Goal: Task Accomplishment & Management: Manage account settings

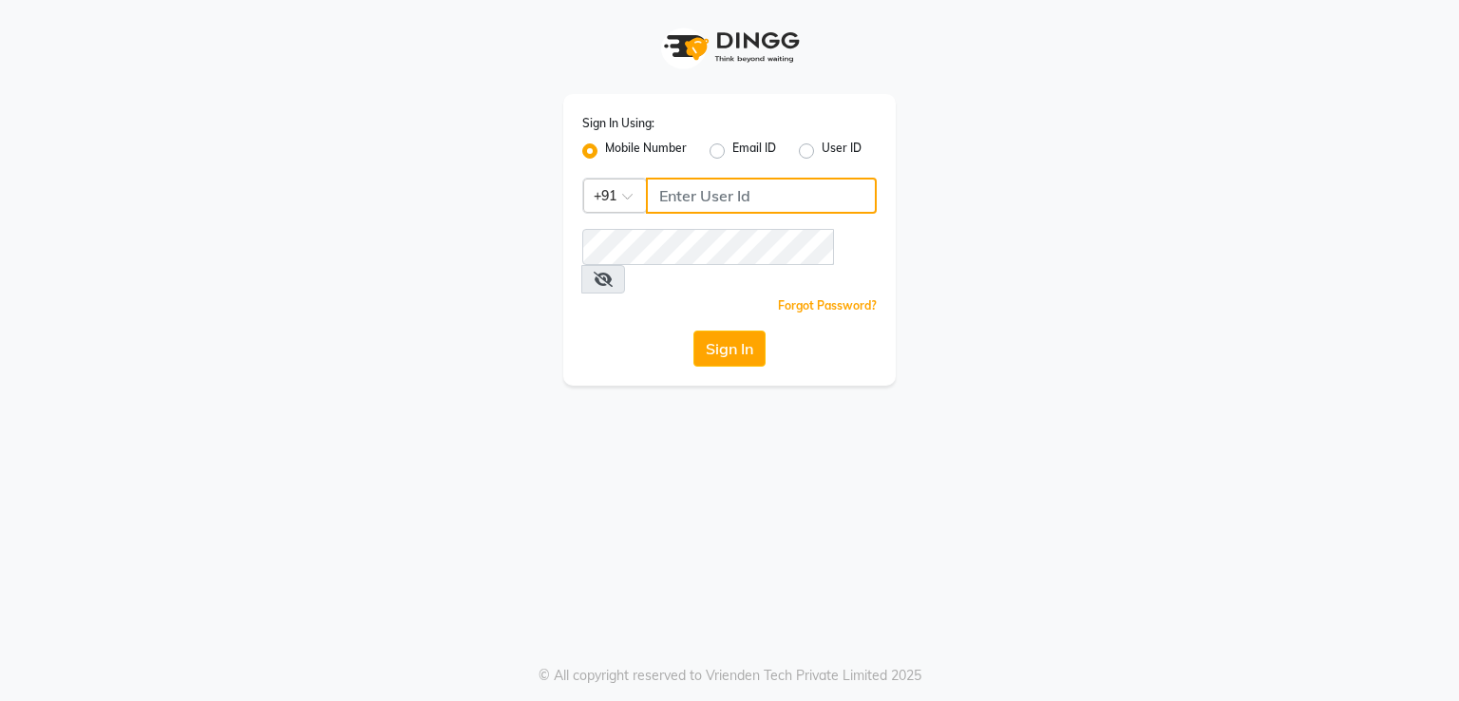
click at [745, 203] on input "Username" at bounding box center [761, 196] width 231 height 36
type input "8894060737"
click at [731, 331] on button "Sign In" at bounding box center [729, 349] width 72 height 36
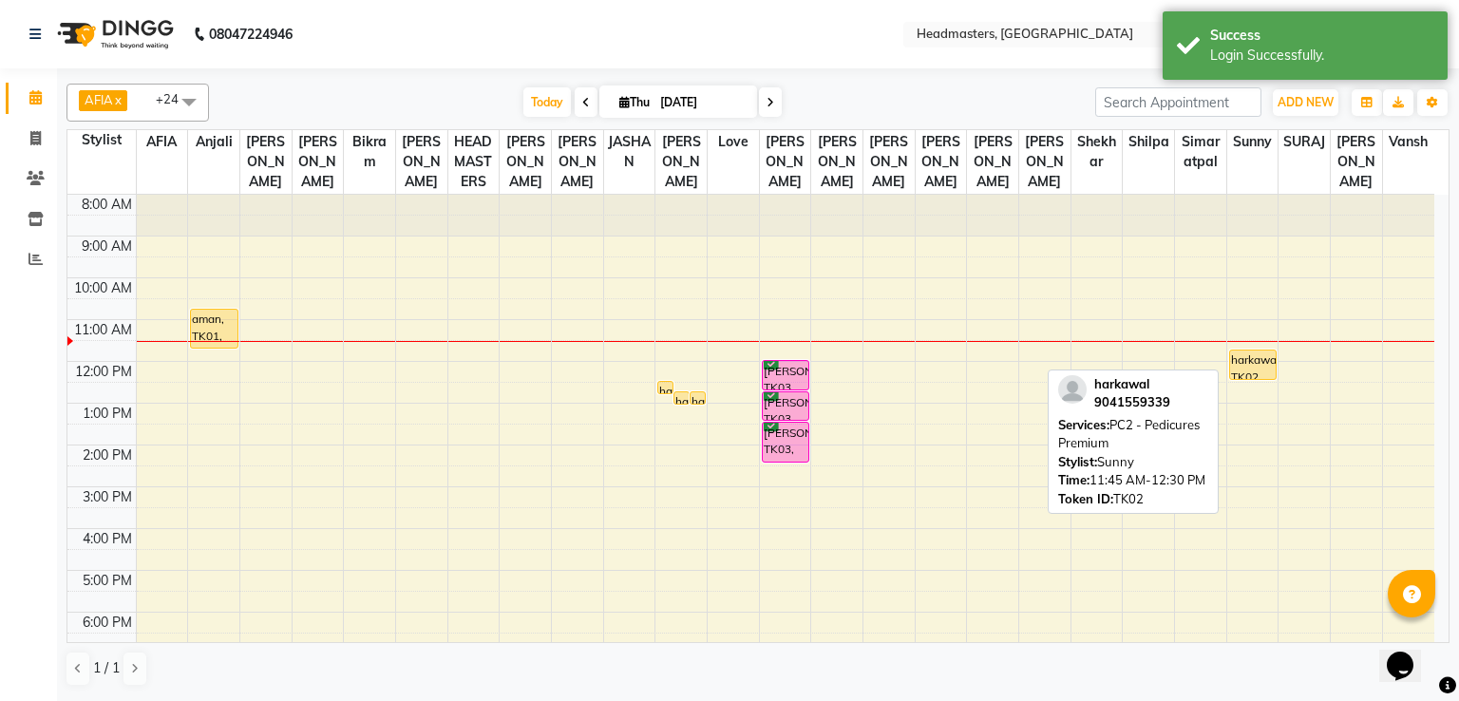
click at [1251, 356] on div "harkawal, TK02, 11:45 AM-12:30 PM, PC2 - Pedicures Premium" at bounding box center [1253, 365] width 46 height 28
select select "1"
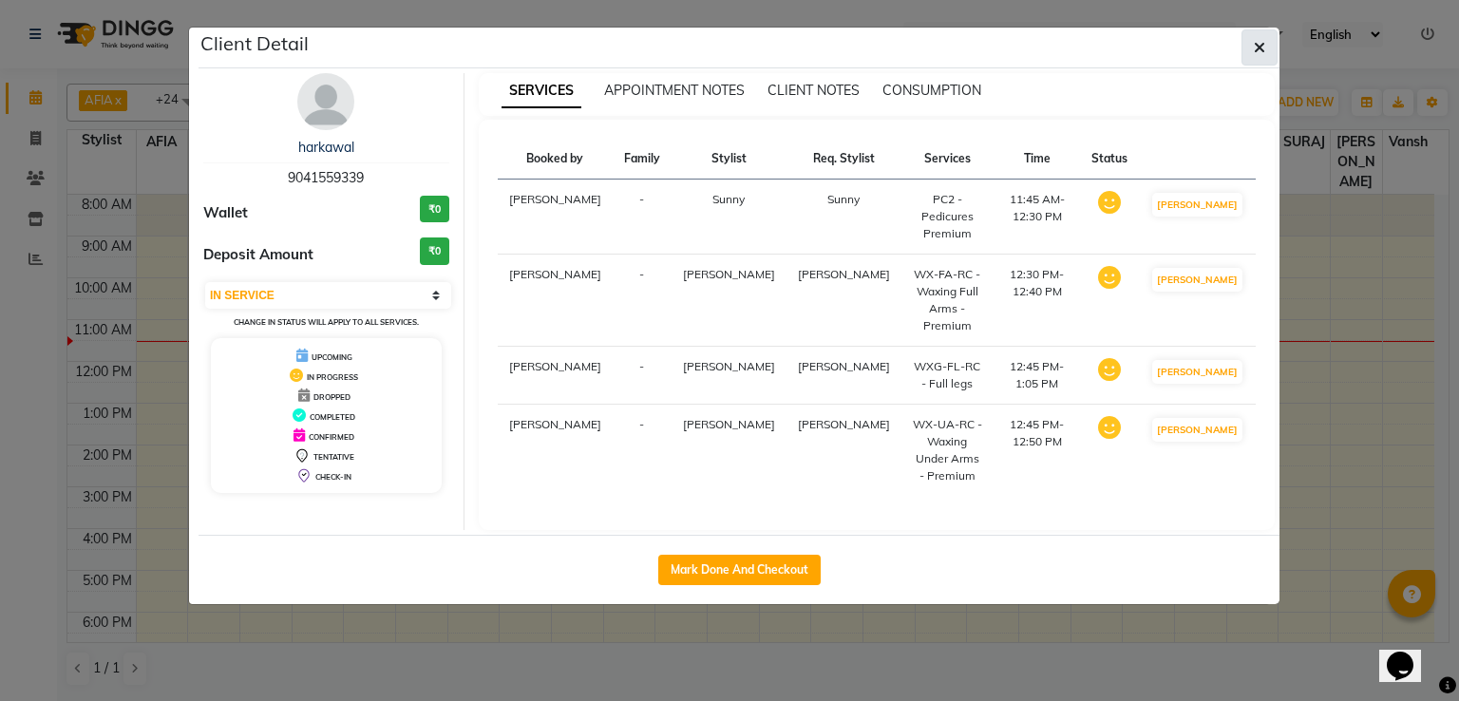
click at [1258, 43] on icon "button" at bounding box center [1259, 47] width 11 height 15
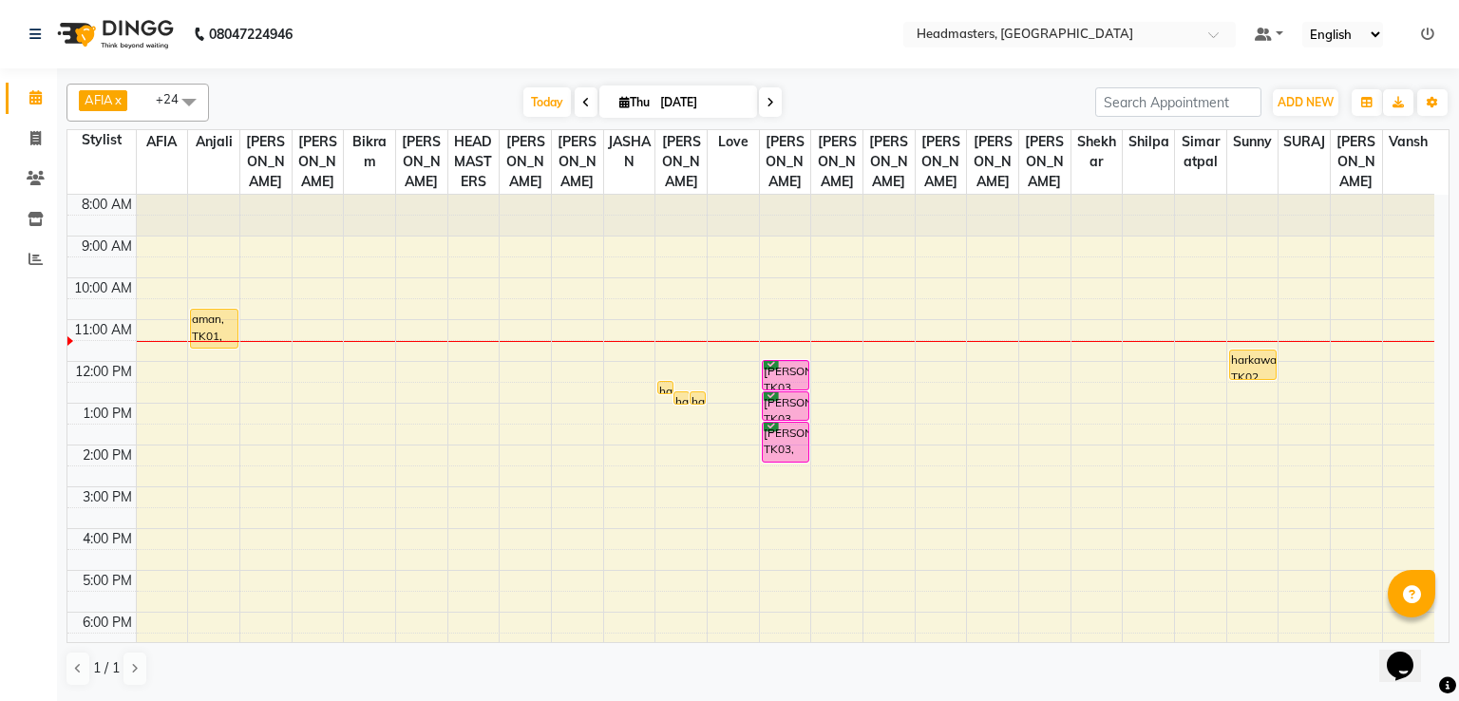
click at [582, 99] on icon at bounding box center [586, 102] width 8 height 11
type input "[DATE]"
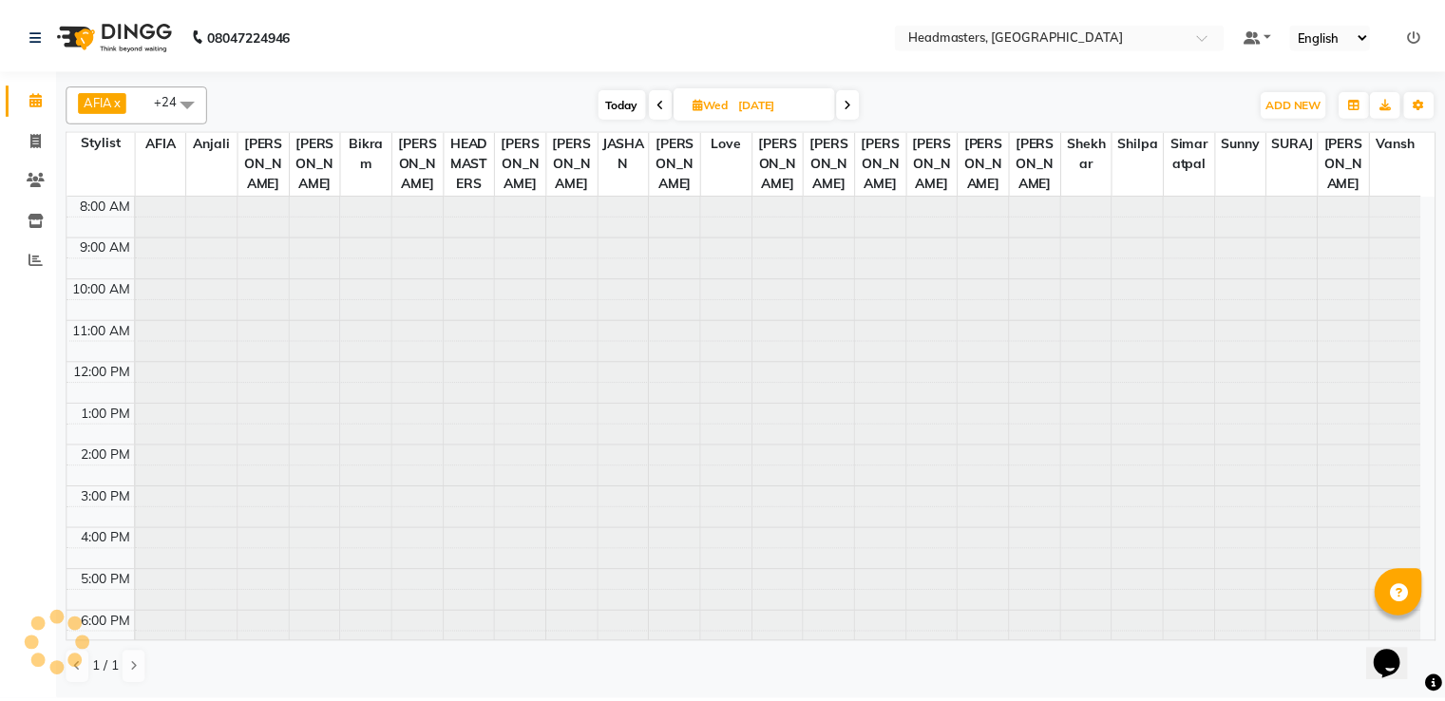
scroll to position [90, 0]
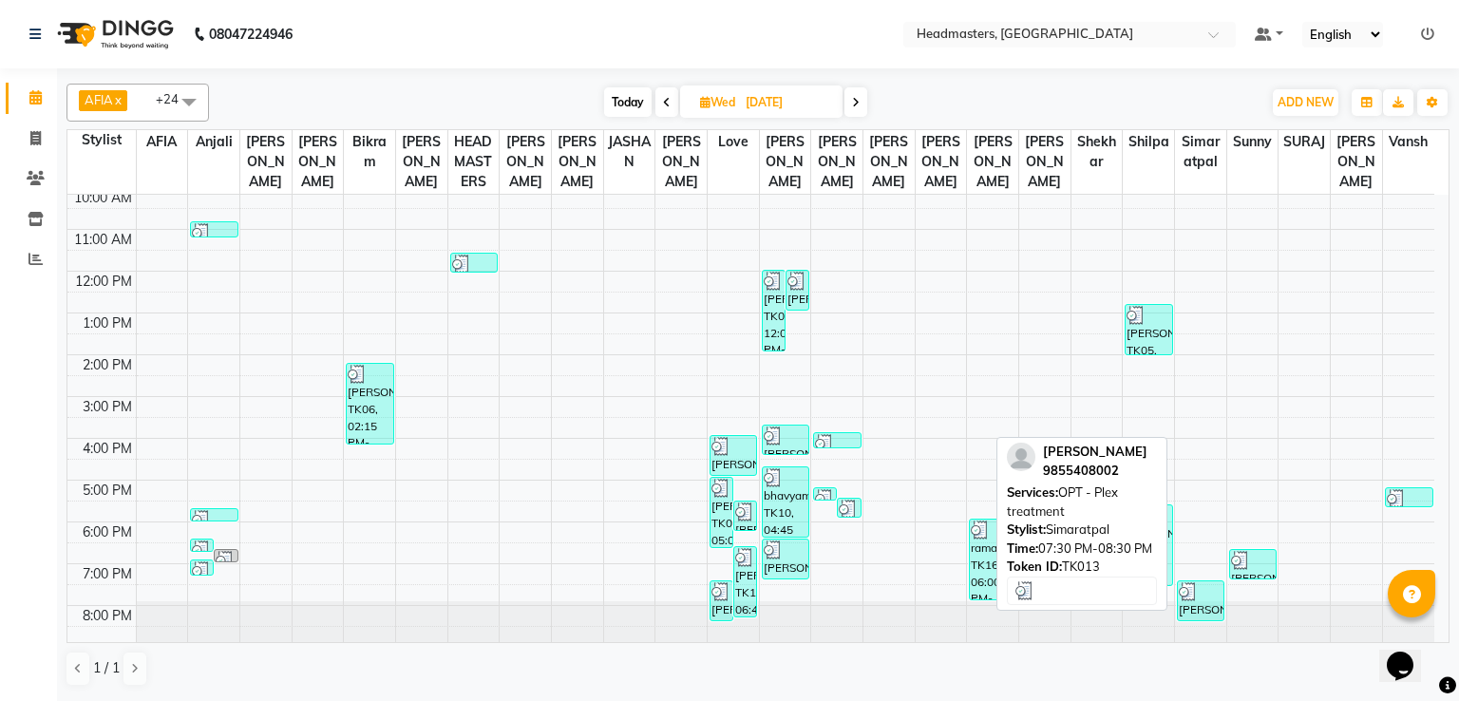
click at [1208, 602] on div "[PERSON_NAME], TK13, 07:30 PM-08:30 PM, OPT - Plex treatment" at bounding box center [1201, 600] width 46 height 39
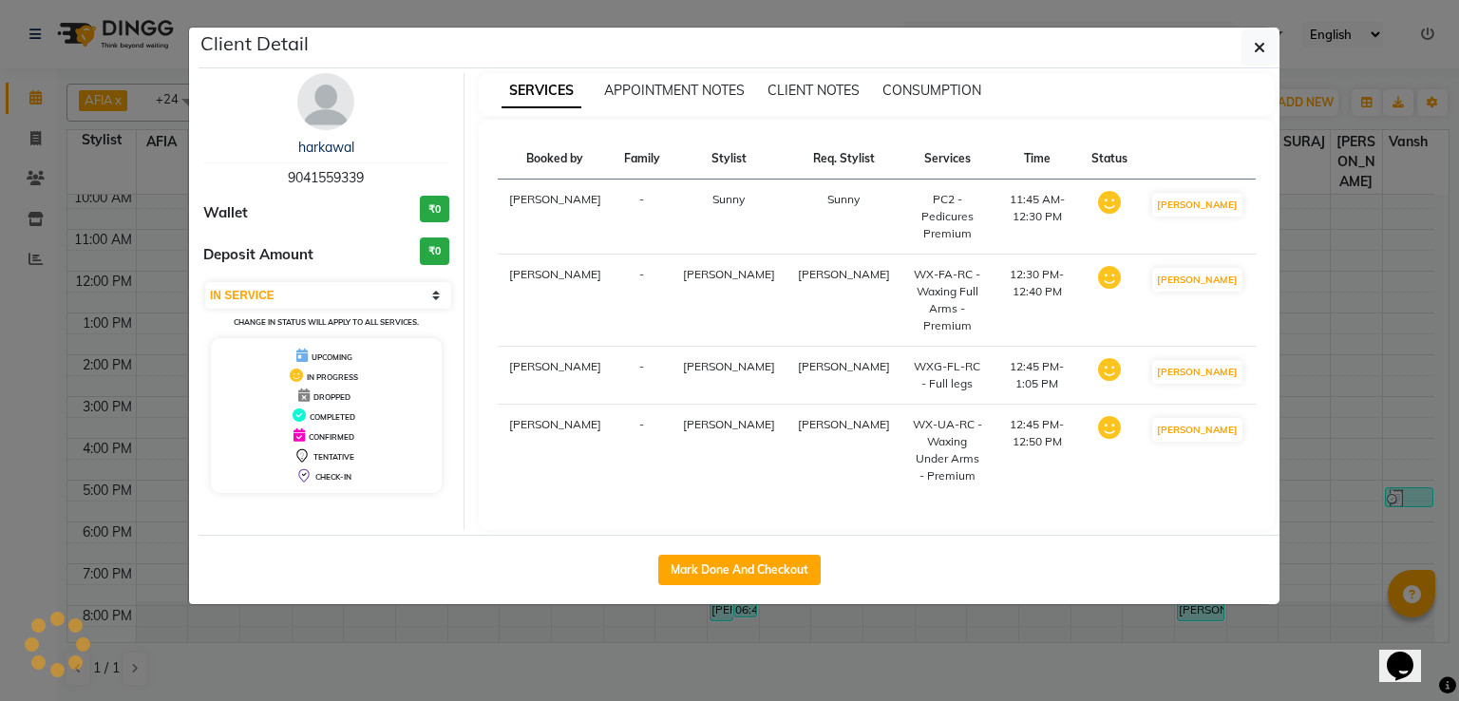
select select "3"
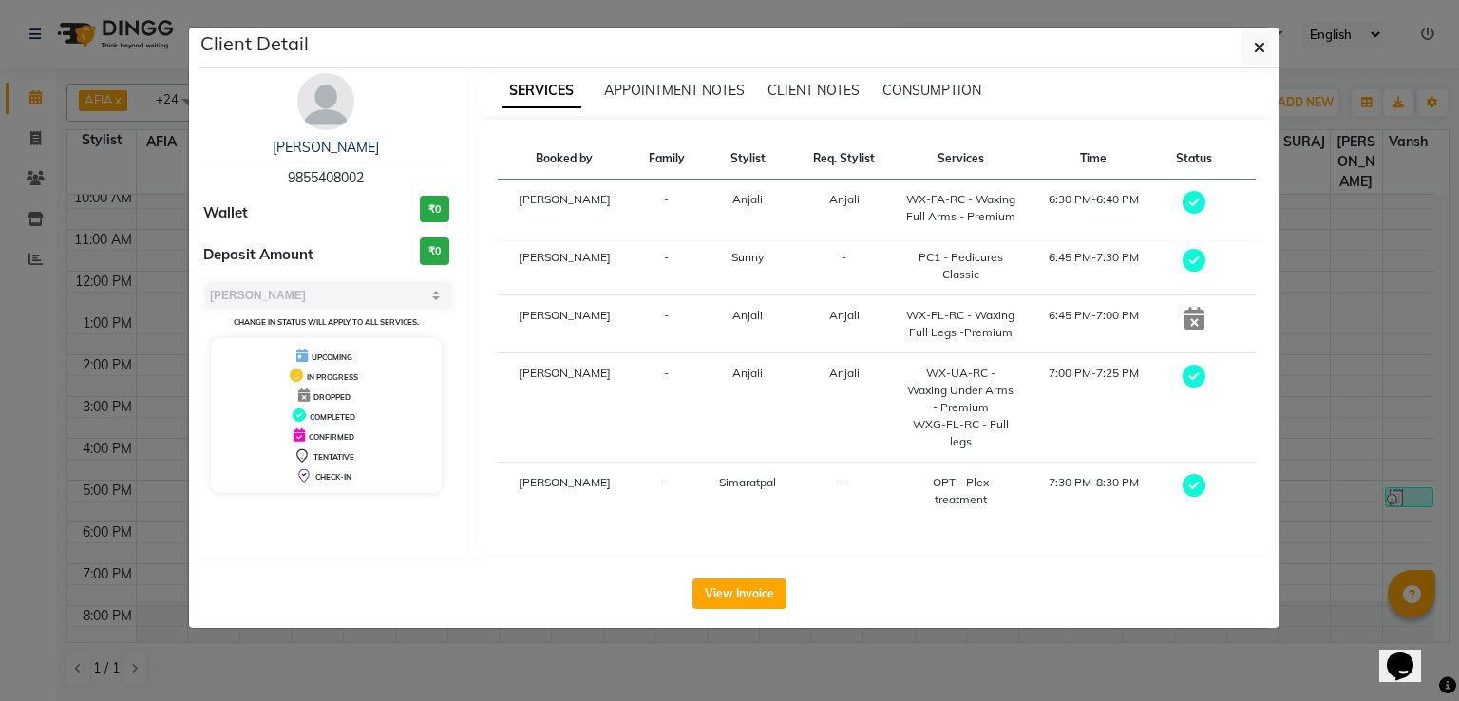
drag, startPoint x: 372, startPoint y: 182, endPoint x: 279, endPoint y: 174, distance: 93.5
click at [279, 174] on div "[PERSON_NAME] 9855408002" at bounding box center [326, 163] width 246 height 50
copy span "9855408002"
click at [31, 217] on ngb-modal-window "Client Detail [PERSON_NAME] 9855408002 Wallet ₹0 Deposit Amount ₹0 Select MARK …" at bounding box center [729, 350] width 1459 height 701
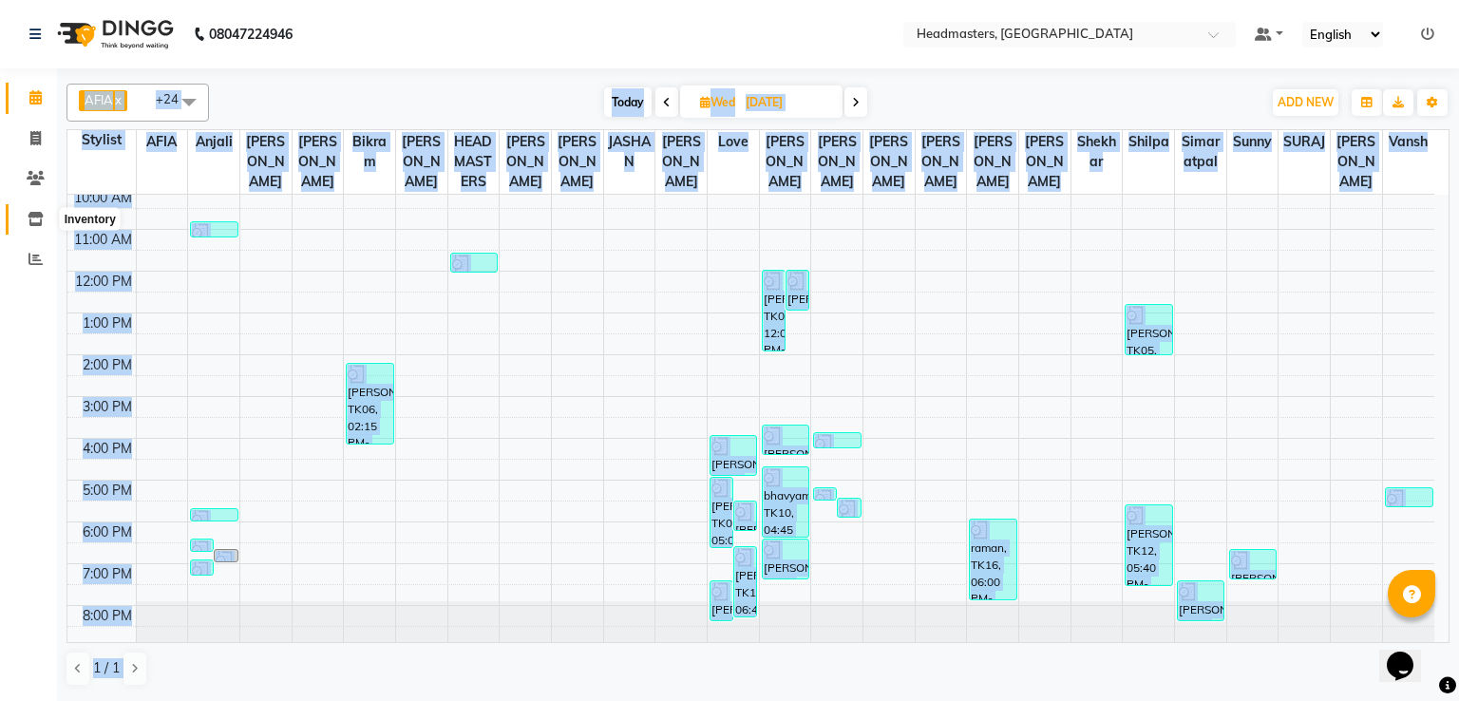
click at [33, 221] on icon at bounding box center [36, 219] width 16 height 14
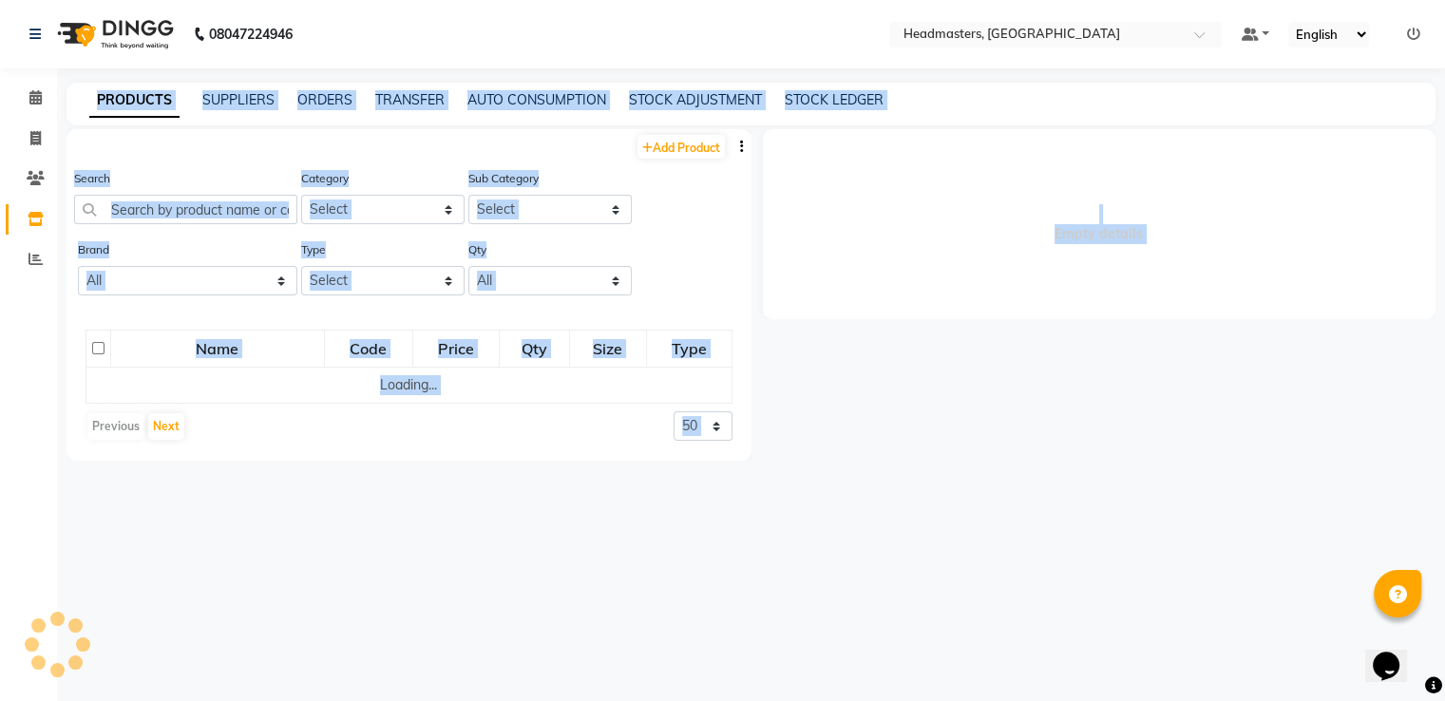
select select
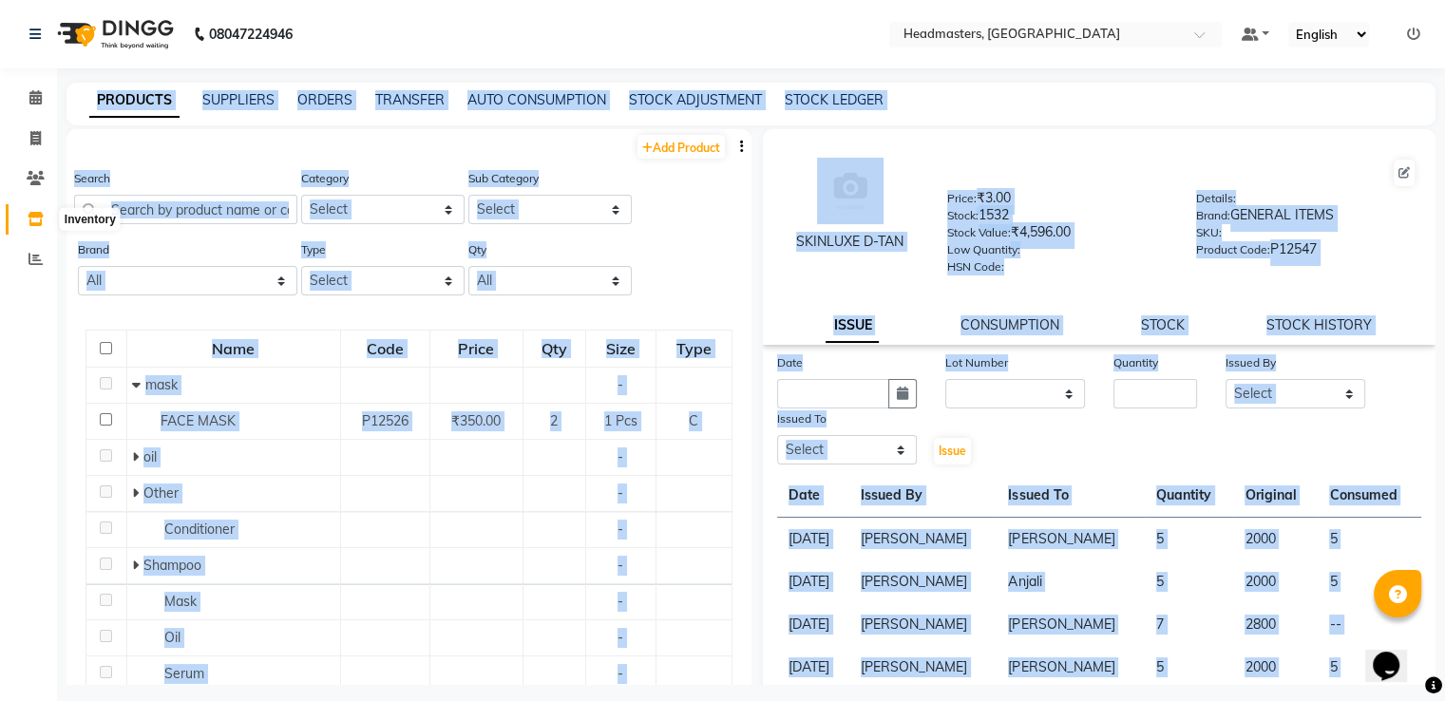
click at [23, 225] on span at bounding box center [35, 220] width 33 height 22
click at [0, 424] on div "Calendar Invoice Clients Inventory Reports Completed InProgress Upcoming Droppe…" at bounding box center [128, 369] width 256 height 631
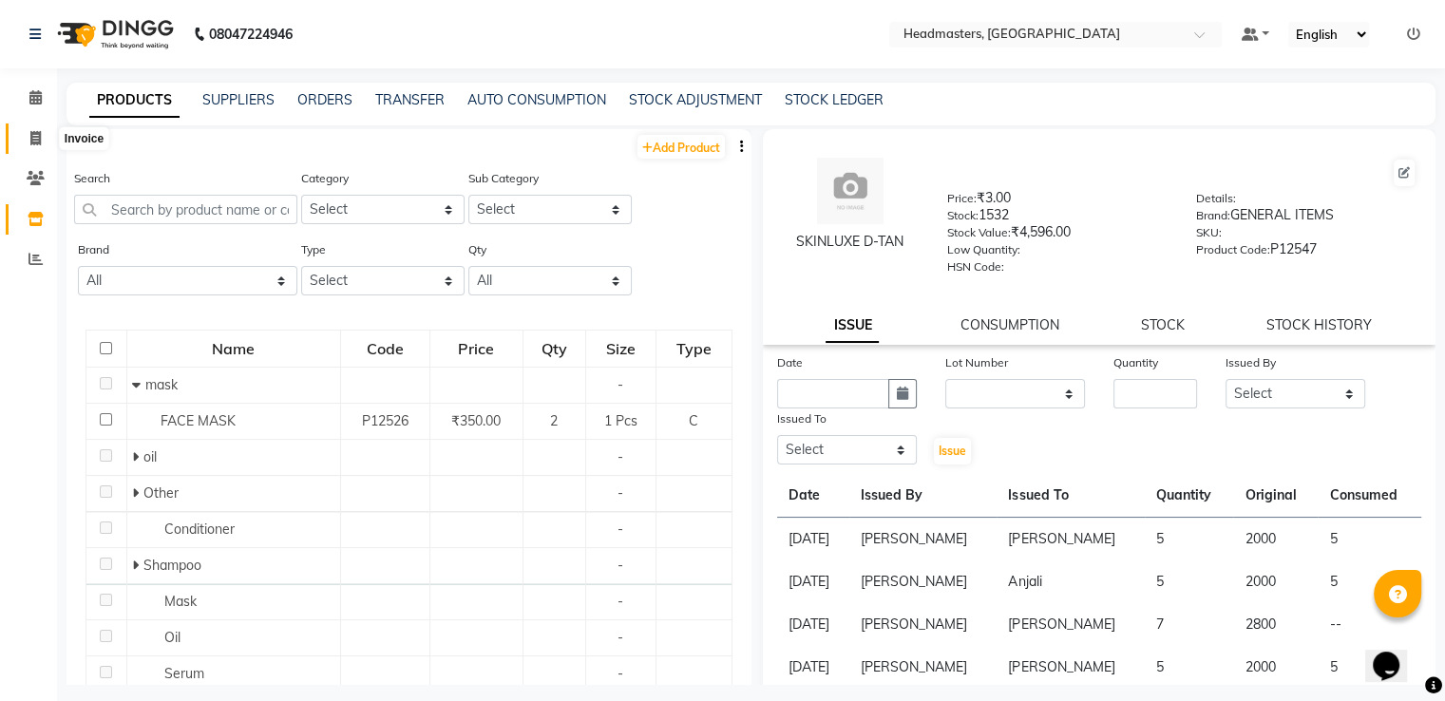
click at [38, 128] on span at bounding box center [35, 139] width 33 height 22
select select "service"
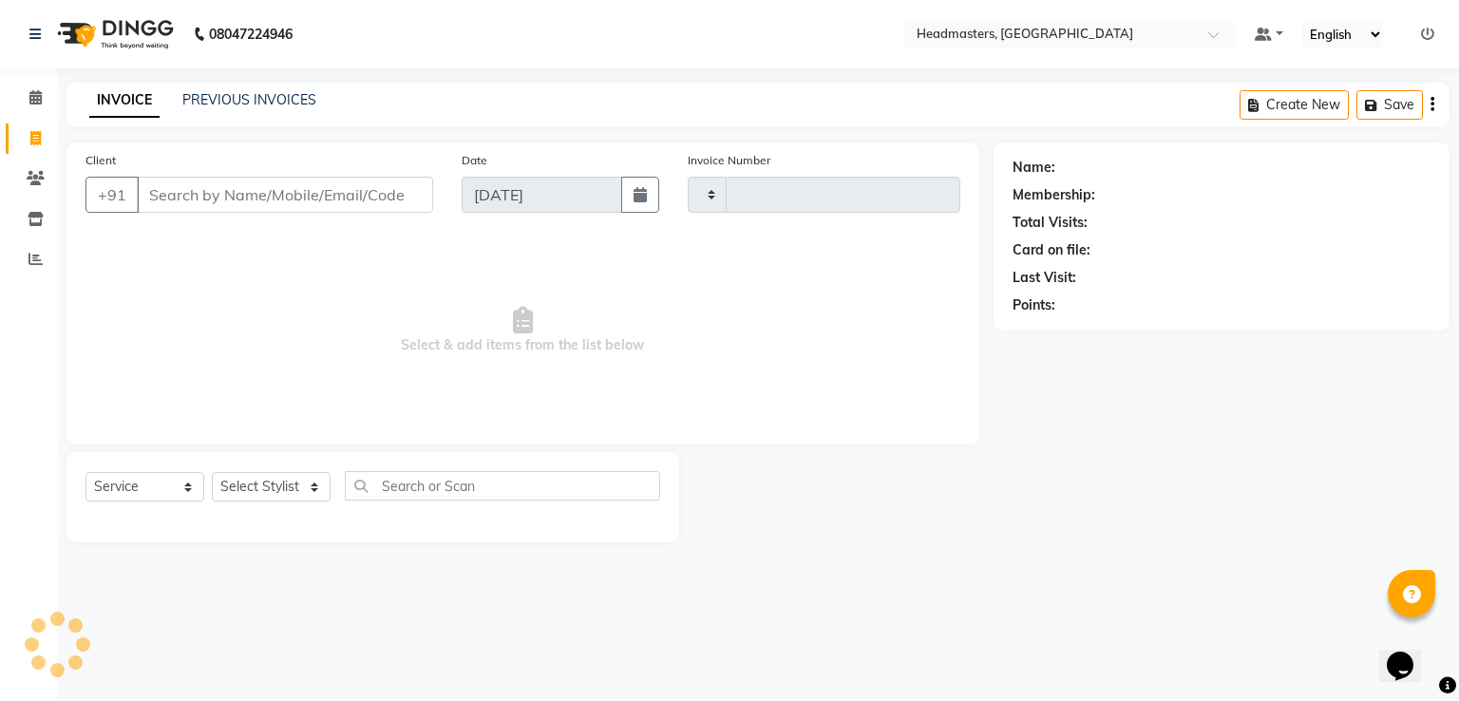
type input "3299"
select select "7136"
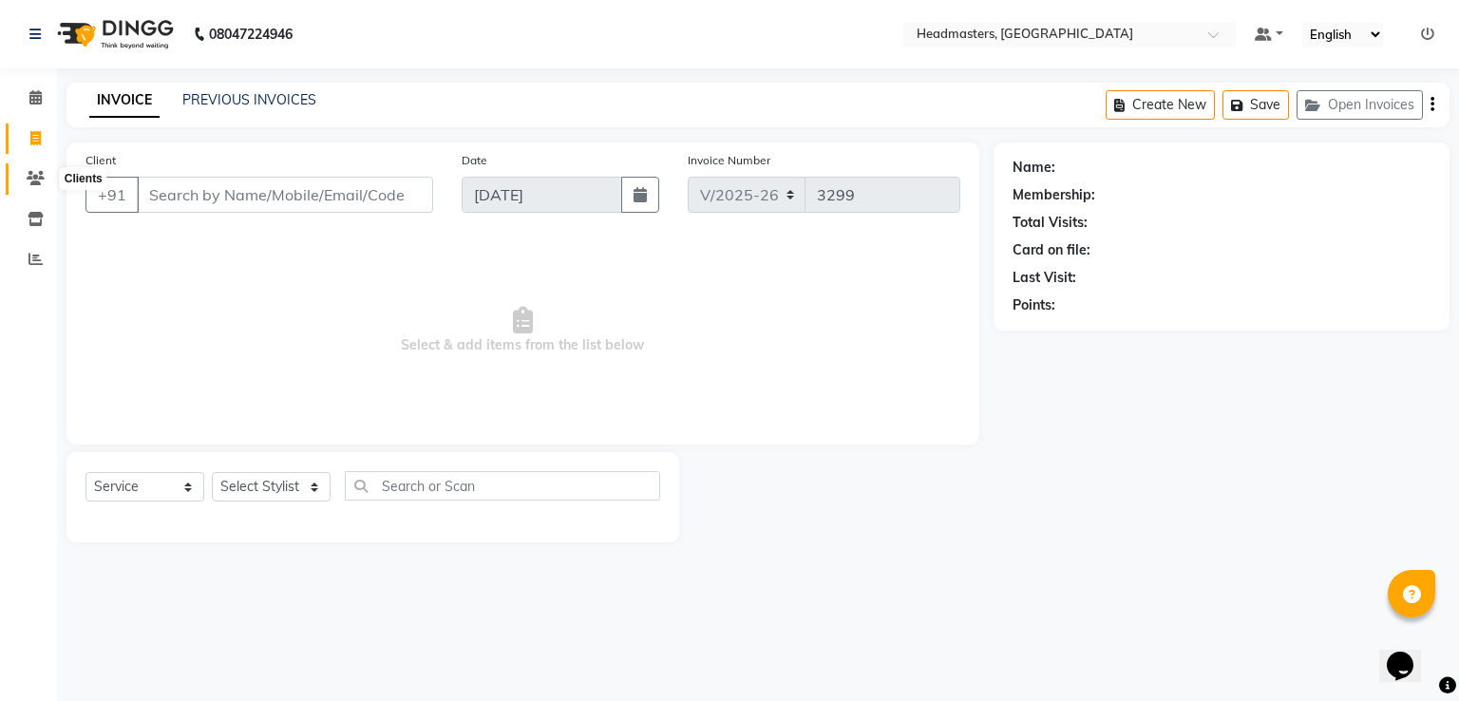
drag, startPoint x: 201, startPoint y: 194, endPoint x: 28, endPoint y: 168, distance: 175.7
click at [28, 168] on span at bounding box center [35, 179] width 33 height 22
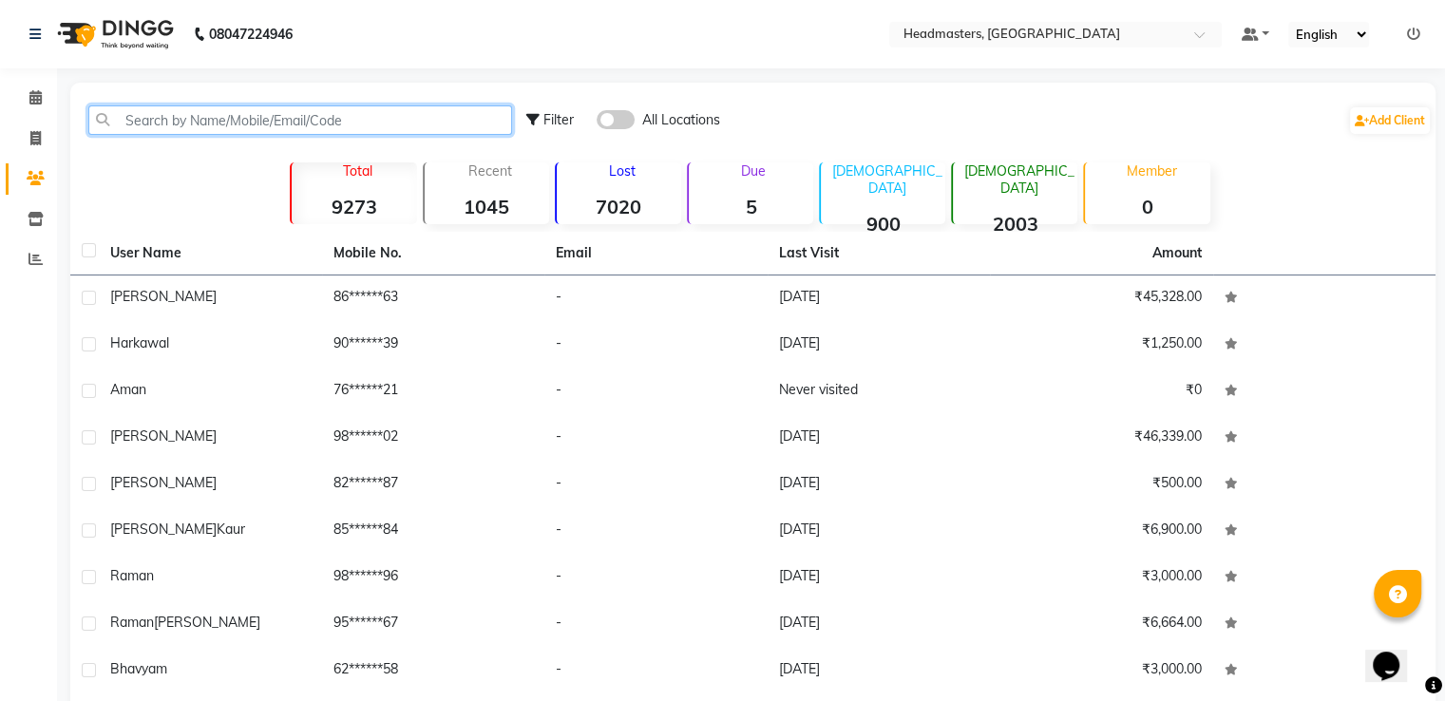
paste input "9855408002"
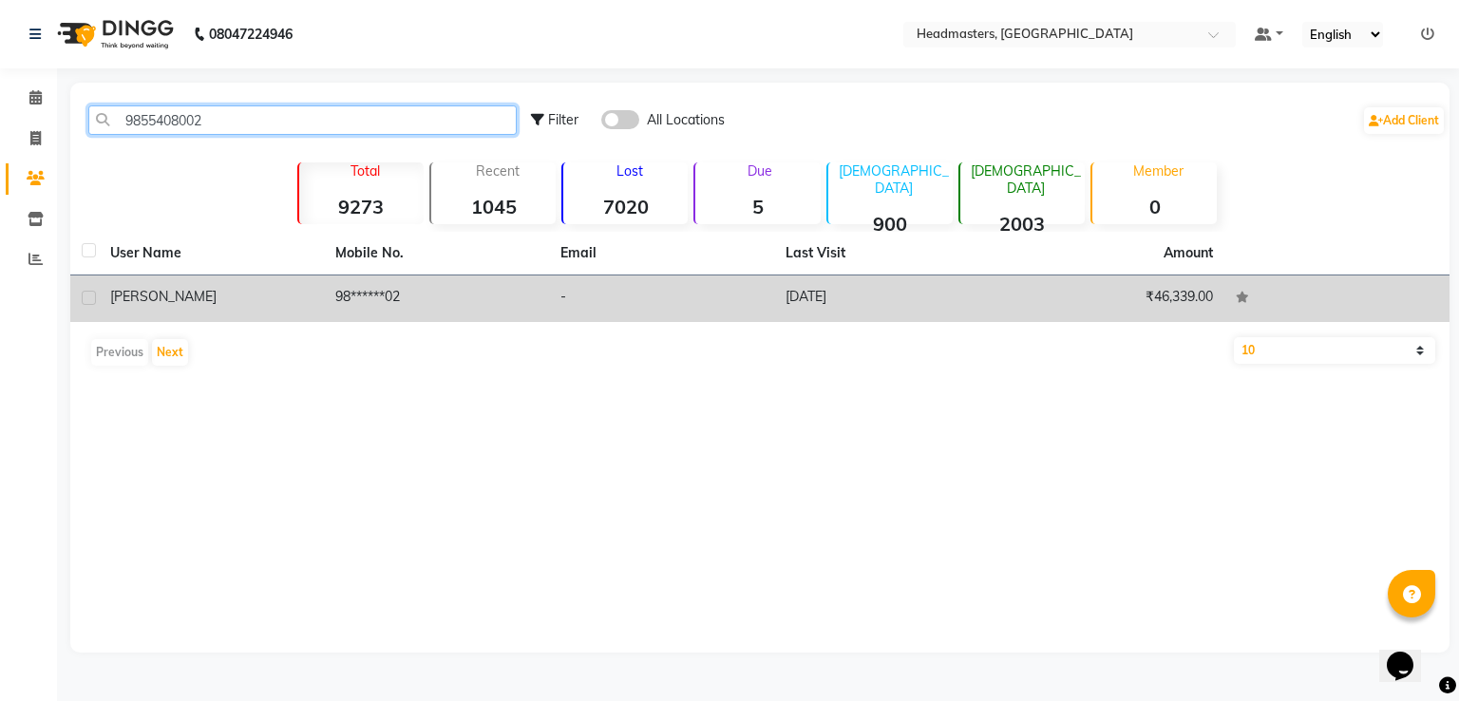
type input "9855408002"
click at [341, 294] on td "98******02" at bounding box center [436, 298] width 225 height 47
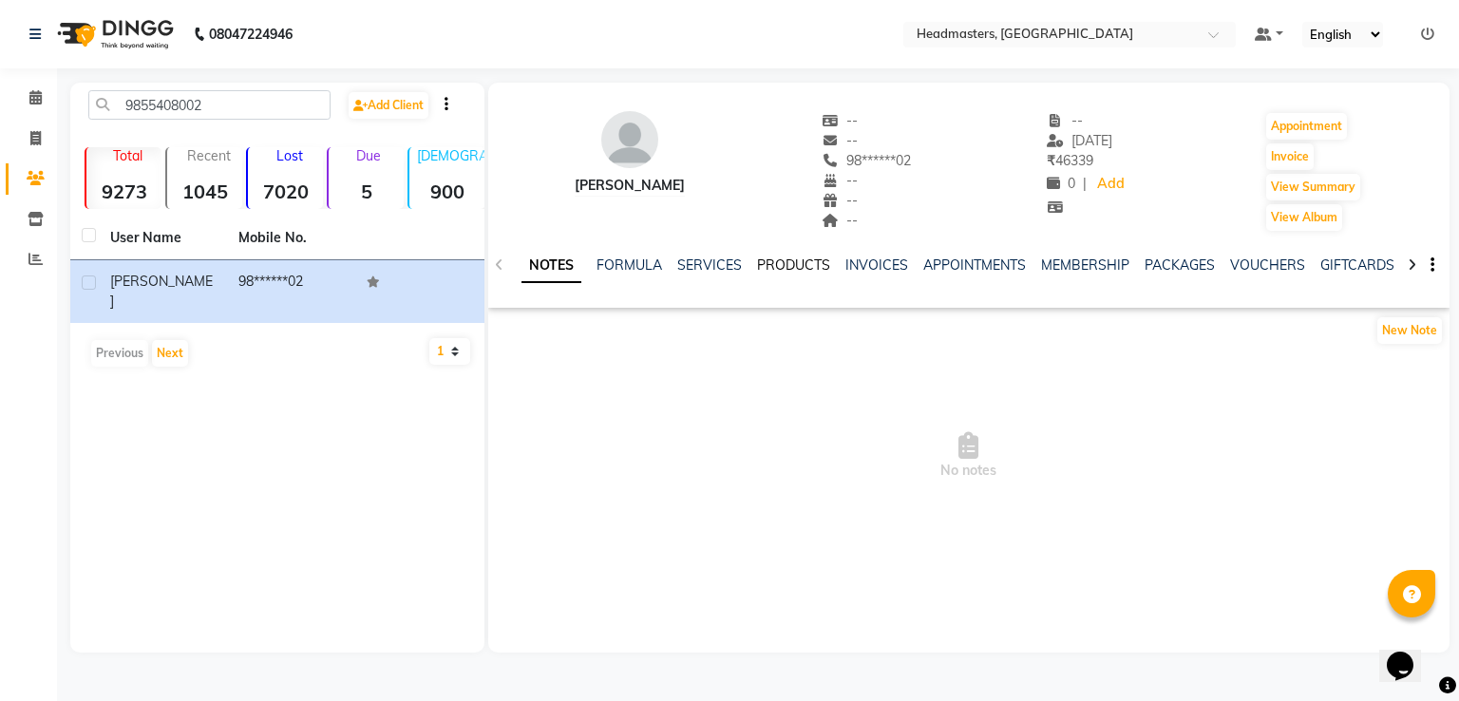
click at [816, 271] on link "PRODUCTS" at bounding box center [793, 264] width 73 height 17
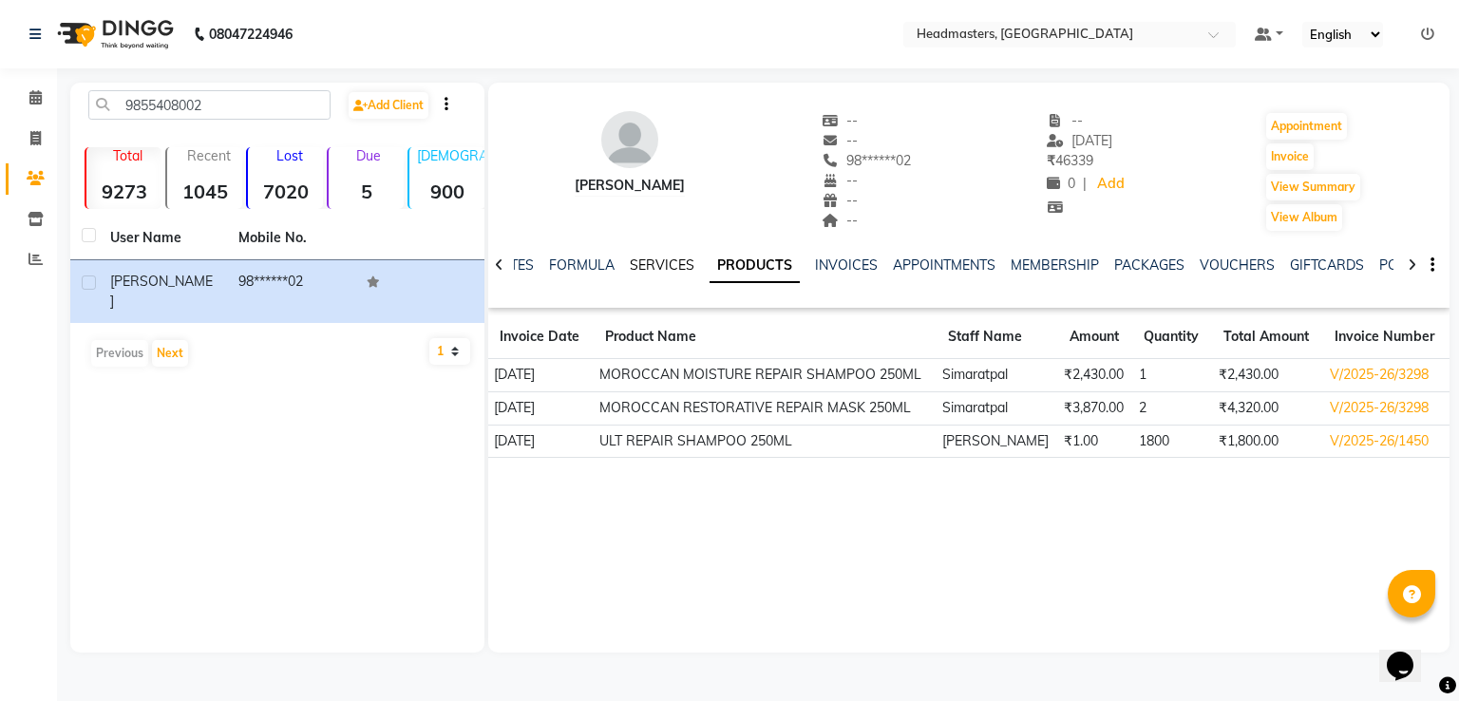
click at [655, 267] on link "SERVICES" at bounding box center [662, 264] width 65 height 17
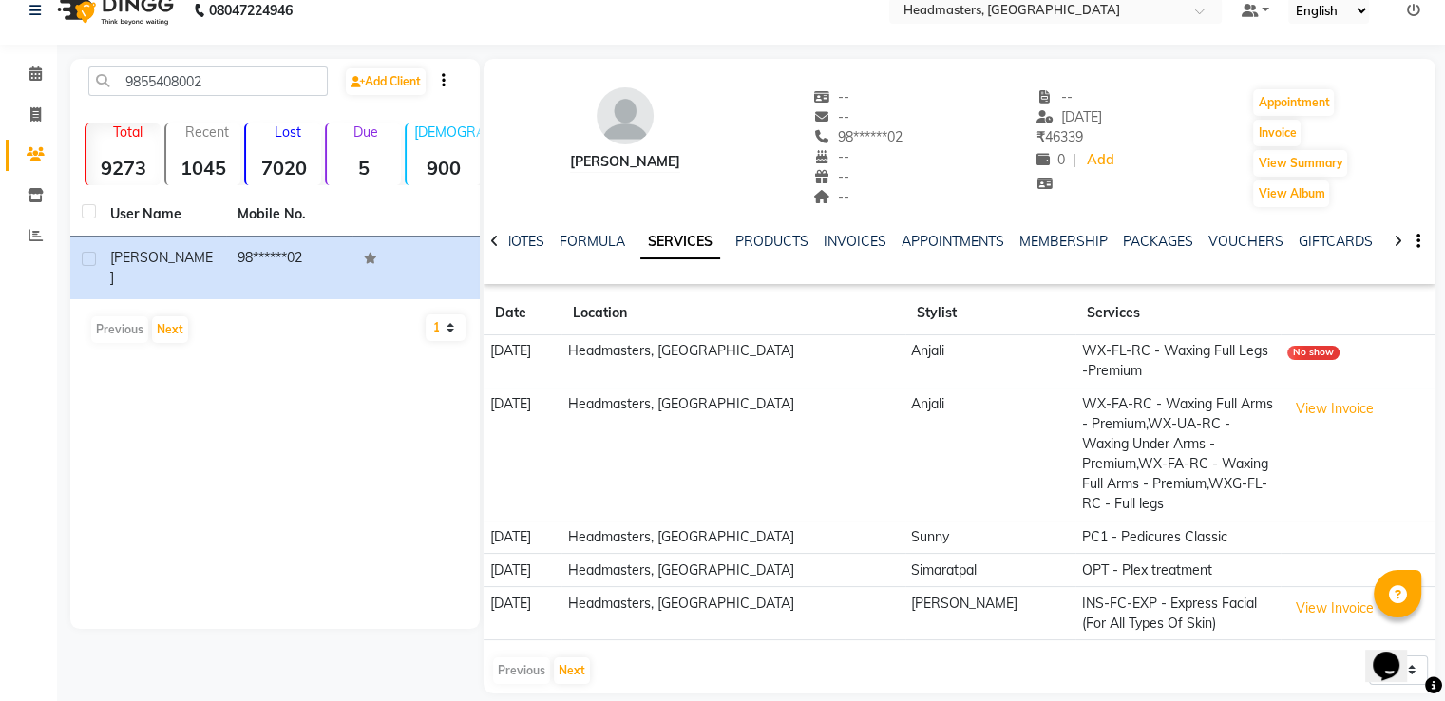
scroll to position [23, 0]
click at [847, 242] on link "INVOICES" at bounding box center [855, 242] width 63 height 17
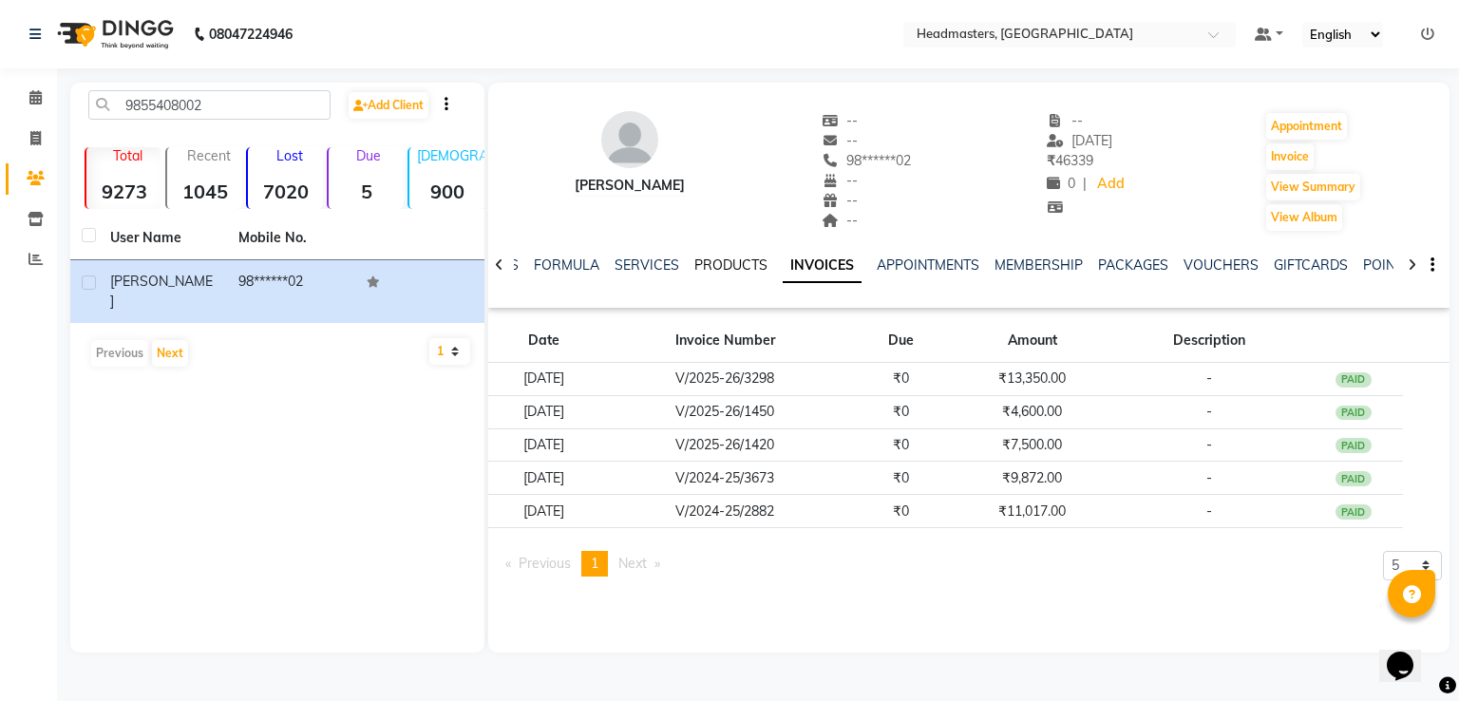
click at [737, 261] on link "PRODUCTS" at bounding box center [730, 264] width 73 height 17
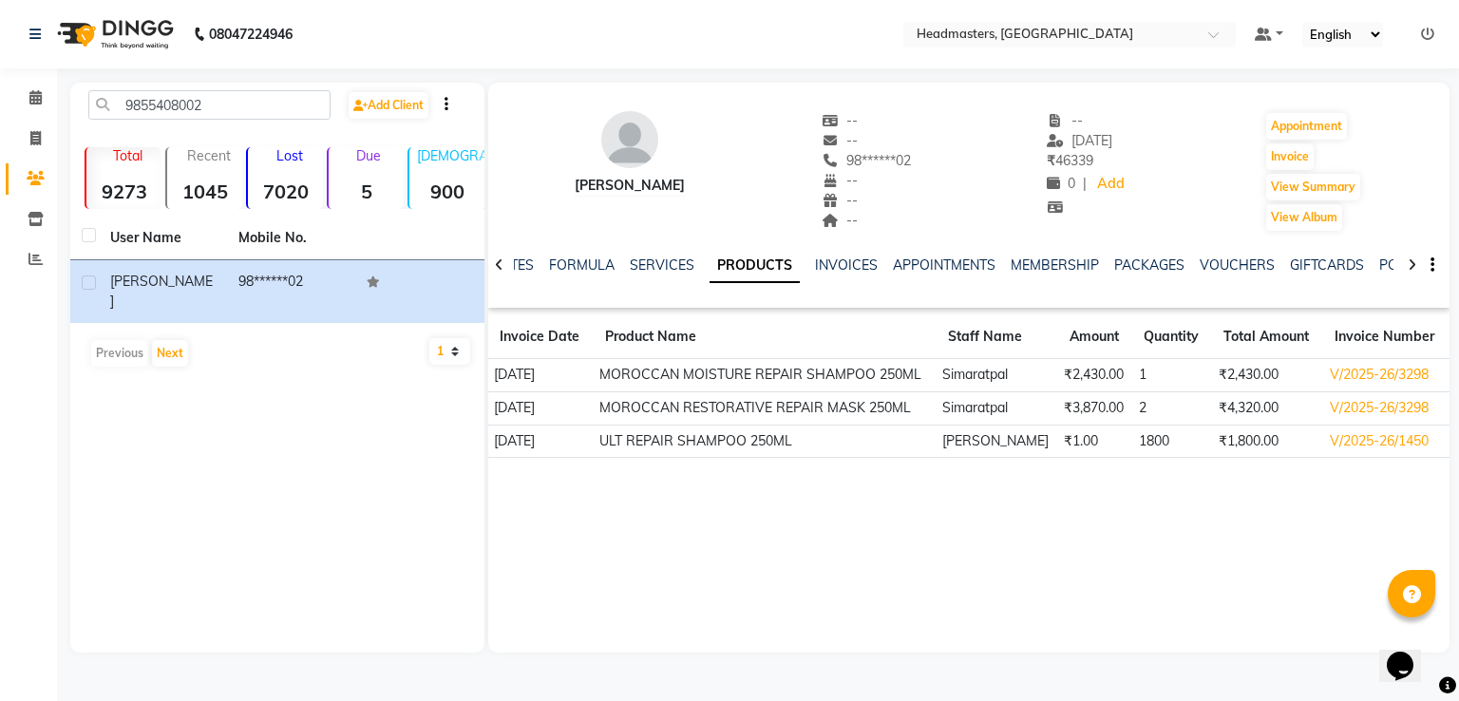
click at [825, 274] on div "INVOICES" at bounding box center [846, 266] width 63 height 20
click at [836, 268] on link "INVOICES" at bounding box center [846, 264] width 63 height 17
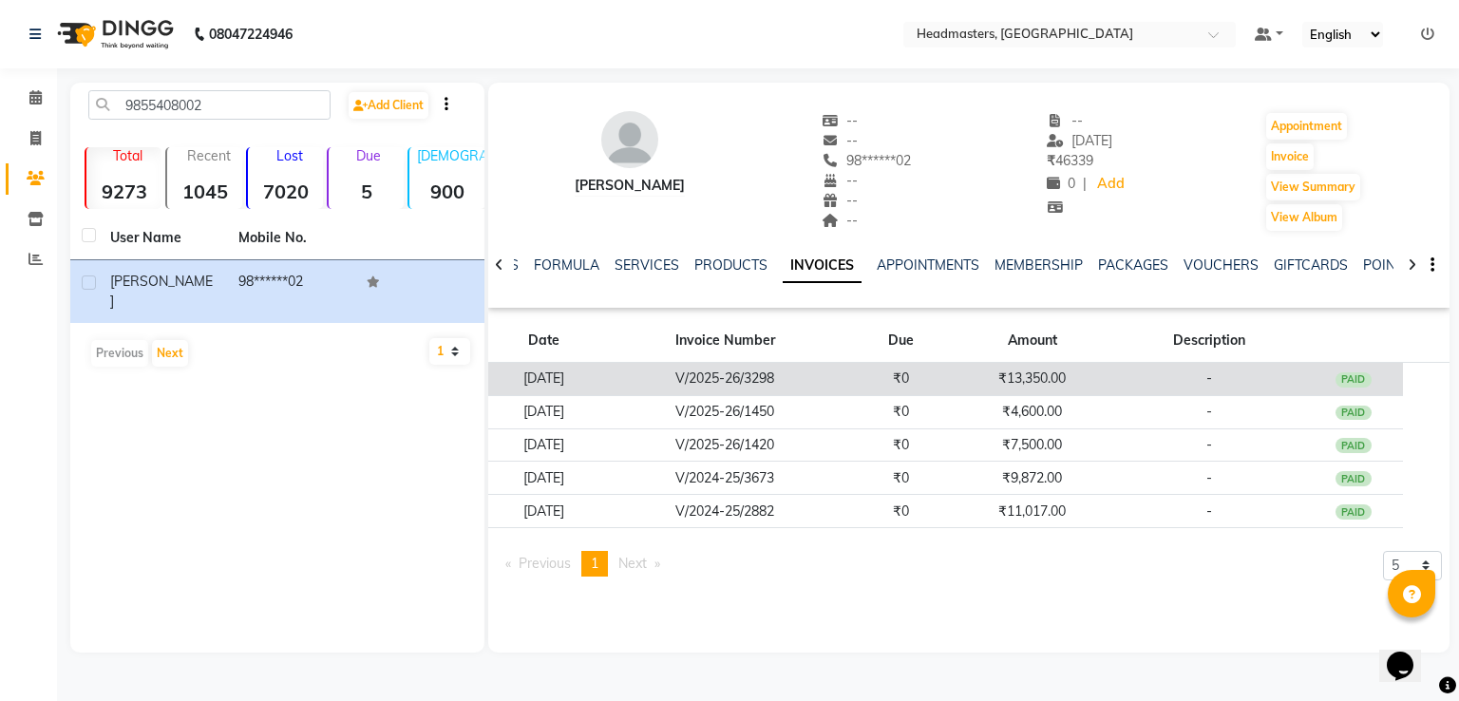
click at [898, 370] on td "₹0" at bounding box center [901, 379] width 100 height 33
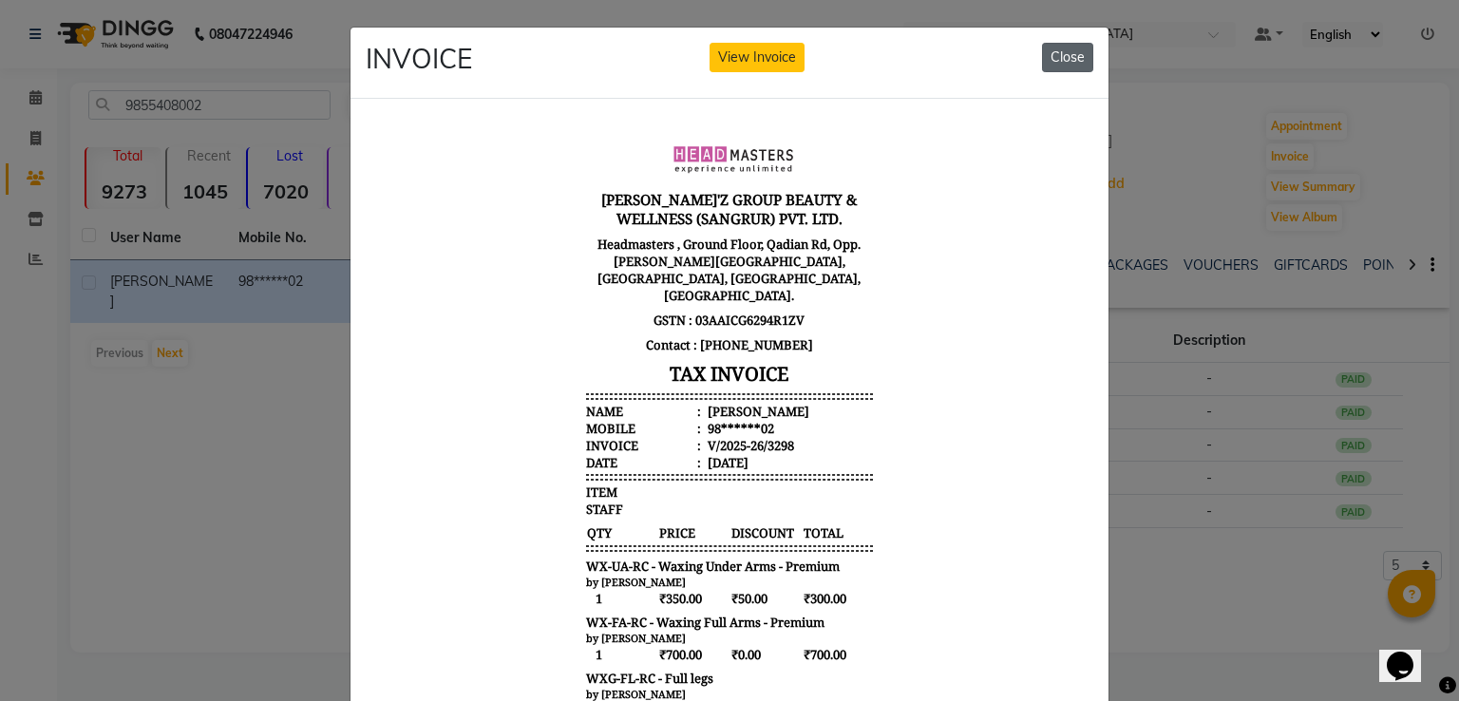
click at [1068, 55] on button "Close" at bounding box center [1067, 57] width 51 height 29
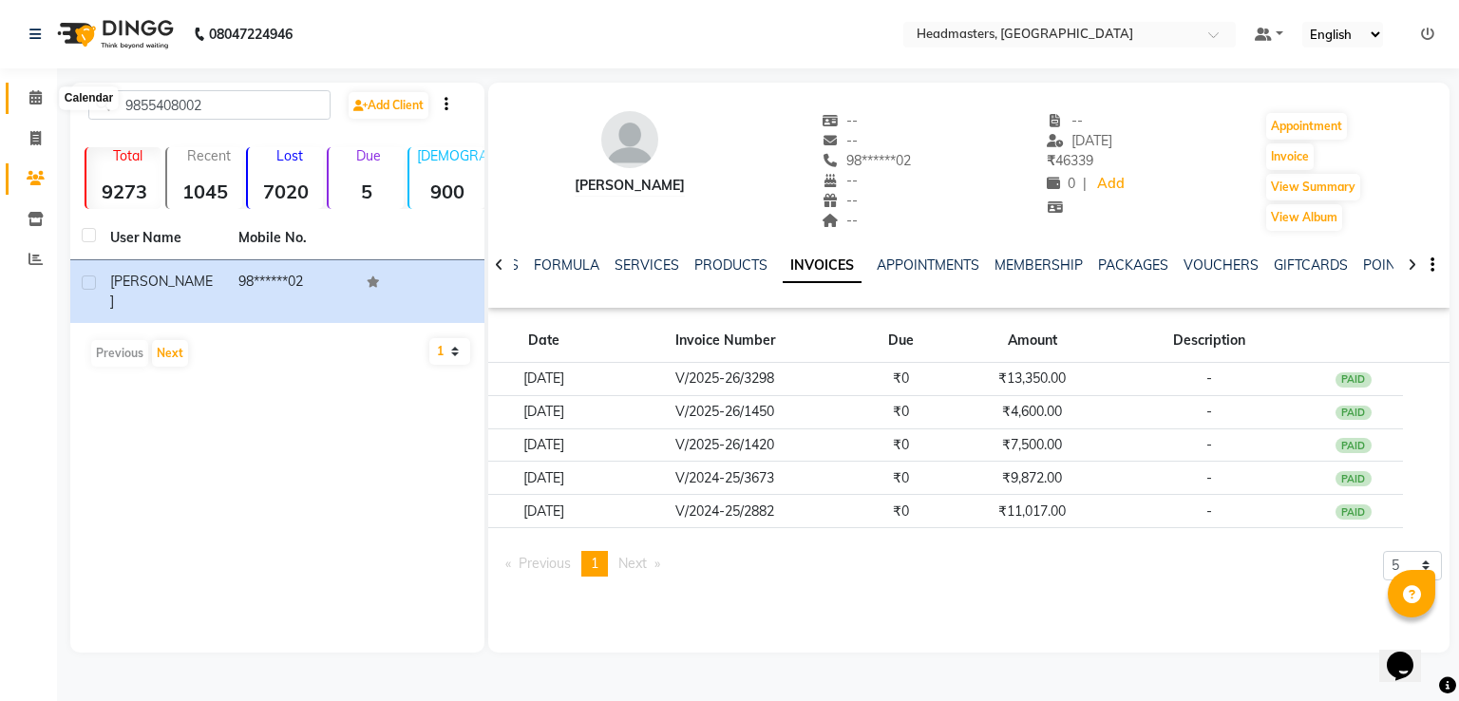
click at [24, 97] on span at bounding box center [35, 98] width 33 height 22
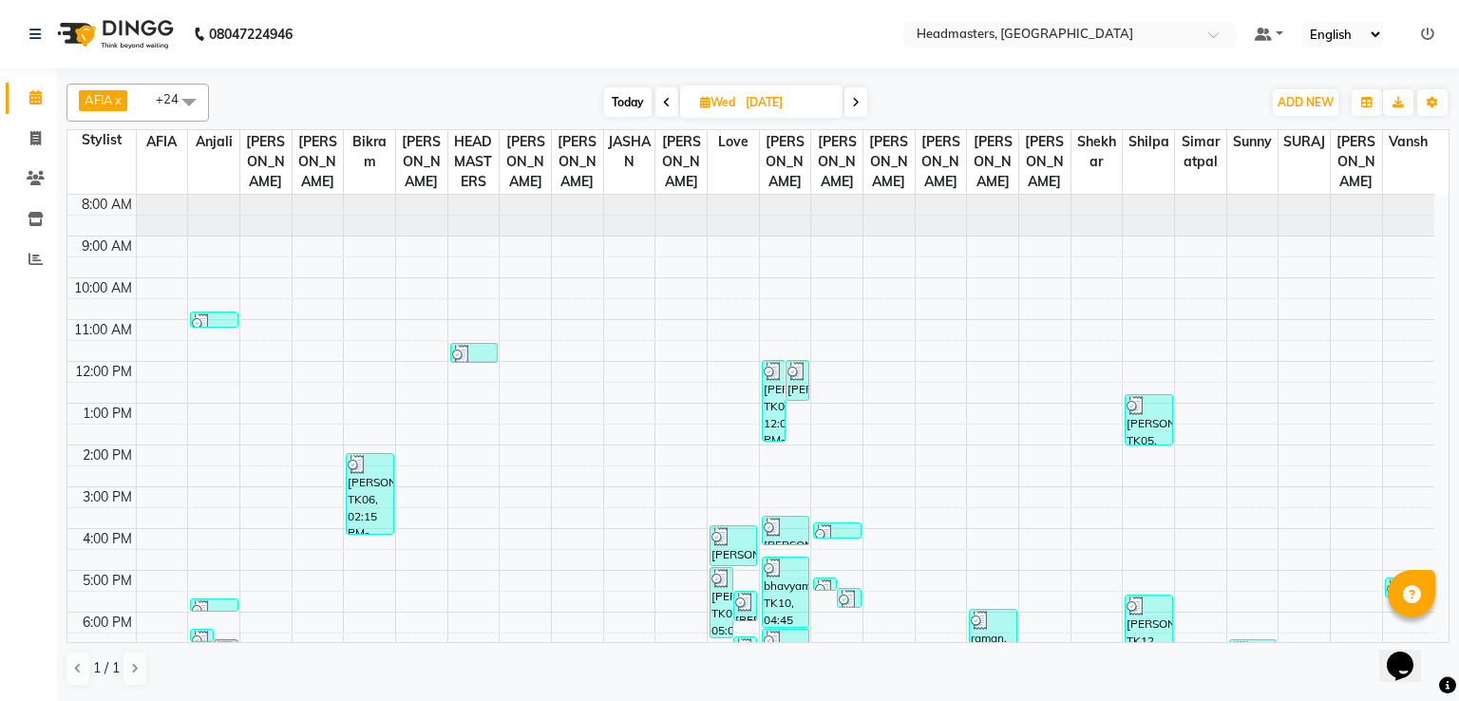
scroll to position [89, 0]
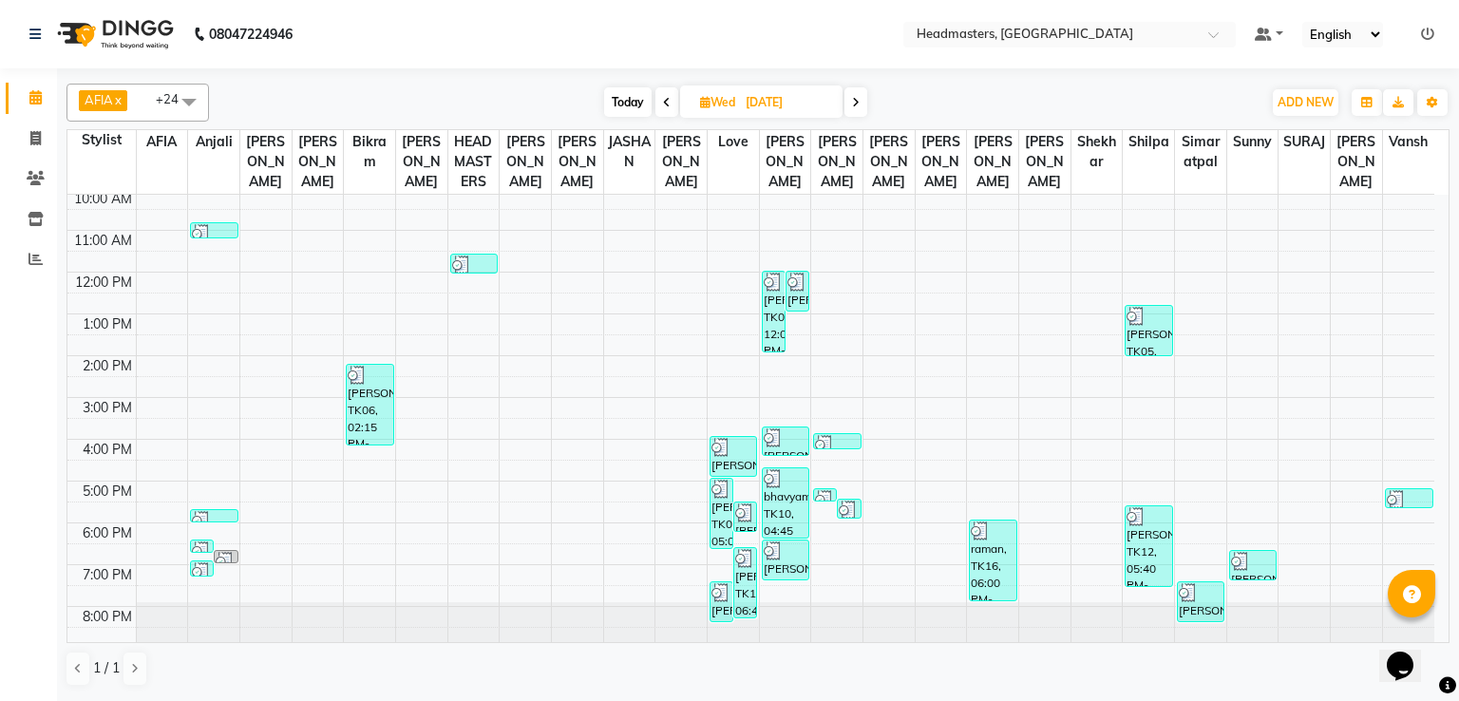
click at [863, 94] on span at bounding box center [855, 101] width 23 height 29
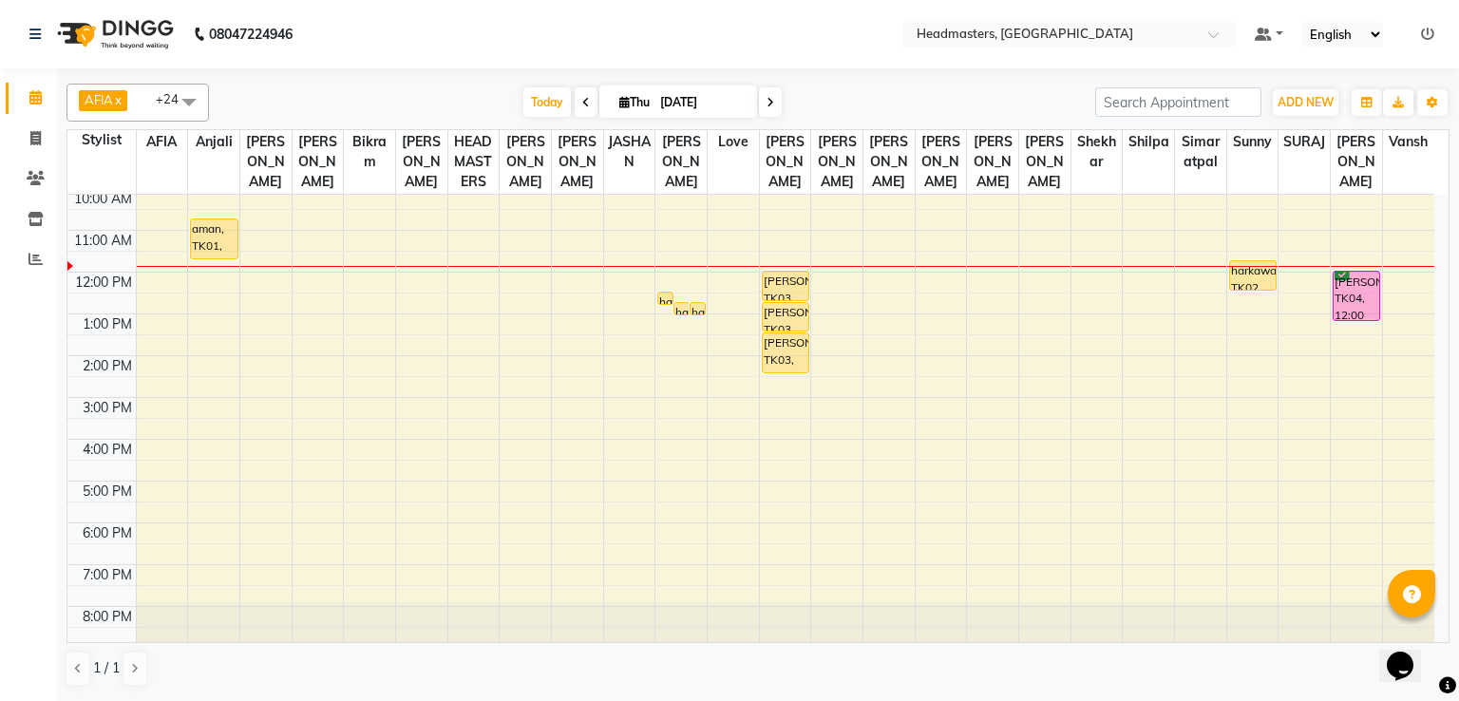
scroll to position [0, 0]
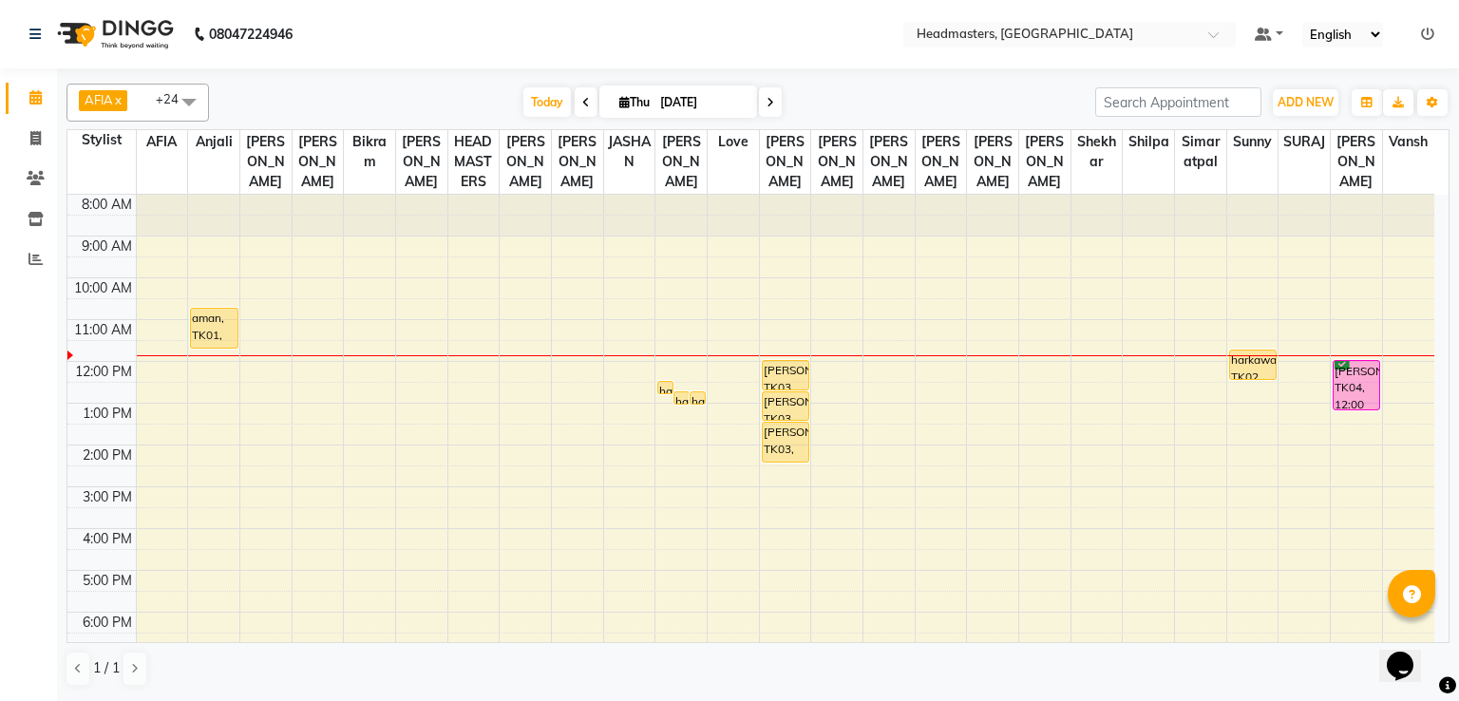
click at [581, 111] on span at bounding box center [586, 101] width 23 height 29
click at [581, 111] on div "[DATE] [DATE]" at bounding box center [651, 102] width 867 height 28
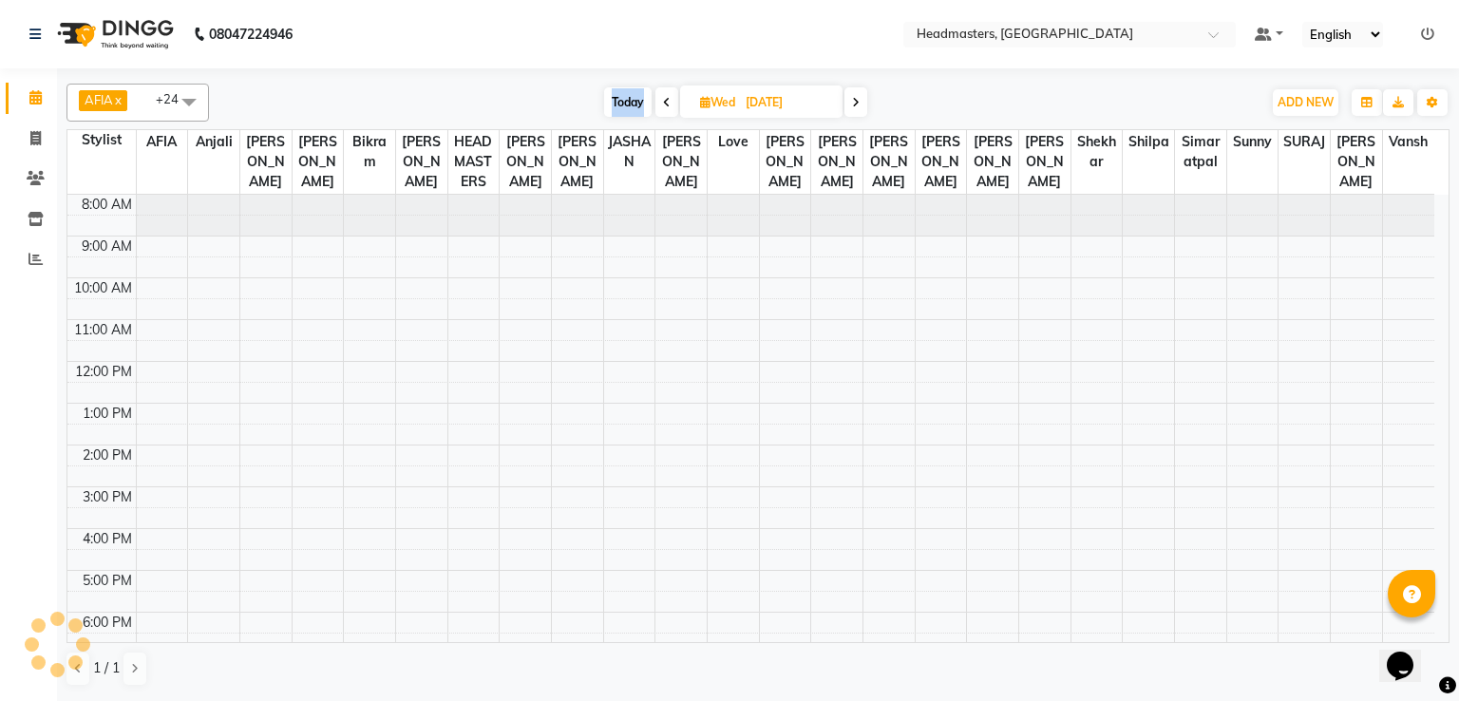
scroll to position [90, 0]
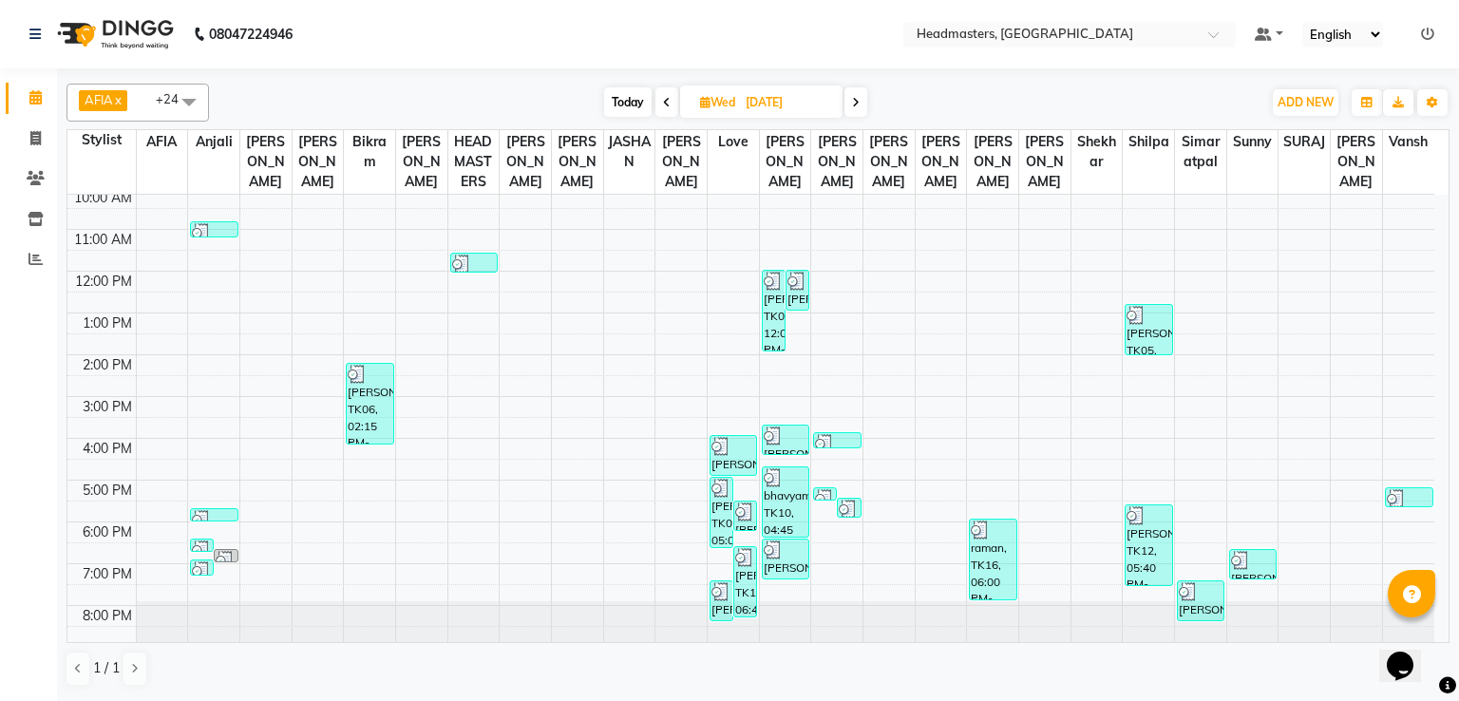
click at [669, 99] on span at bounding box center [666, 101] width 23 height 29
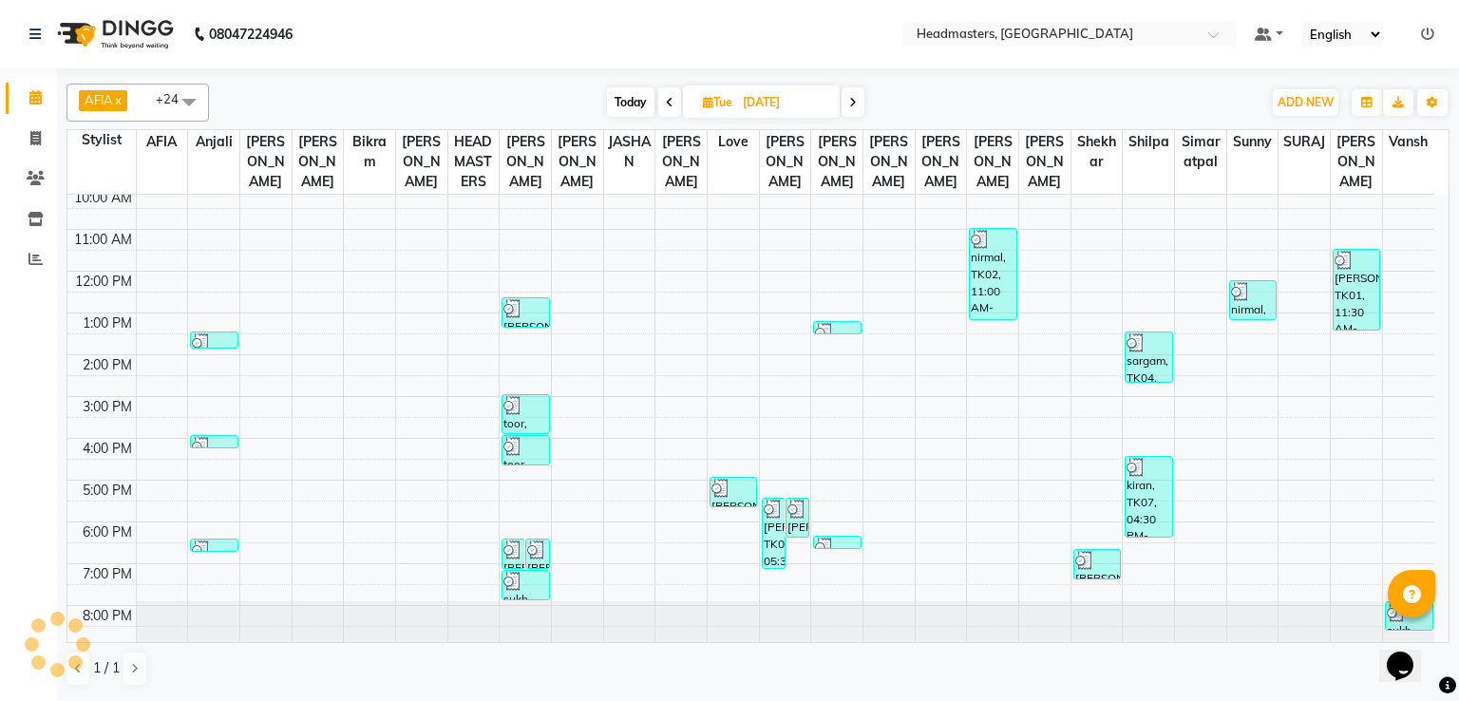
click at [669, 99] on icon at bounding box center [670, 102] width 8 height 11
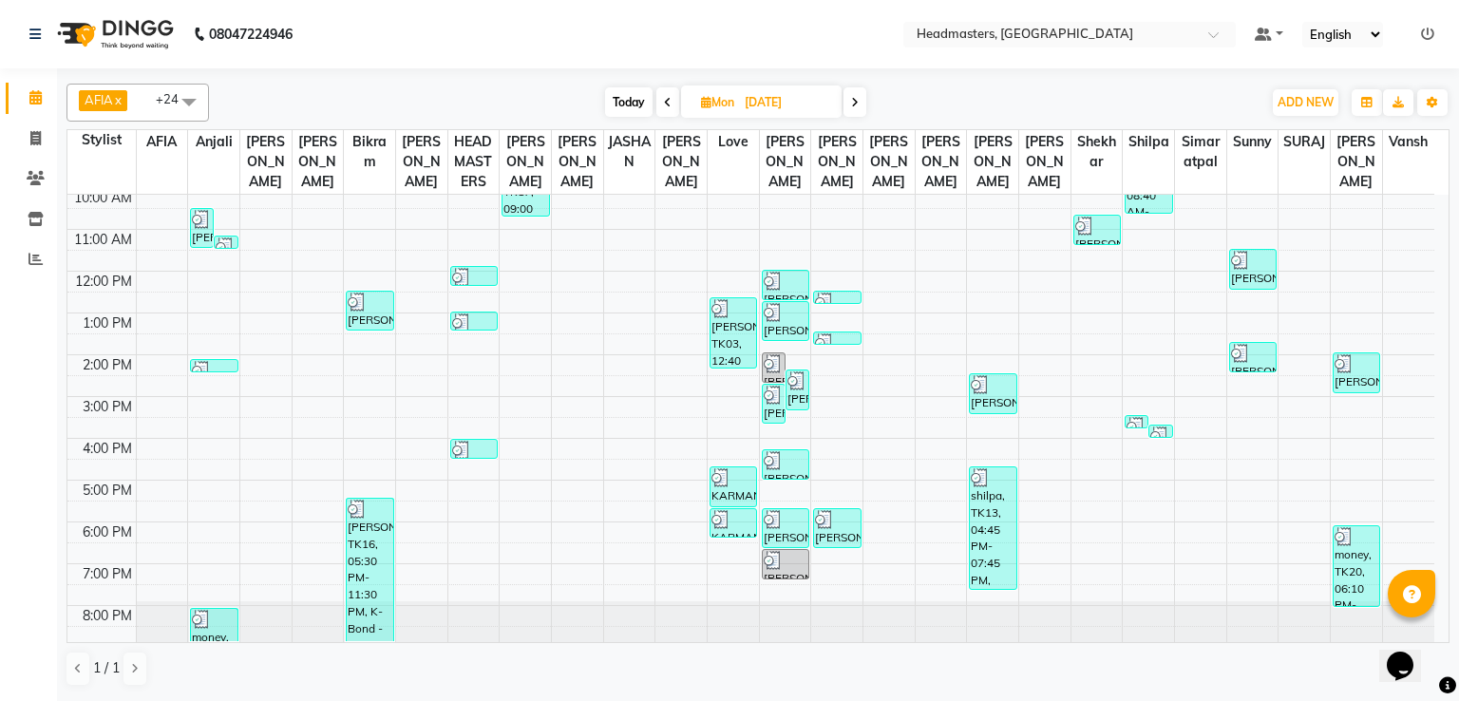
click at [667, 97] on icon at bounding box center [668, 102] width 8 height 11
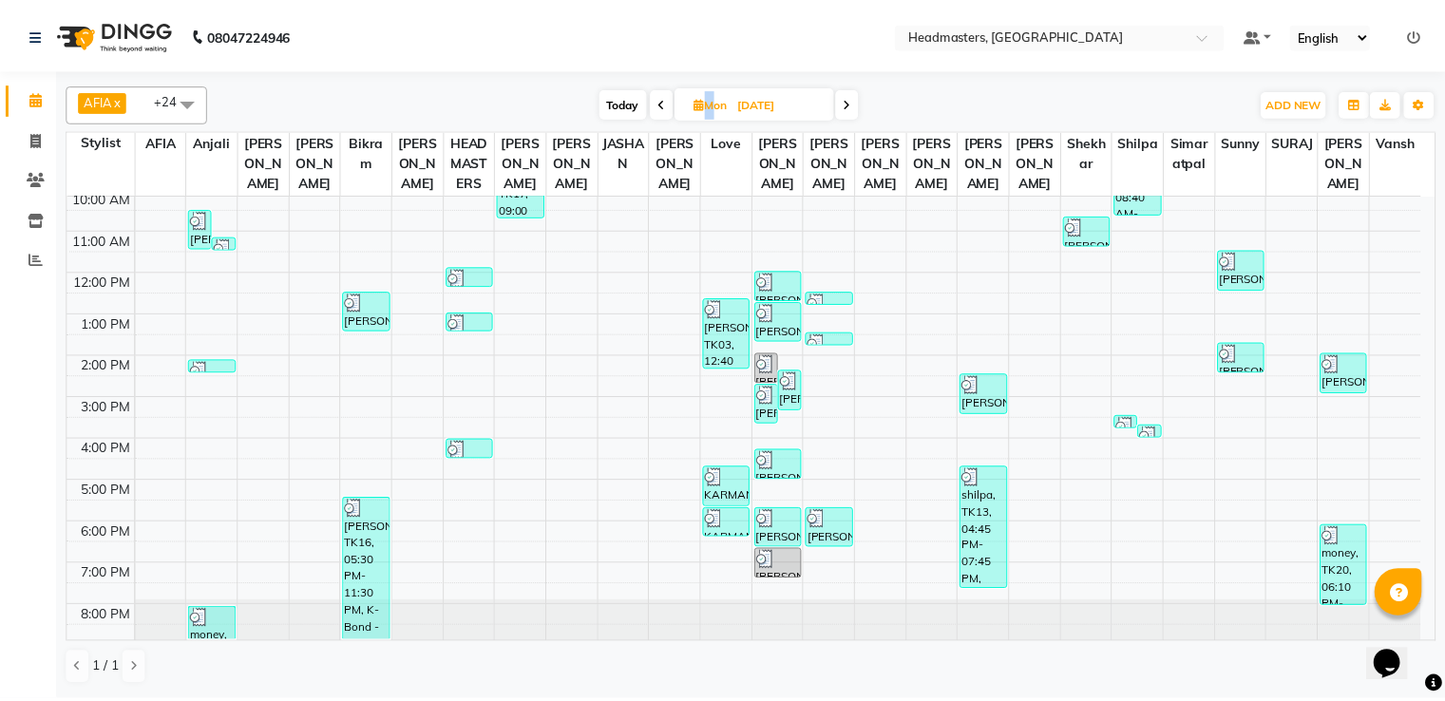
scroll to position [0, 0]
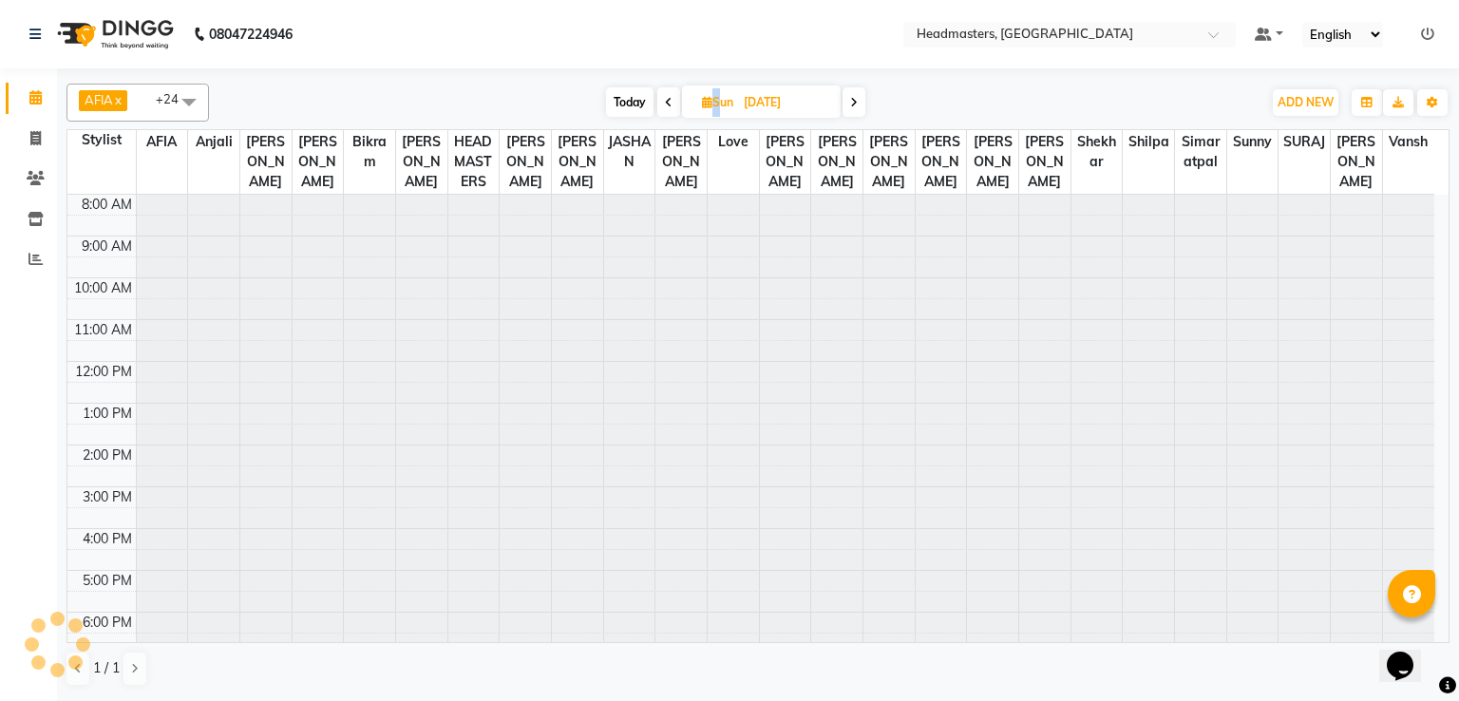
click at [667, 97] on icon at bounding box center [669, 102] width 8 height 11
type input "[DATE]"
click at [38, 227] on span at bounding box center [35, 220] width 33 height 22
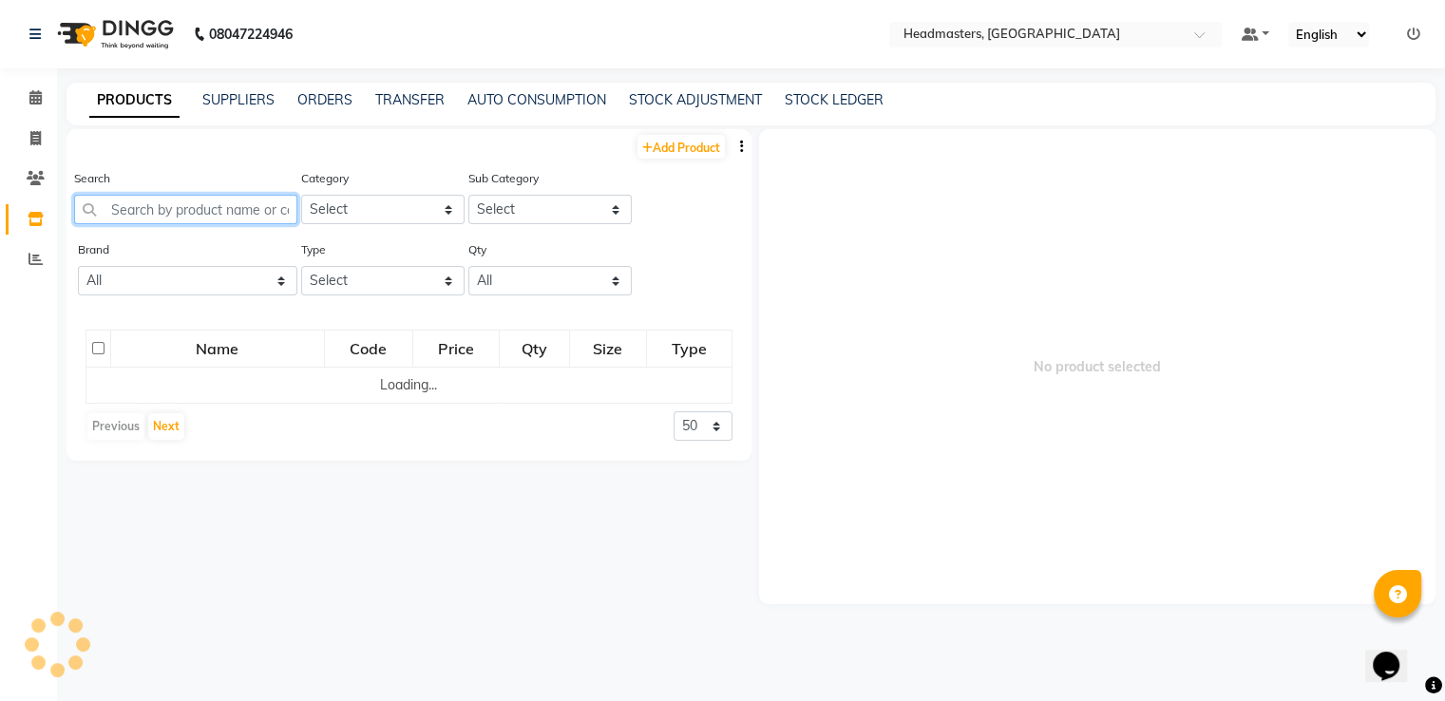
click at [229, 221] on input "text" at bounding box center [185, 209] width 223 height 29
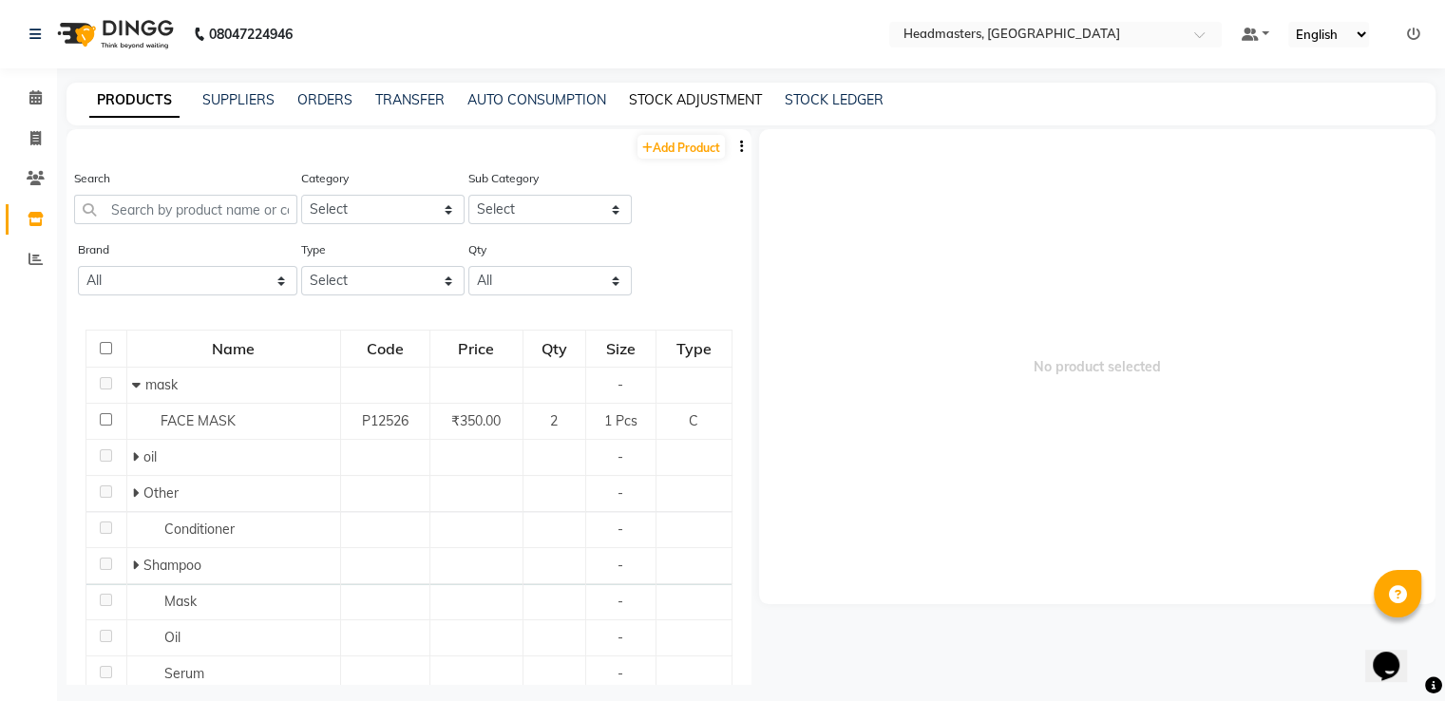
click at [730, 102] on link "STOCK ADJUSTMENT" at bounding box center [695, 99] width 133 height 17
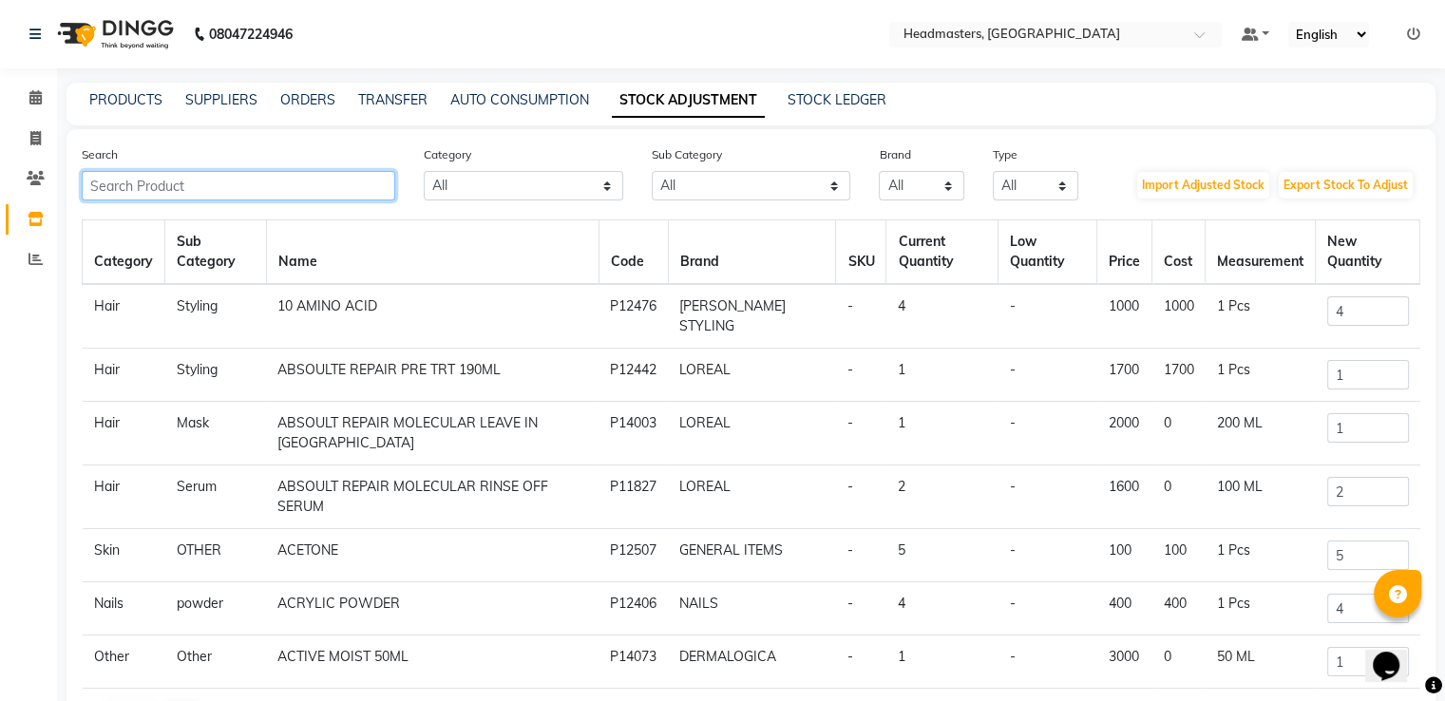
click at [357, 195] on input "text" at bounding box center [238, 185] width 313 height 29
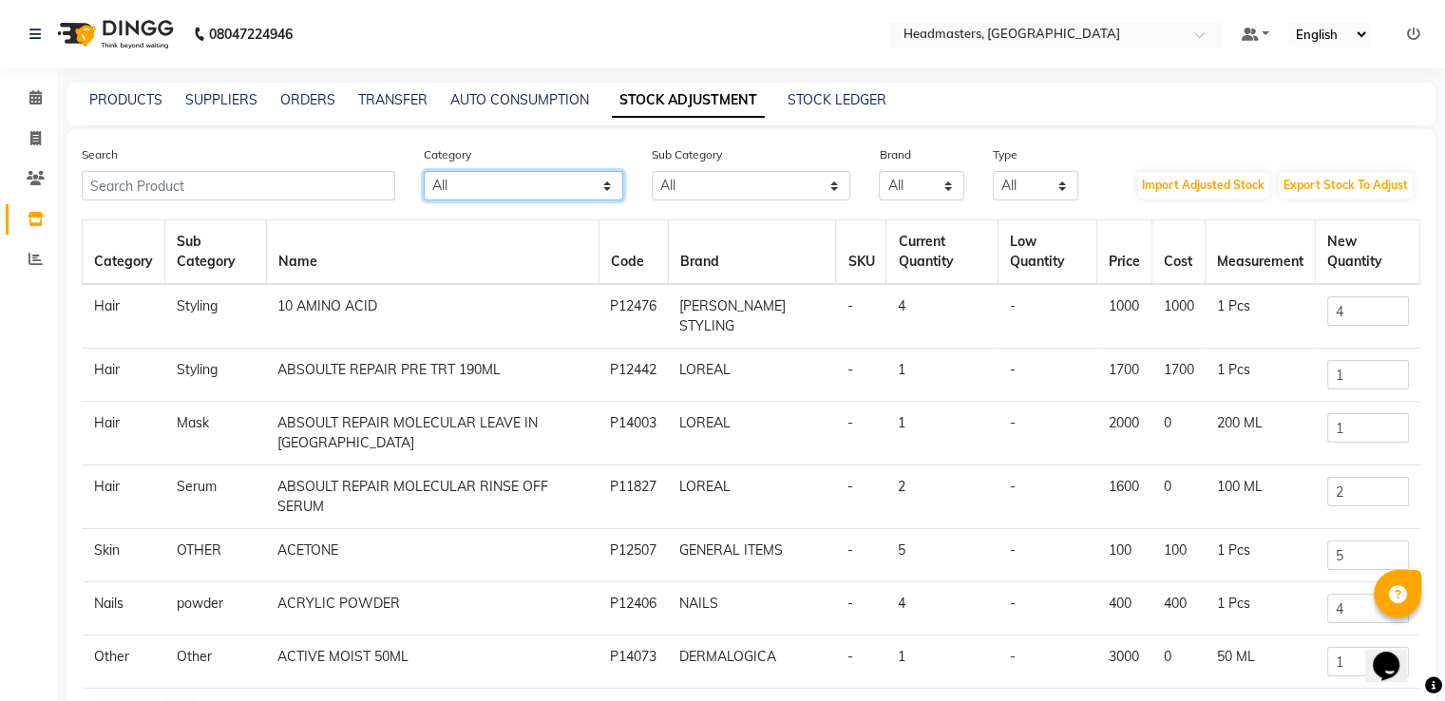
click at [537, 190] on select "All Hair Skin Makeup Personal Care Appliances [PERSON_NAME] Waxing Disposable T…" at bounding box center [523, 185] width 199 height 29
click at [674, 187] on select "All Cream Loreal Retail Cheryls Retail Casmara Retail Keratin Retail [MEDICAL_D…" at bounding box center [751, 185] width 199 height 29
click at [940, 189] on select "All Botoplastia [GEOGRAPHIC_DATA] Cacau Brazilian Dermalogica Floractive Genera…" at bounding box center [921, 185] width 85 height 29
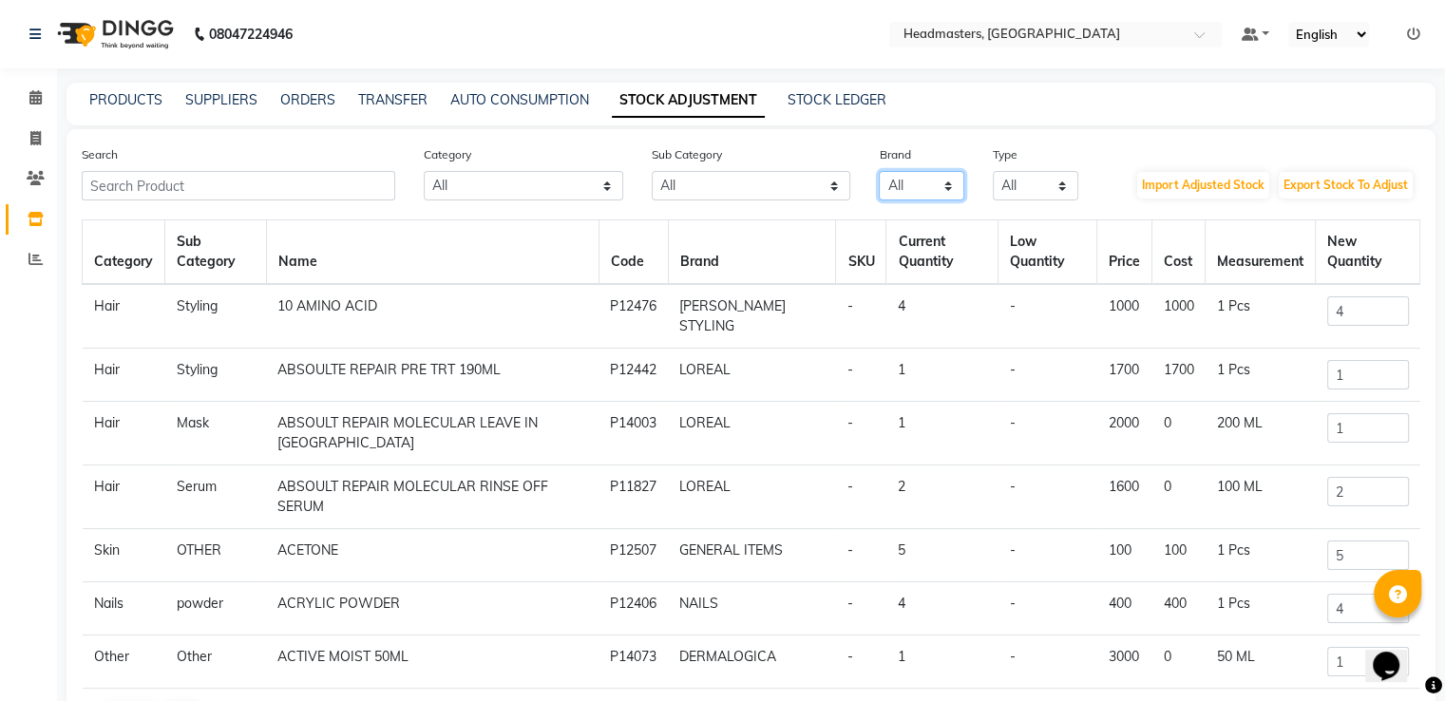
click at [940, 189] on select "All Botoplastia [GEOGRAPHIC_DATA] Cacau Brazilian Dermalogica Floractive Genera…" at bounding box center [921, 185] width 85 height 29
select select "botoplastia"
click at [879, 172] on select "All Botoplastia [GEOGRAPHIC_DATA] Cacau Brazilian Dermalogica Floractive Genera…" at bounding box center [921, 185] width 85 height 29
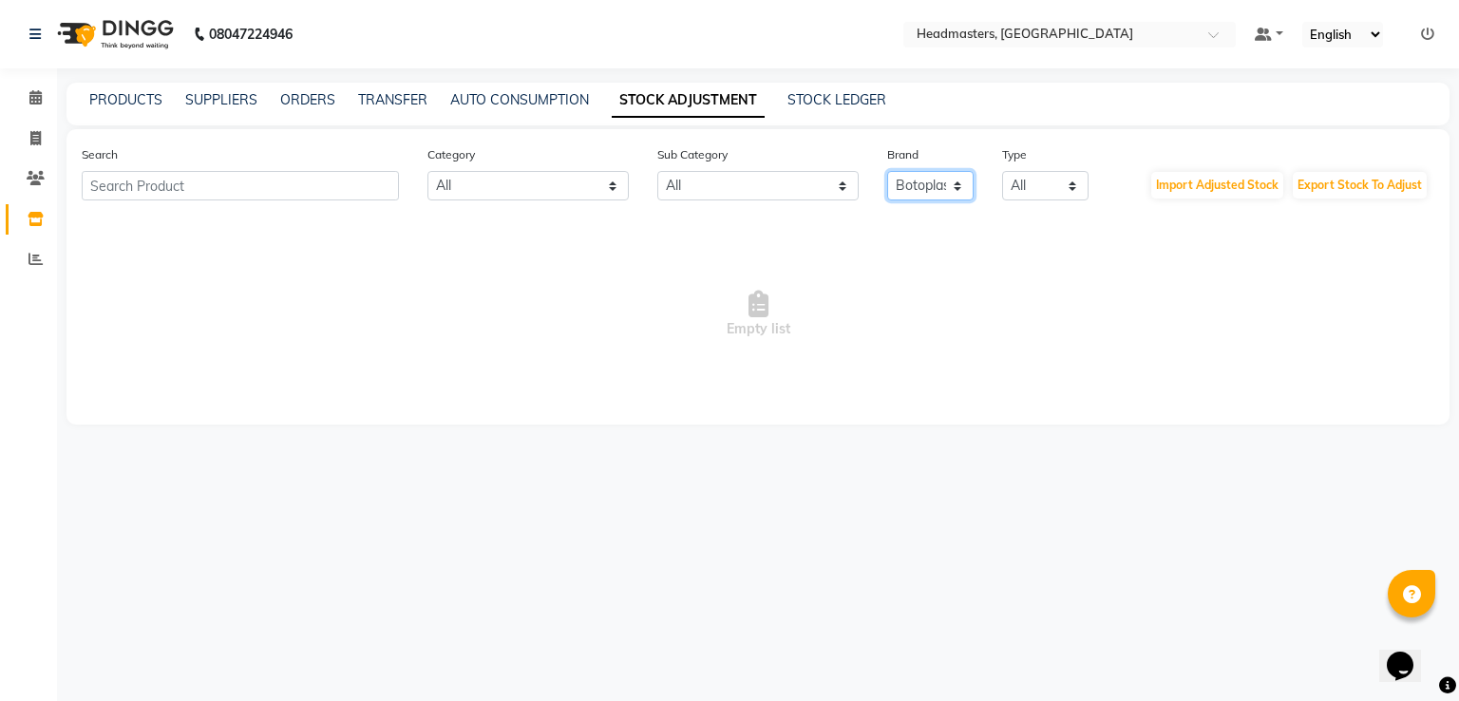
click at [920, 174] on select "All Botoplastia [GEOGRAPHIC_DATA] Cacau Brazilian Dermalogica Floractive Genera…" at bounding box center [930, 185] width 86 height 29
click at [887, 172] on select "All Botoplastia [GEOGRAPHIC_DATA] Cacau Brazilian Dermalogica Floractive Genera…" at bounding box center [930, 185] width 86 height 29
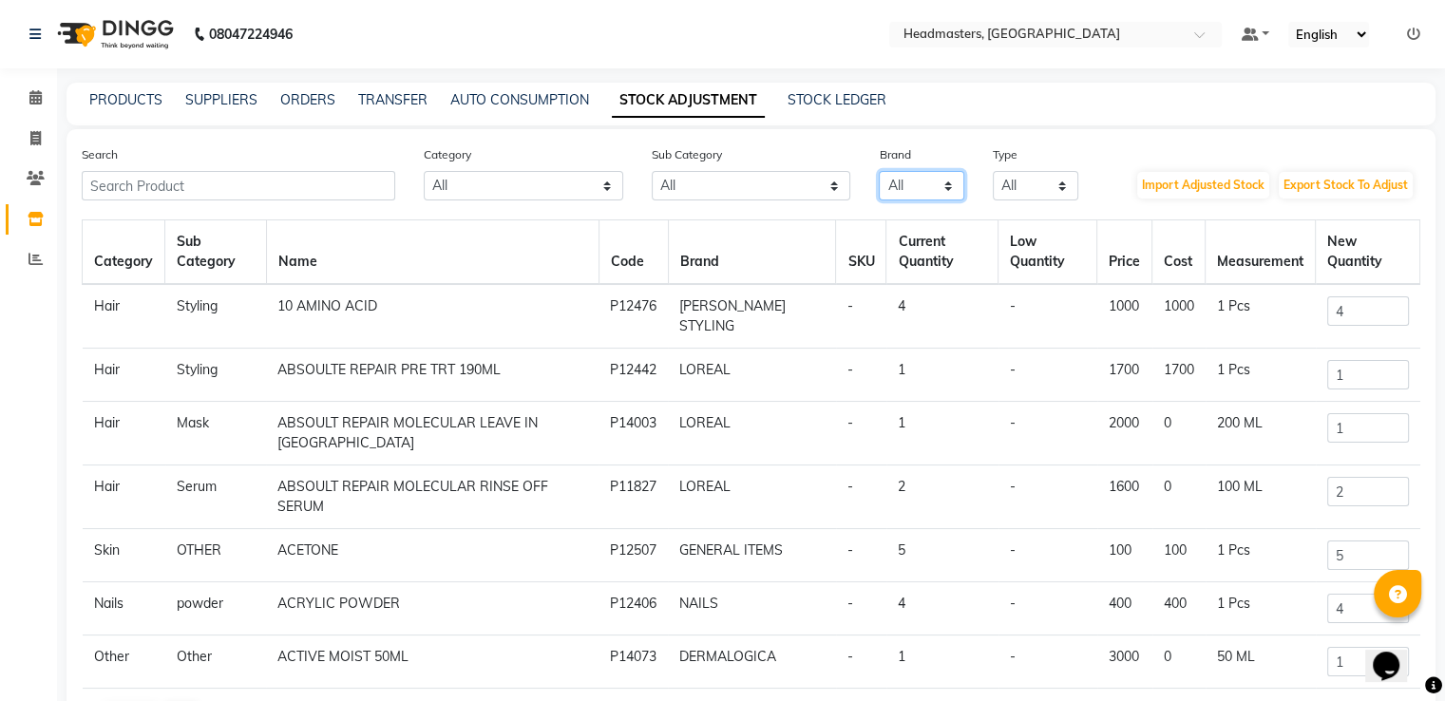
click at [920, 195] on select "All Botoplastia [GEOGRAPHIC_DATA] Cacau Brazilian Dermalogica Floractive Genera…" at bounding box center [921, 185] width 85 height 29
select select "brasil cacau"
click at [879, 172] on select "All Botoplastia [GEOGRAPHIC_DATA] Cacau Brazilian Dermalogica Floractive Genera…" at bounding box center [921, 185] width 85 height 29
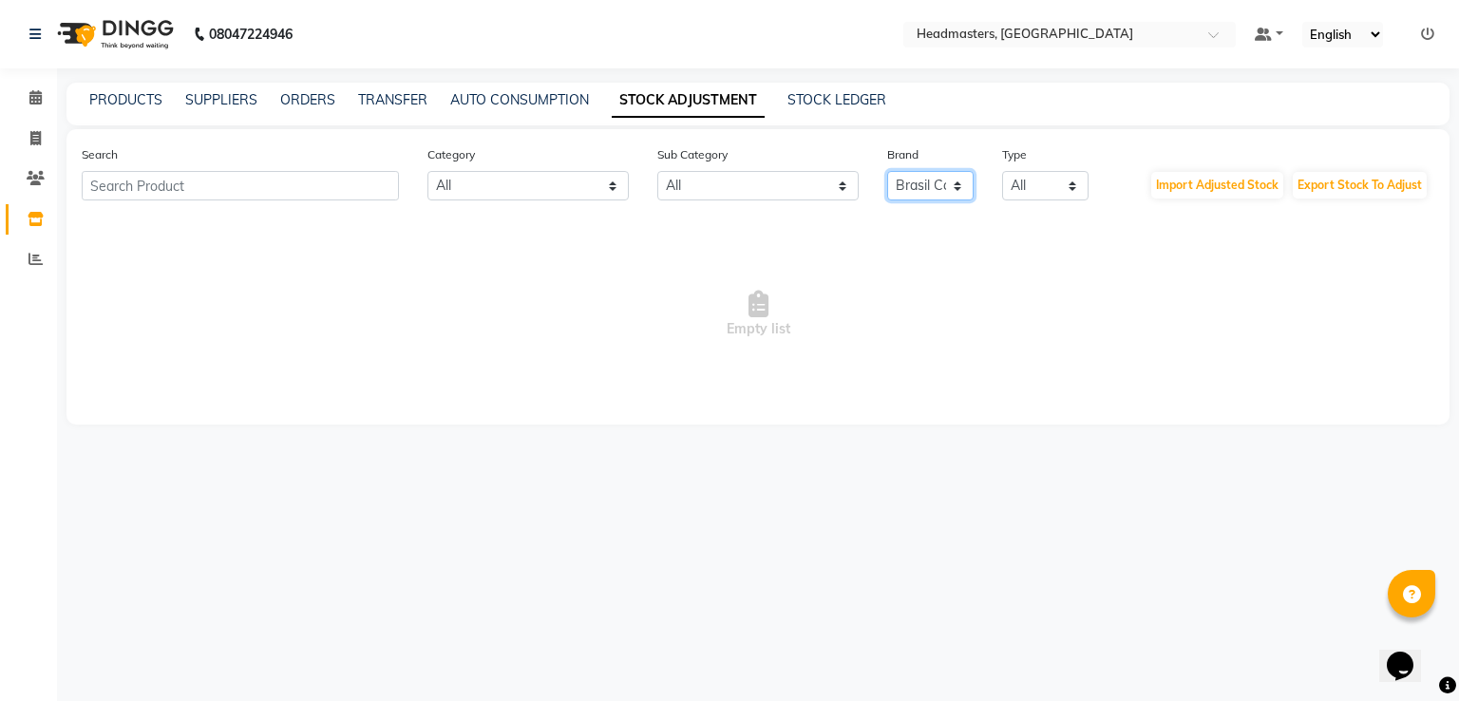
click at [919, 185] on select "All Botoplastia [GEOGRAPHIC_DATA] Cacau Brazilian Dermalogica Floractive Genera…" at bounding box center [930, 185] width 86 height 29
select select
click at [887, 172] on select "All Botoplastia [GEOGRAPHIC_DATA] Cacau Brazilian Dermalogica Floractive Genera…" at bounding box center [930, 185] width 86 height 29
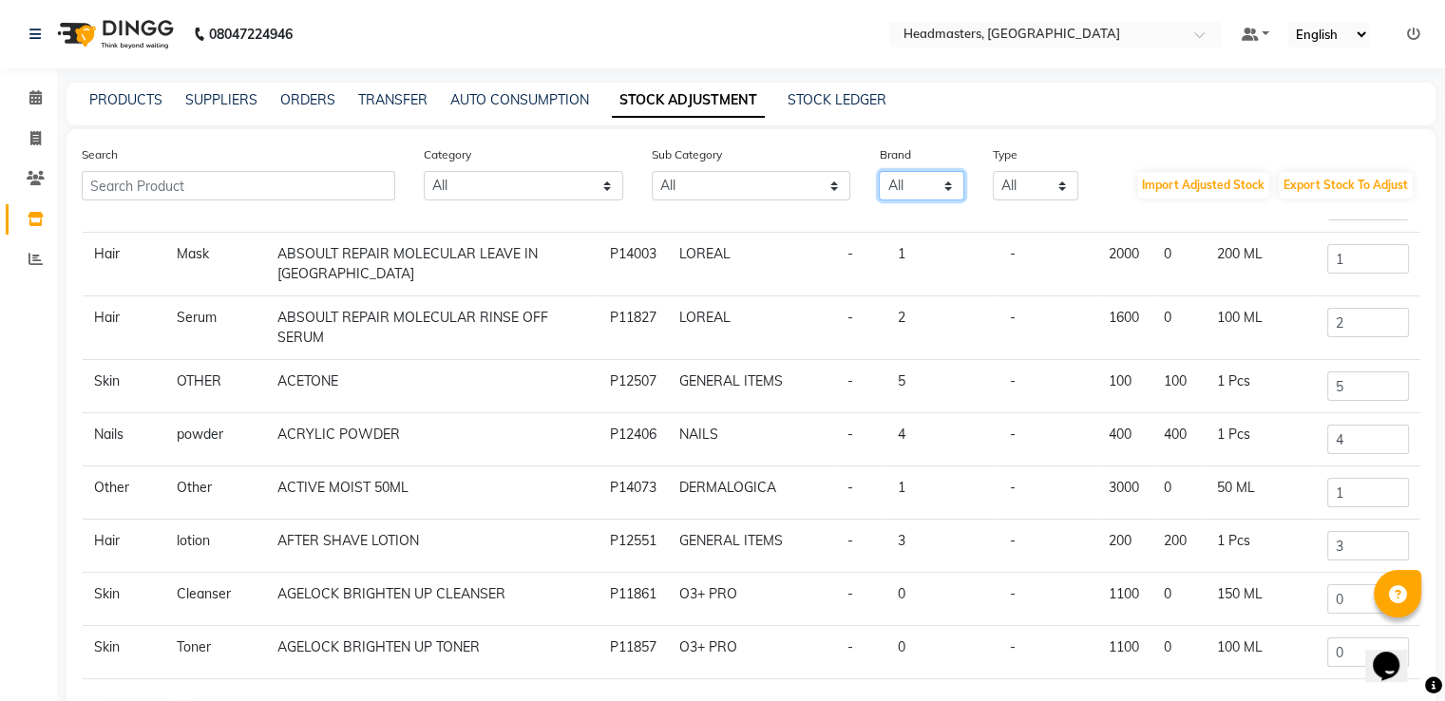
scroll to position [149, 0]
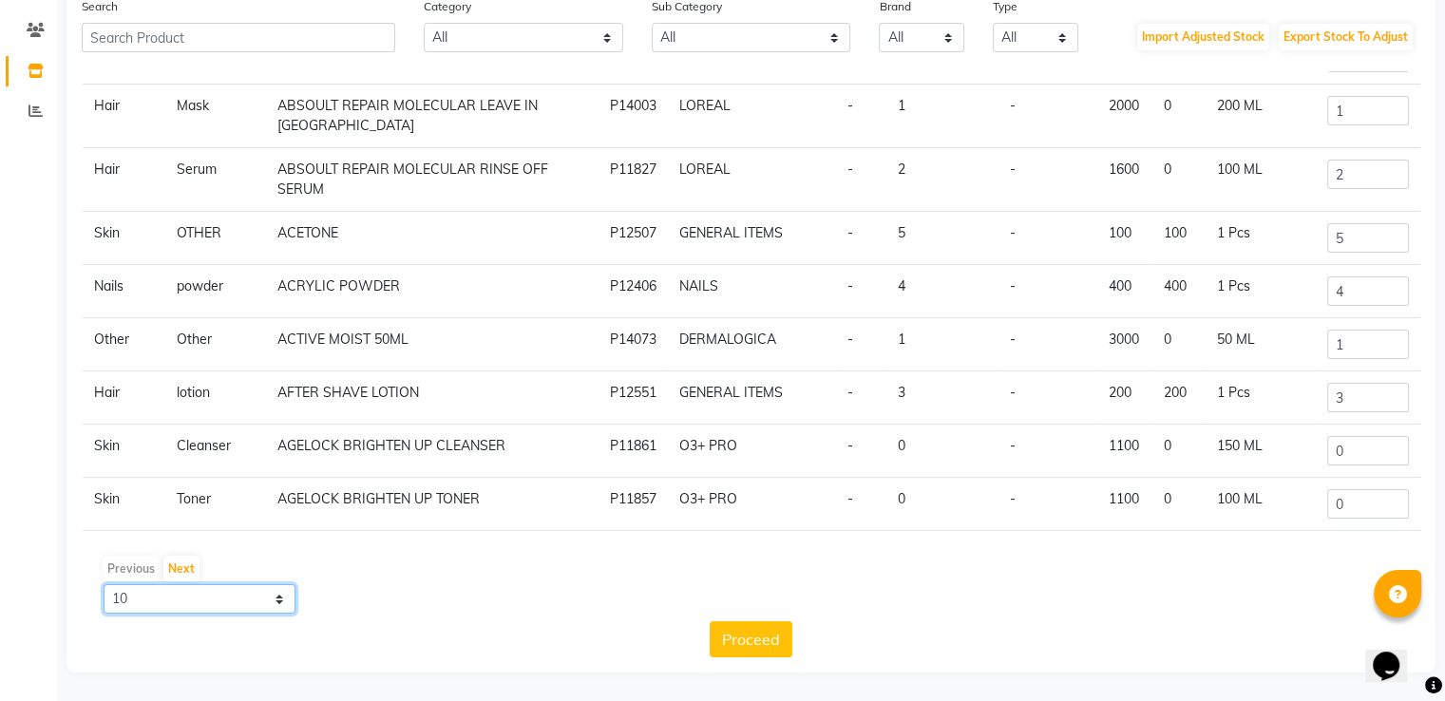
click at [290, 597] on select "10 50 100" at bounding box center [200, 598] width 192 height 29
select select "100"
click at [104, 584] on select "10 50 100" at bounding box center [200, 598] width 192 height 29
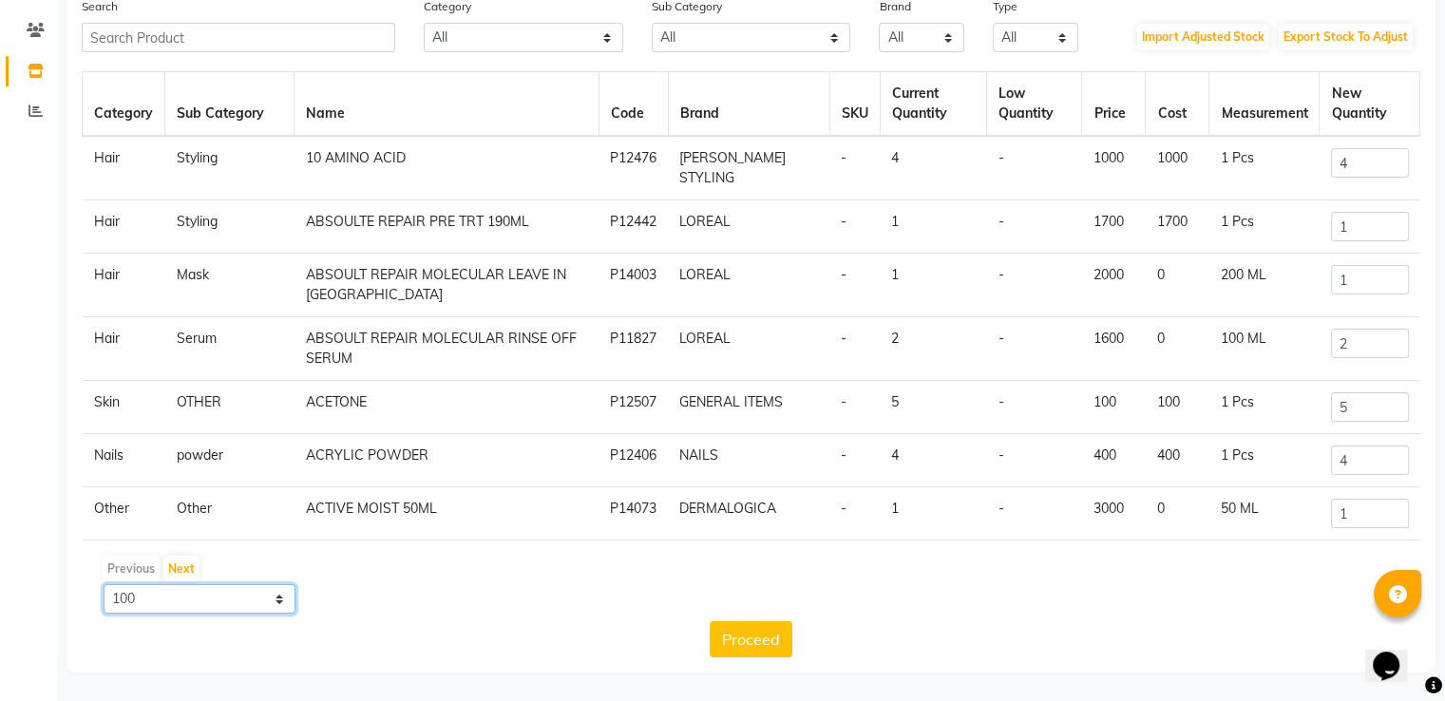
scroll to position [0, 0]
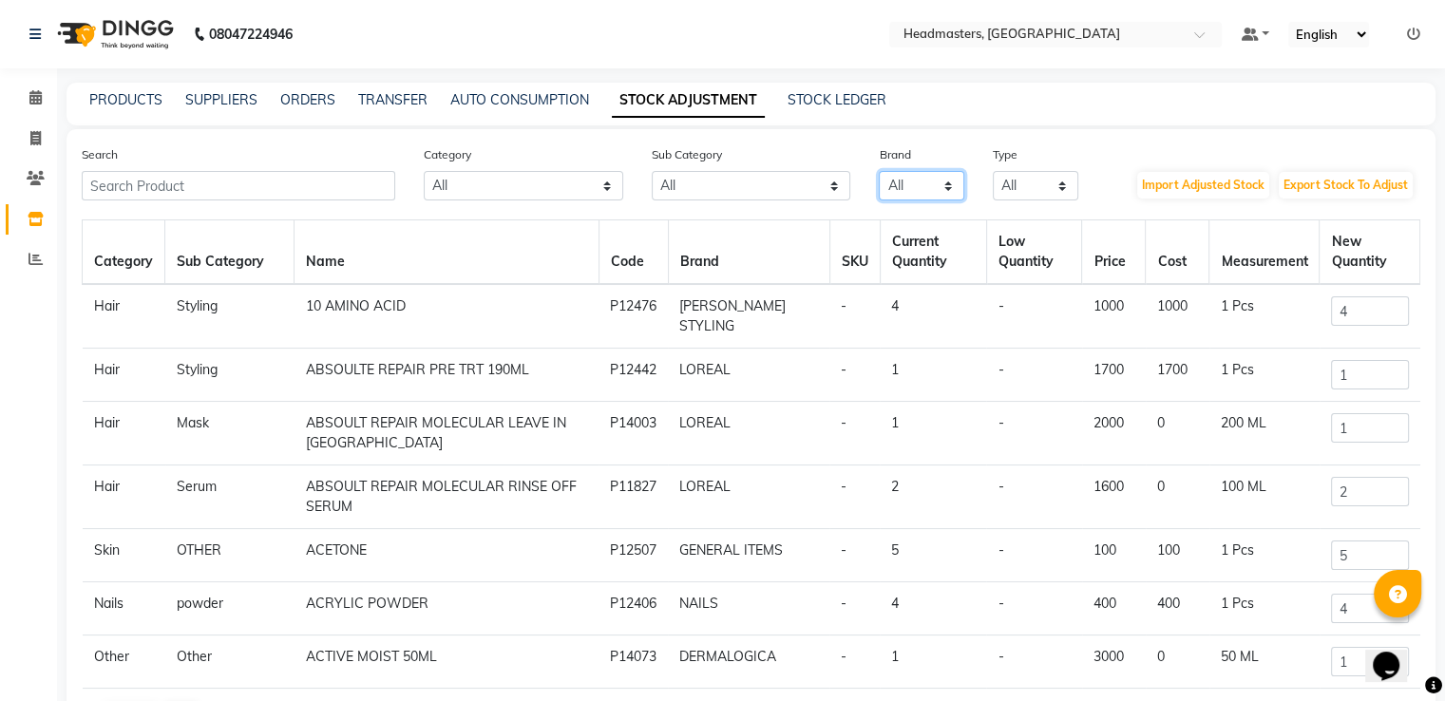
drag, startPoint x: 940, startPoint y: 195, endPoint x: 917, endPoint y: 249, distance: 59.1
click at [917, 249] on div "Search Category All Hair Skin Makeup Personal Care Appliances [PERSON_NAME] Wax…" at bounding box center [750, 475] width 1369 height 692
select select "botoplastia"
click at [879, 172] on select "All Botoplastia [GEOGRAPHIC_DATA] Cacau Brazilian Dermalogica Floractive Genera…" at bounding box center [921, 185] width 85 height 29
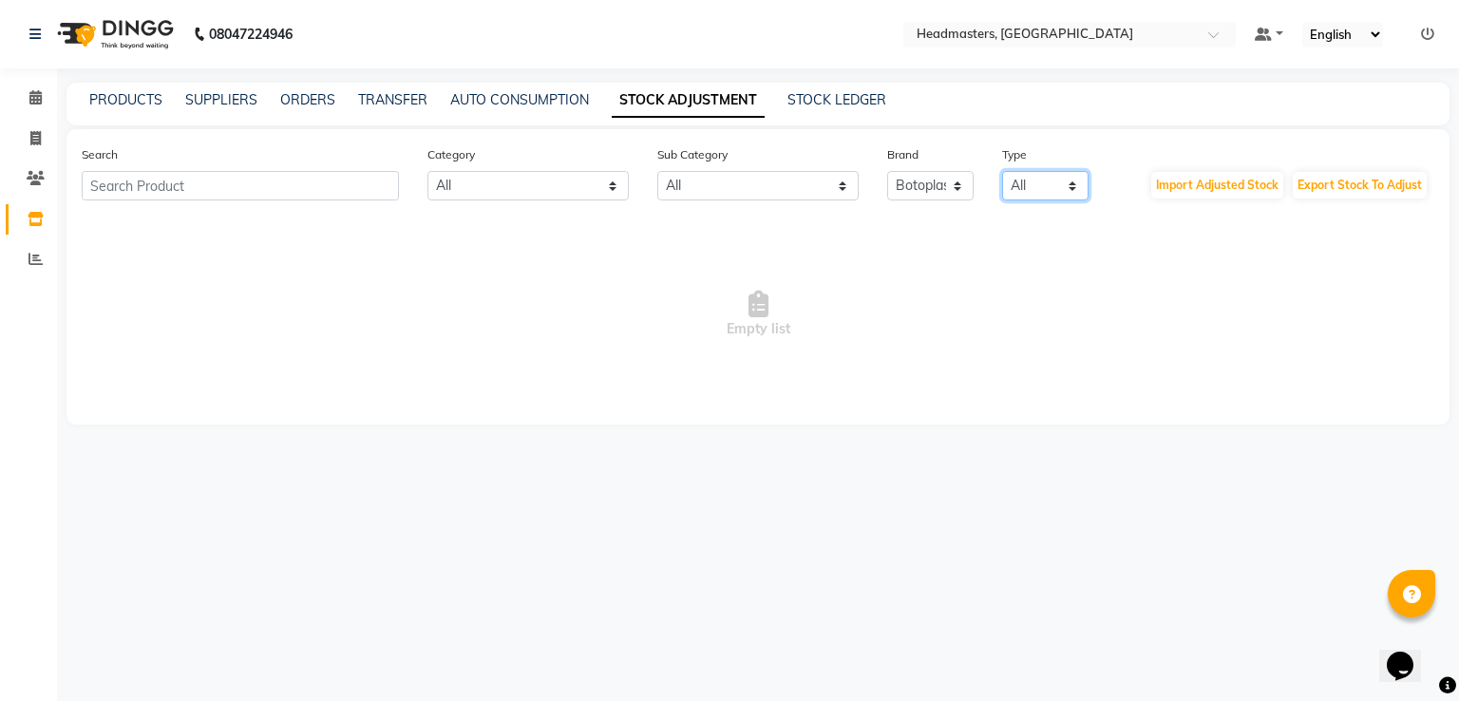
click at [1015, 184] on select "All Both Consumable Retail" at bounding box center [1045, 185] width 86 height 29
select select "B"
click at [1002, 172] on select "All Both Consumable Retail" at bounding box center [1045, 185] width 86 height 29
click at [788, 187] on select "All Cream Loreal Retail Cheryls Retail Casmara Retail Keratin Retail [MEDICAL_D…" at bounding box center [757, 185] width 201 height 29
click at [774, 187] on select "All Cream Loreal Retail Cheryls Retail Casmara Retail Keratin Retail [MEDICAL_D…" at bounding box center [757, 185] width 201 height 29
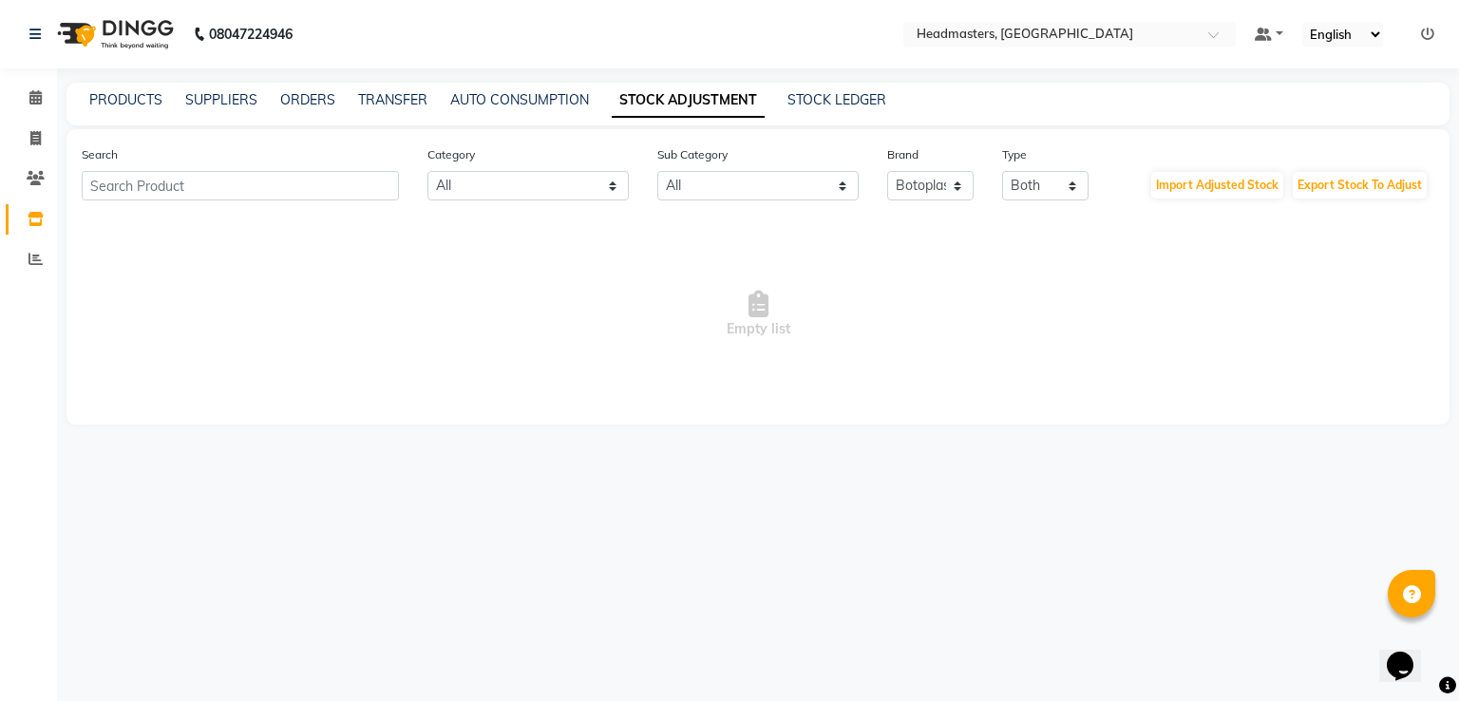
drag, startPoint x: 556, startPoint y: 168, endPoint x: 560, endPoint y: 183, distance: 15.9
click at [560, 183] on div "Category All Hair Skin Makeup Personal Care Appliances [PERSON_NAME] Waxing Dis…" at bounding box center [528, 172] width 230 height 56
click at [560, 183] on select "All Hair Skin Makeup Personal Care Appliances [PERSON_NAME] Waxing Disposable T…" at bounding box center [527, 185] width 201 height 29
select select "1099101100"
click at [427, 172] on select "All Hair Skin Makeup Personal Care Appliances [PERSON_NAME] Waxing Disposable T…" at bounding box center [527, 185] width 201 height 29
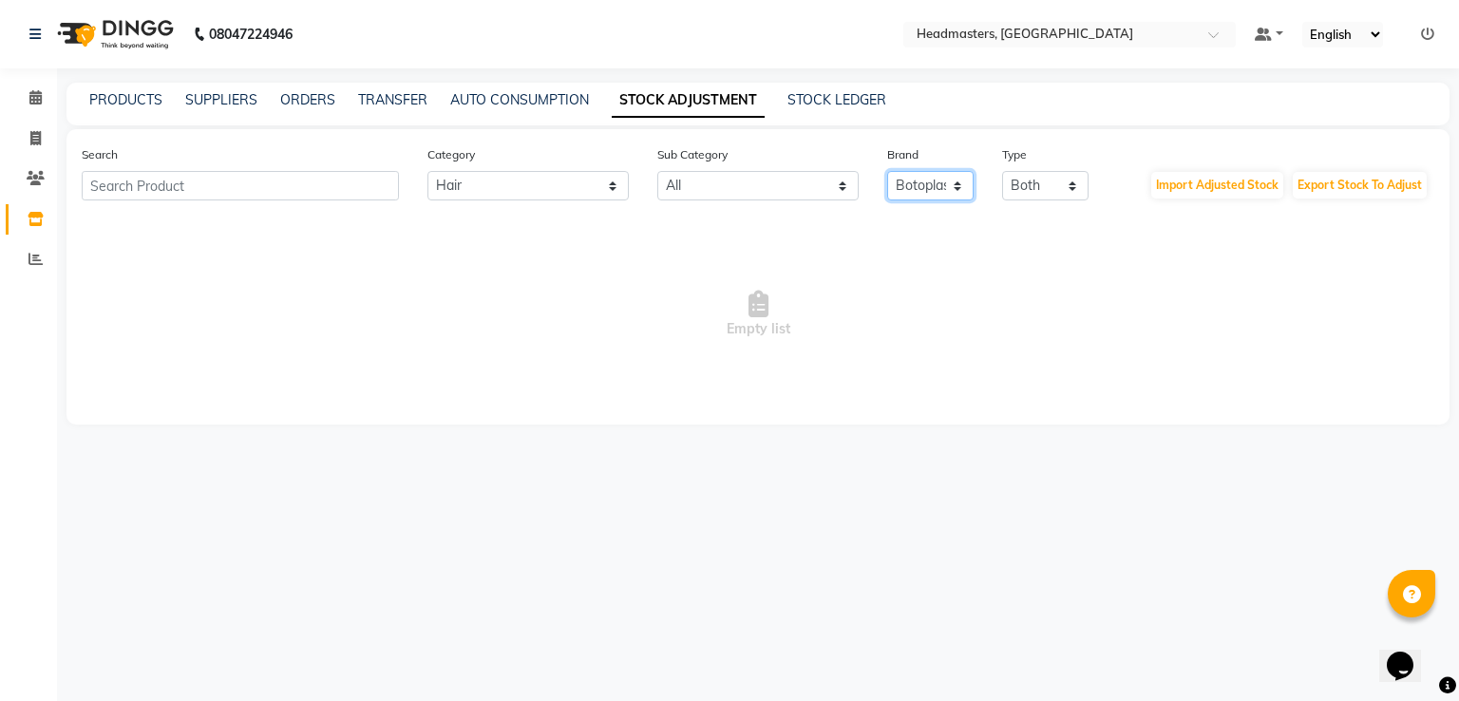
drag, startPoint x: 908, startPoint y: 173, endPoint x: 913, endPoint y: 217, distance: 44.0
click at [913, 217] on div "Search Category All Hair Skin Makeup Personal Care Appliances [PERSON_NAME] Wax…" at bounding box center [757, 276] width 1383 height 295
select select
click at [887, 172] on select "All Botoplastia [GEOGRAPHIC_DATA] Cacau Brazilian Dermalogica Floractive Genera…" at bounding box center [930, 185] width 86 height 29
click at [785, 183] on select "All Cream Loreal Retail Cheryls Retail Casmara Retail Keratin Retail [MEDICAL_D…" at bounding box center [757, 185] width 201 height 29
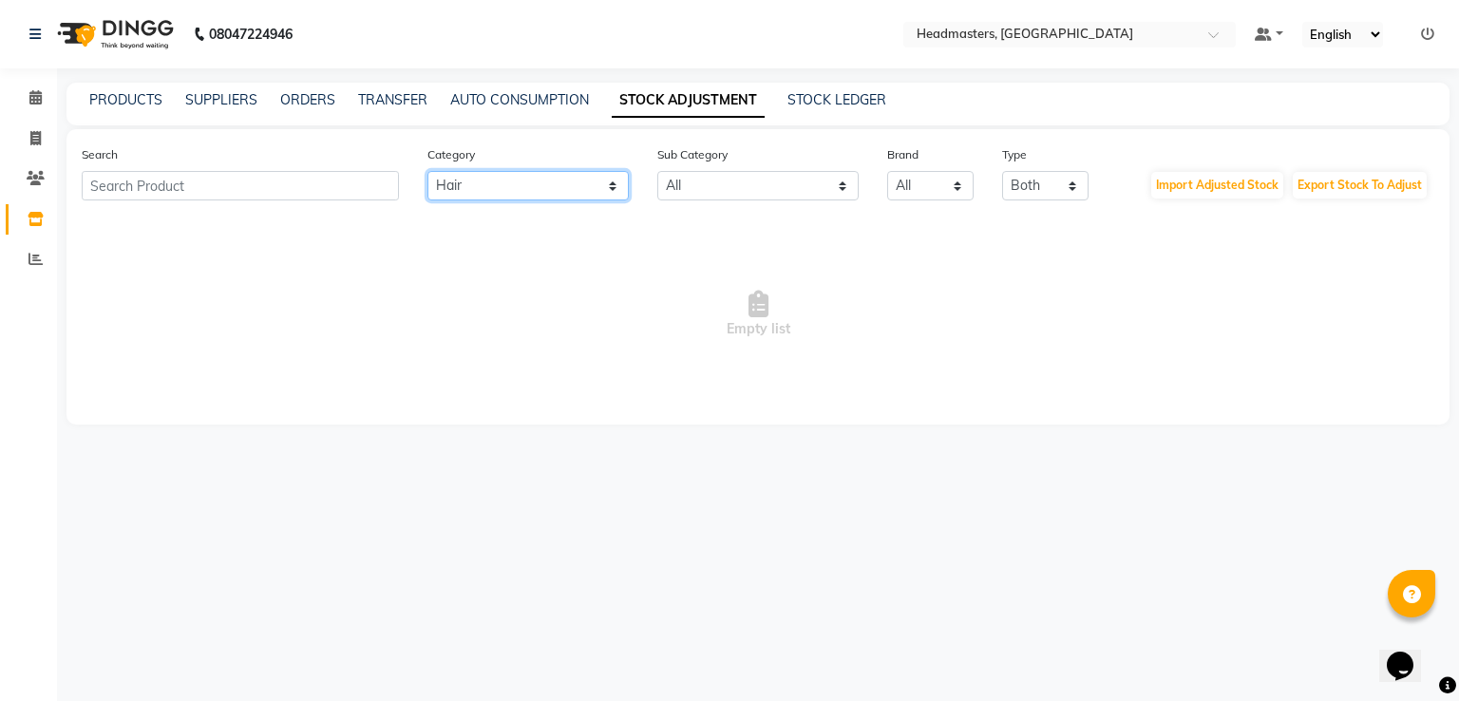
click at [500, 175] on select "All Hair Skin Makeup Personal Care Appliances [PERSON_NAME] Waxing Disposable T…" at bounding box center [527, 185] width 201 height 29
select select
click at [427, 172] on select "All Hair Skin Makeup Personal Care Appliances [PERSON_NAME] Waxing Disposable T…" at bounding box center [527, 185] width 201 height 29
click at [1027, 187] on select "All Both Consumable Retail" at bounding box center [1045, 185] width 86 height 29
click at [1002, 172] on select "All Both Consumable Retail" at bounding box center [1045, 185] width 86 height 29
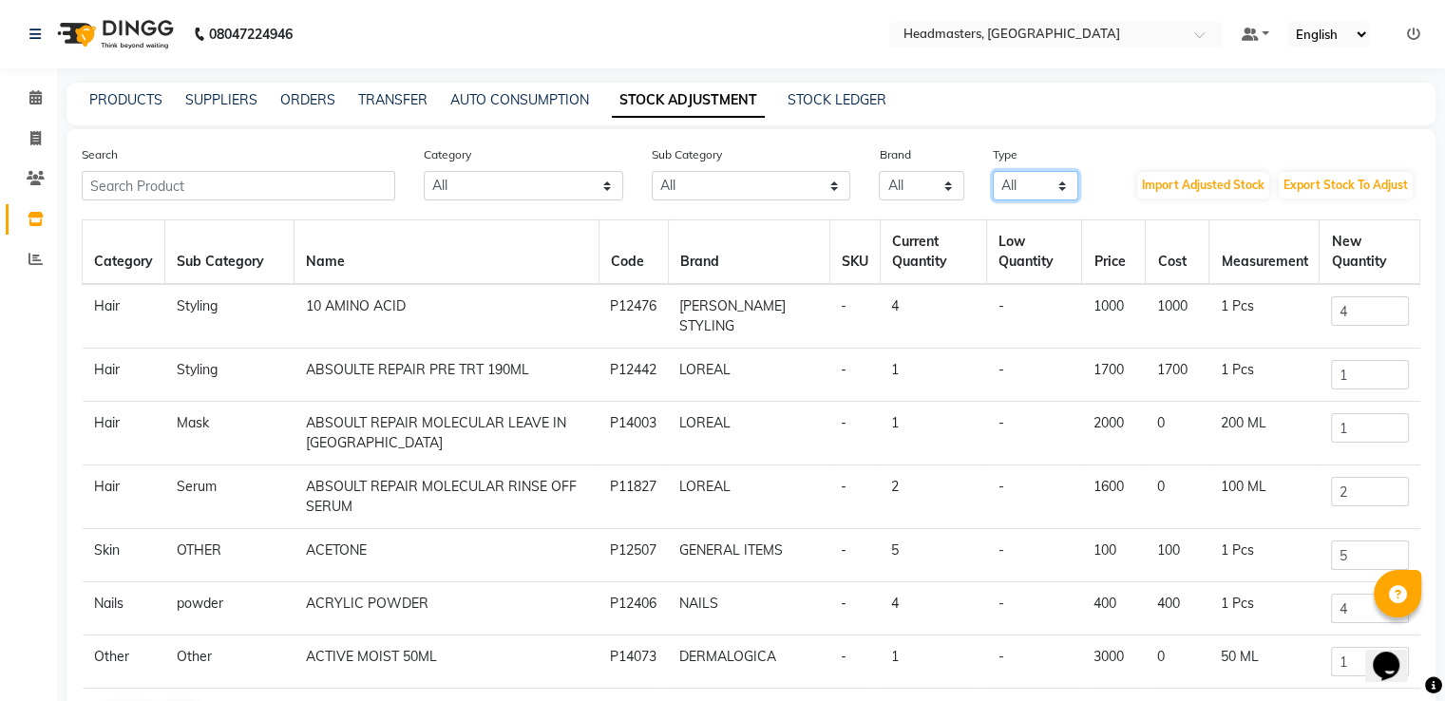
select select "B"
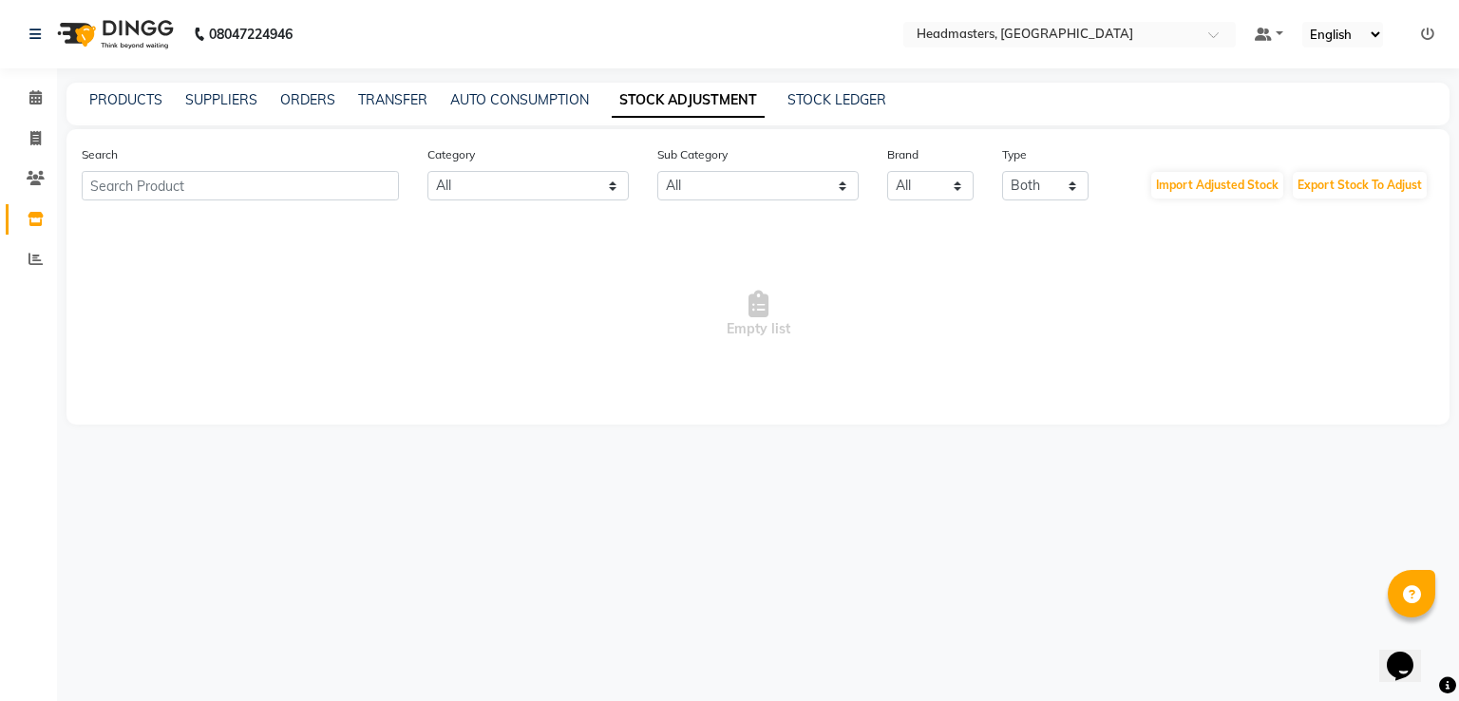
drag, startPoint x: 1338, startPoint y: 318, endPoint x: 888, endPoint y: 280, distance: 450.9
click at [888, 280] on span "Empty list" at bounding box center [758, 314] width 1353 height 190
click at [1011, 188] on select "All Both Consumable Retail" at bounding box center [1045, 185] width 86 height 29
select select
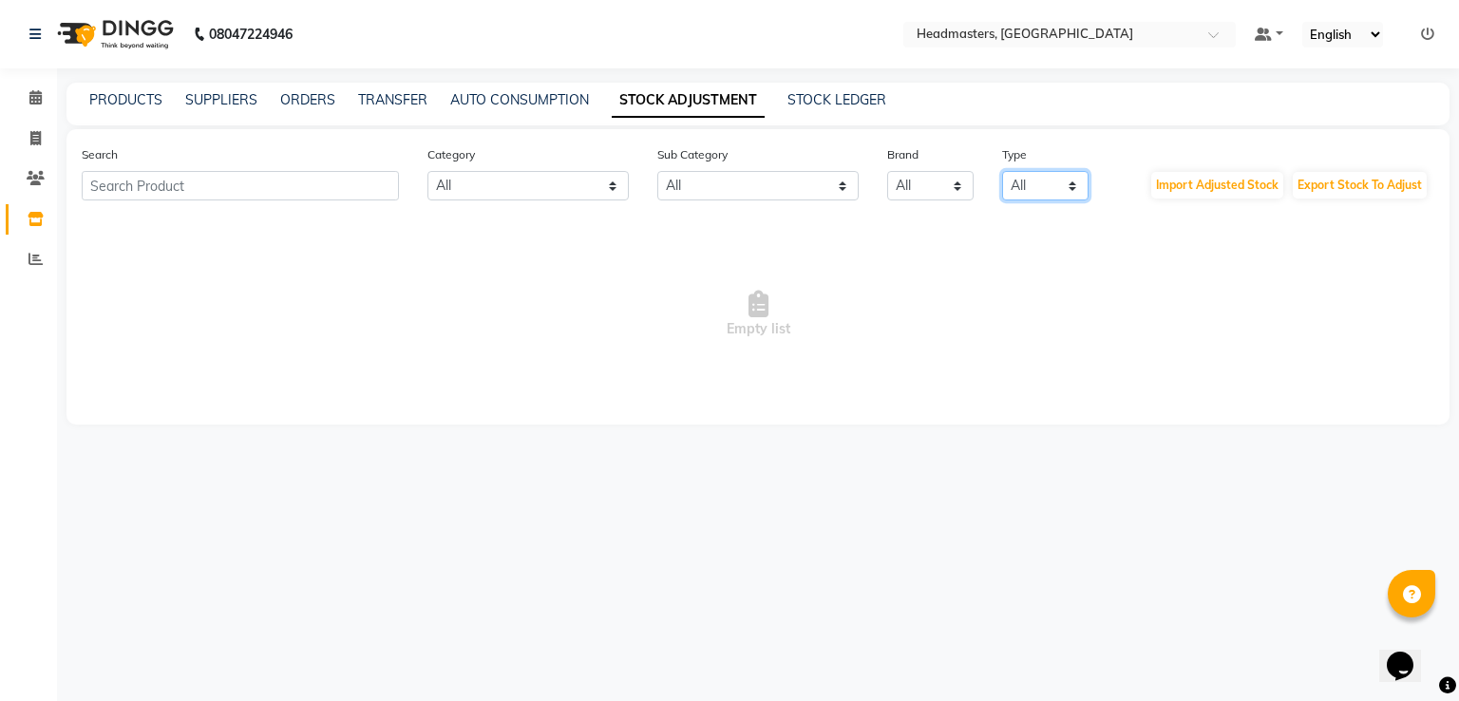
click at [1002, 172] on select "All Both Consumable Retail" at bounding box center [1045, 185] width 86 height 29
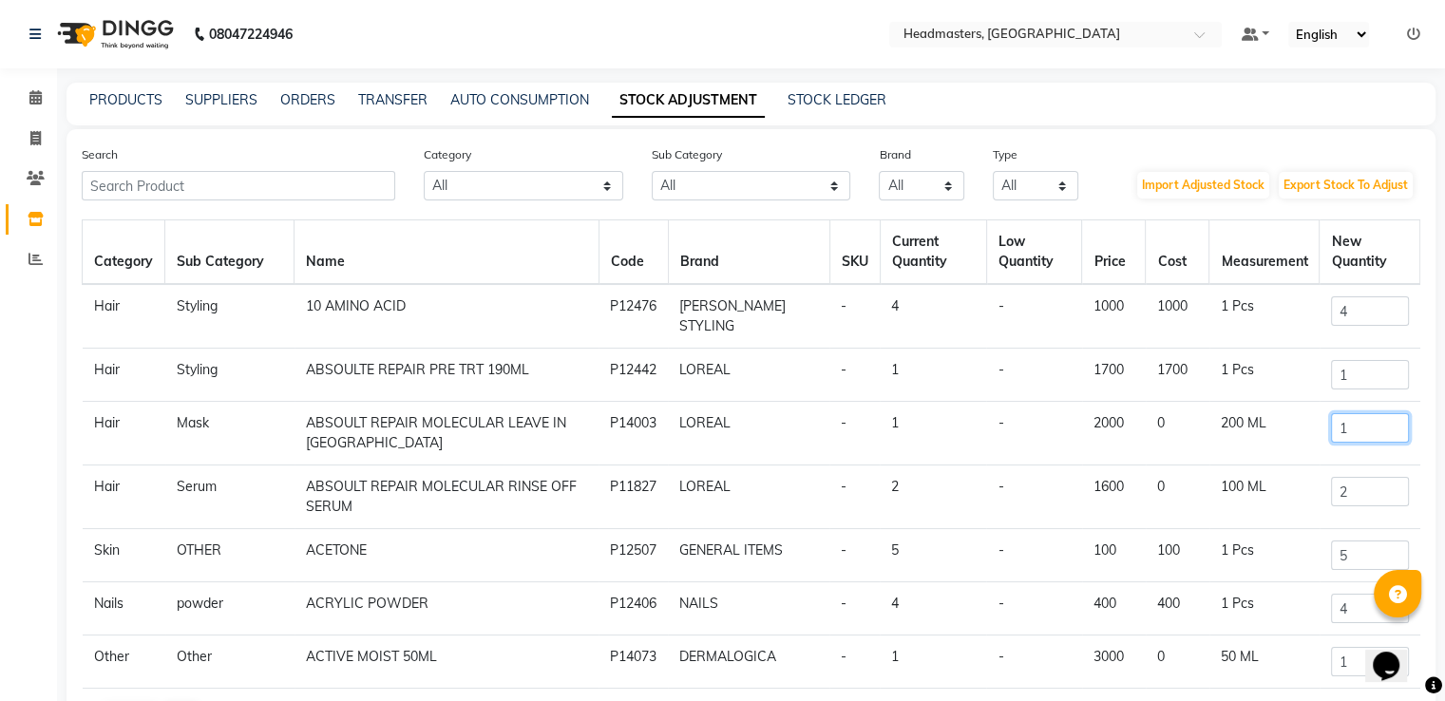
click at [1341, 413] on input "1" at bounding box center [1370, 427] width 78 height 29
click at [1338, 488] on input "2" at bounding box center [1370, 491] width 78 height 29
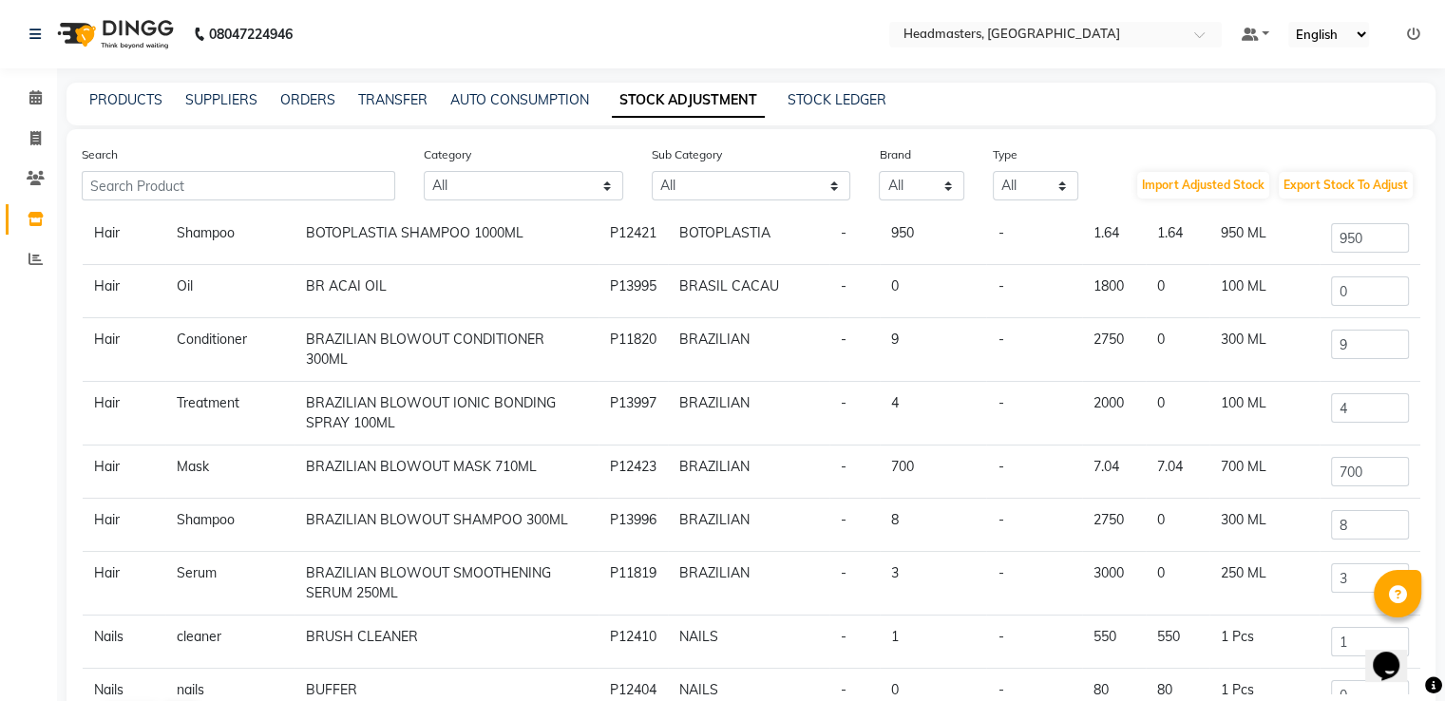
scroll to position [1983, 0]
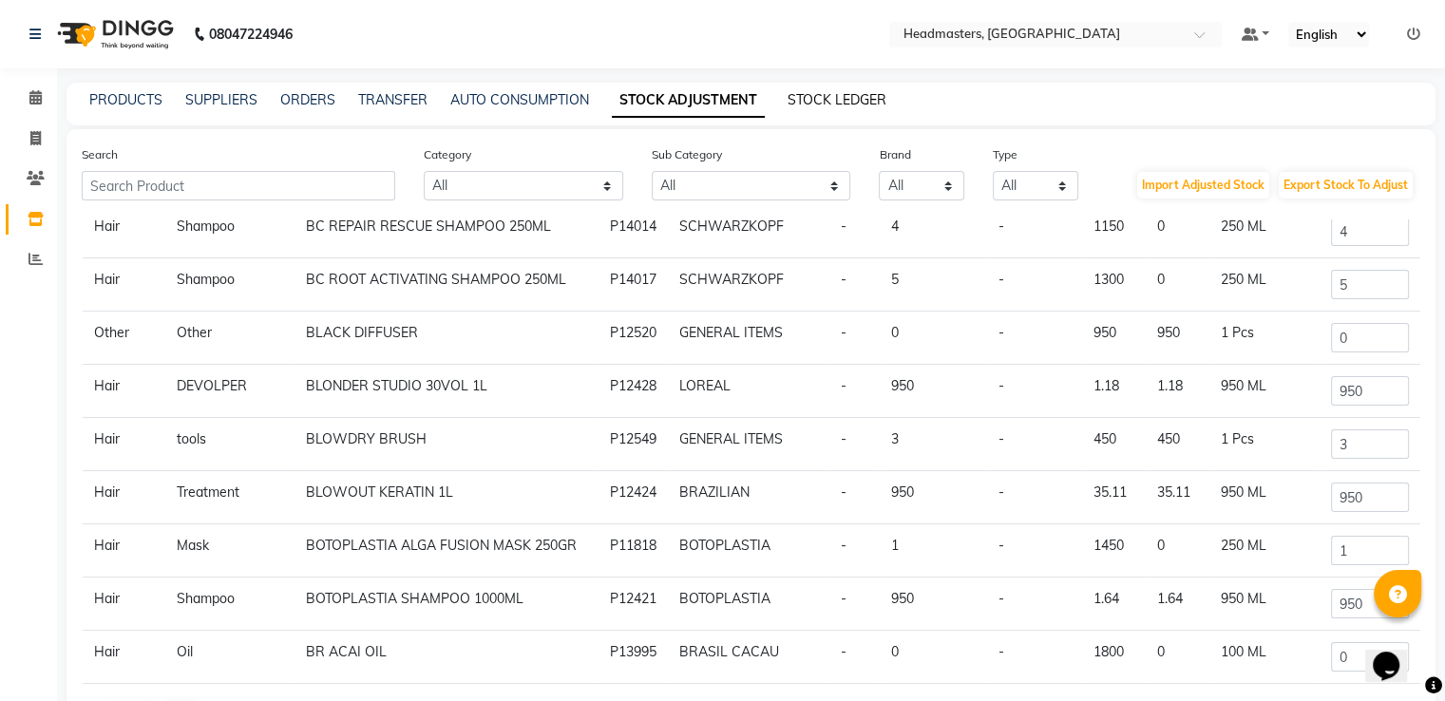
click at [845, 105] on link "STOCK LEDGER" at bounding box center [837, 99] width 99 height 17
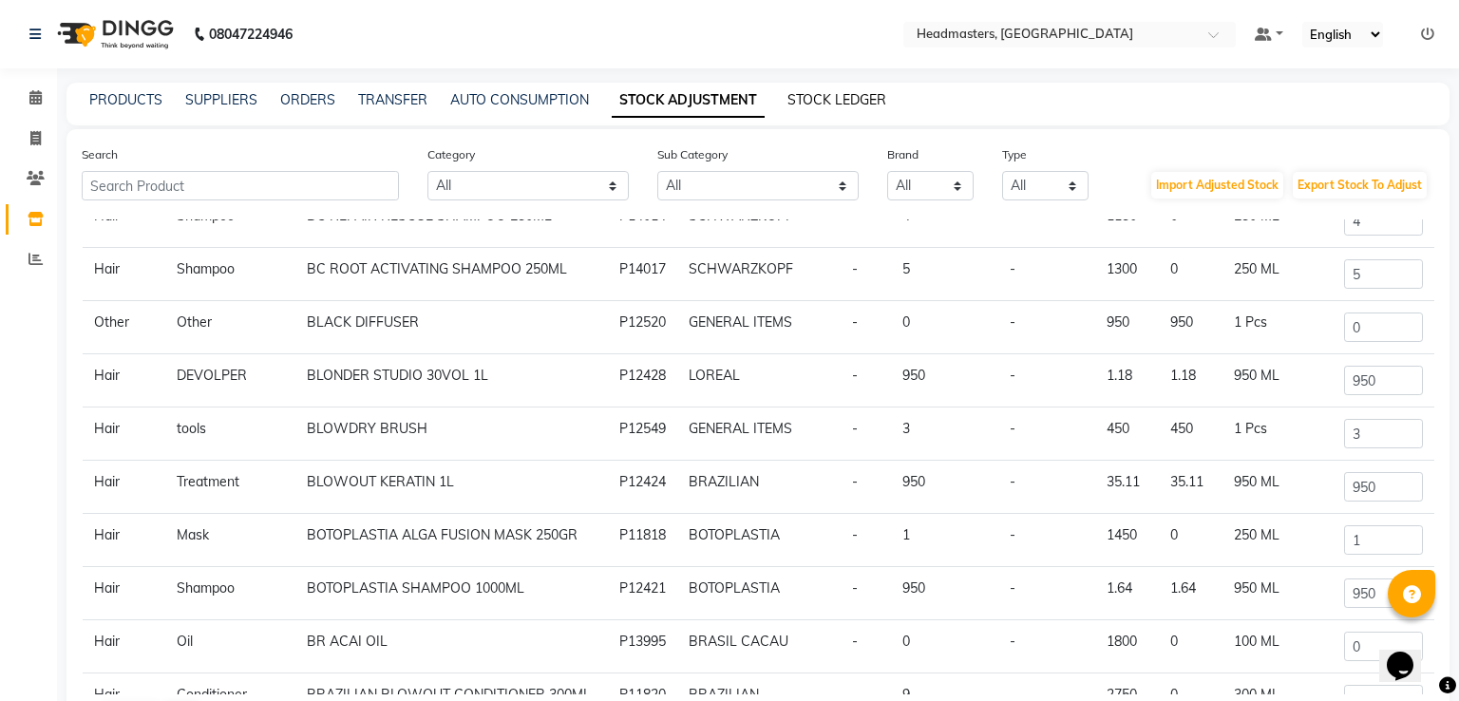
select select "all"
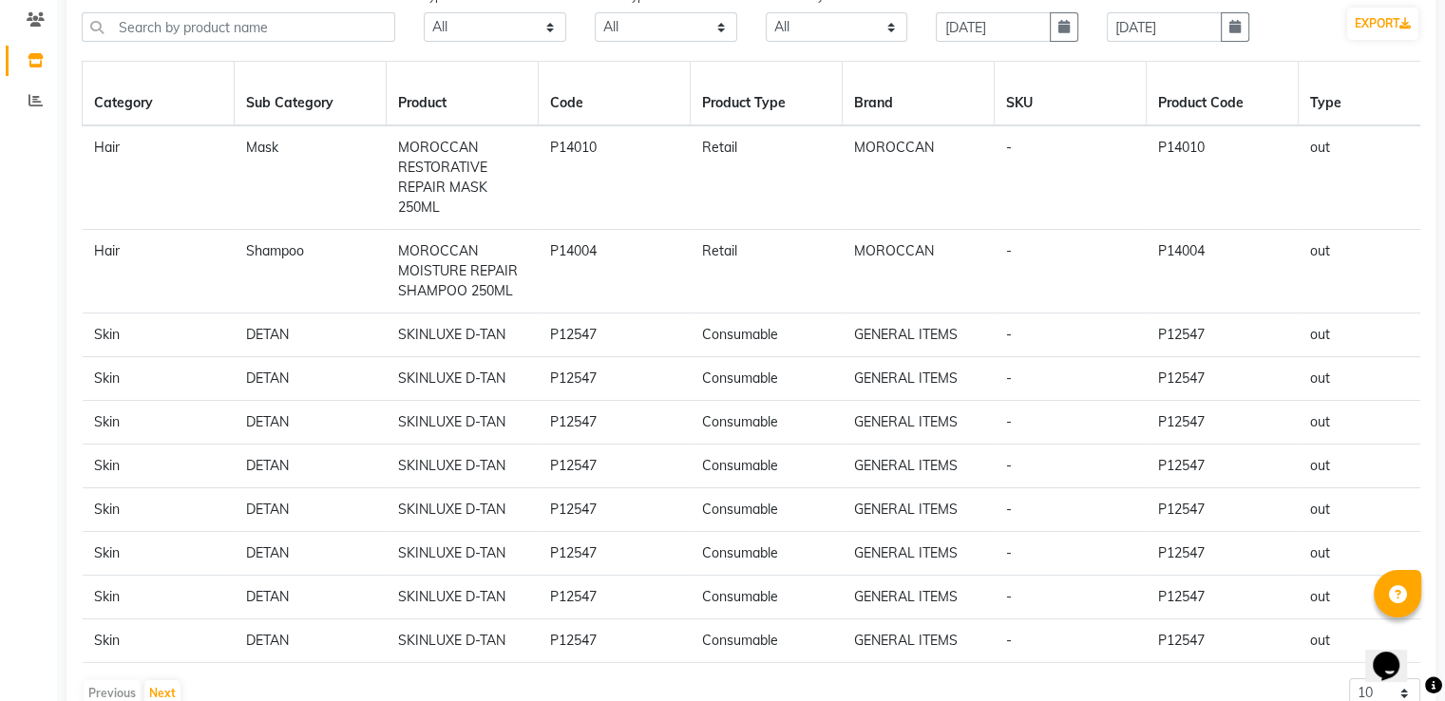
scroll to position [223, 0]
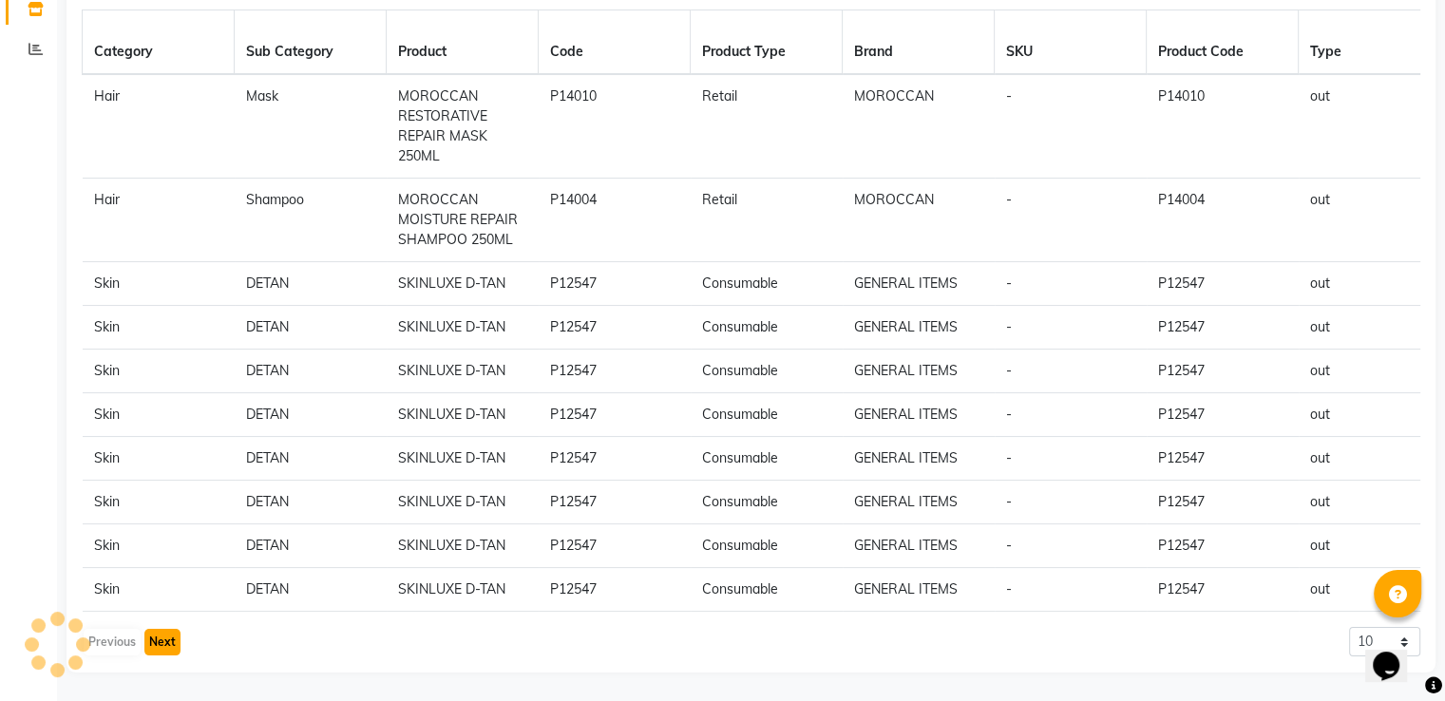
click at [152, 640] on button "Next" at bounding box center [162, 642] width 36 height 27
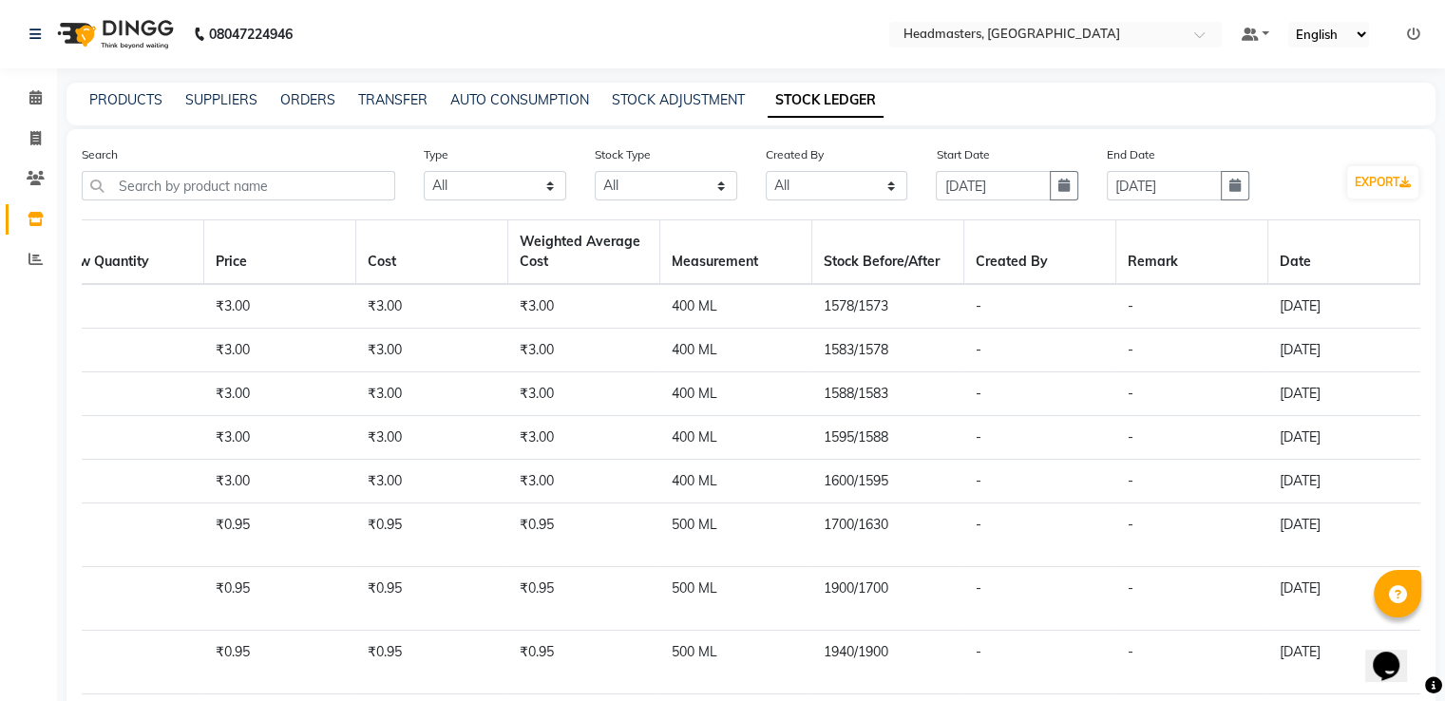
scroll to position [243, 0]
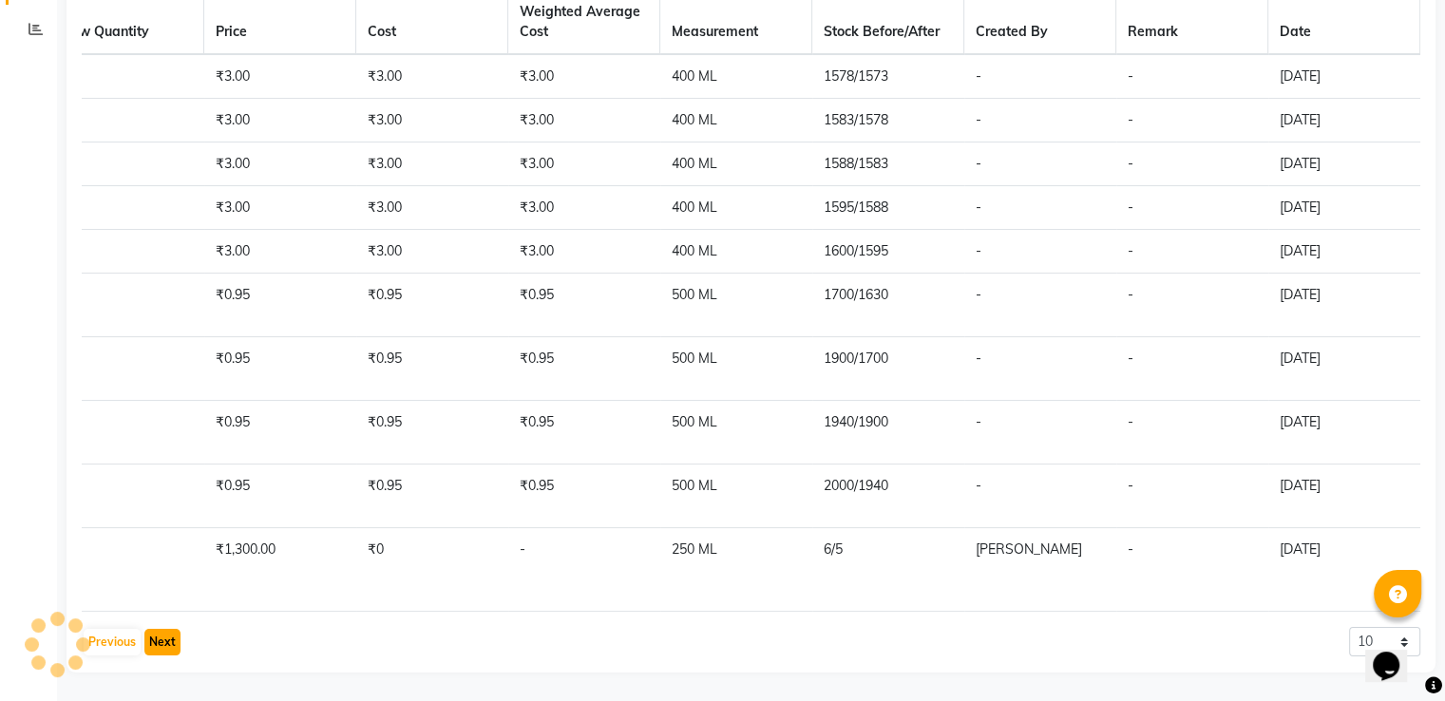
click at [156, 638] on button "Next" at bounding box center [162, 642] width 36 height 27
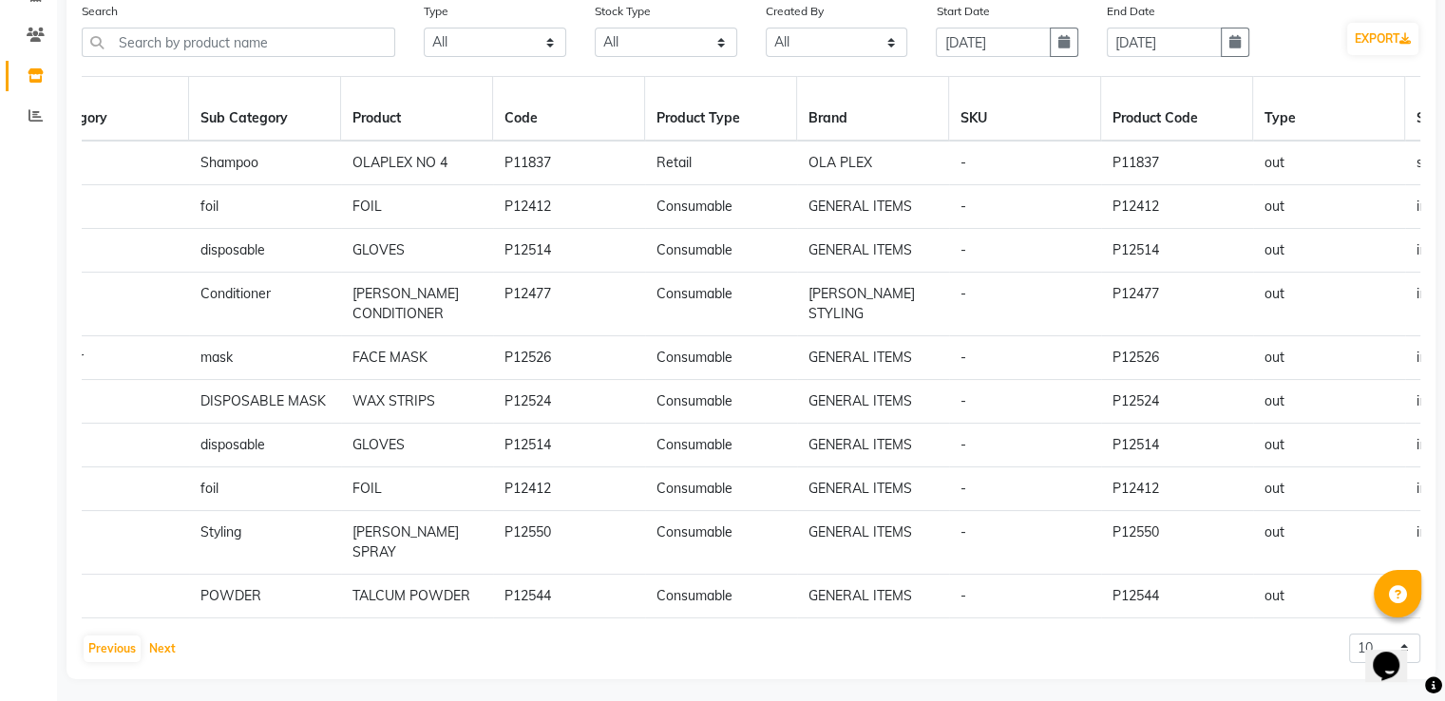
scroll to position [0, 0]
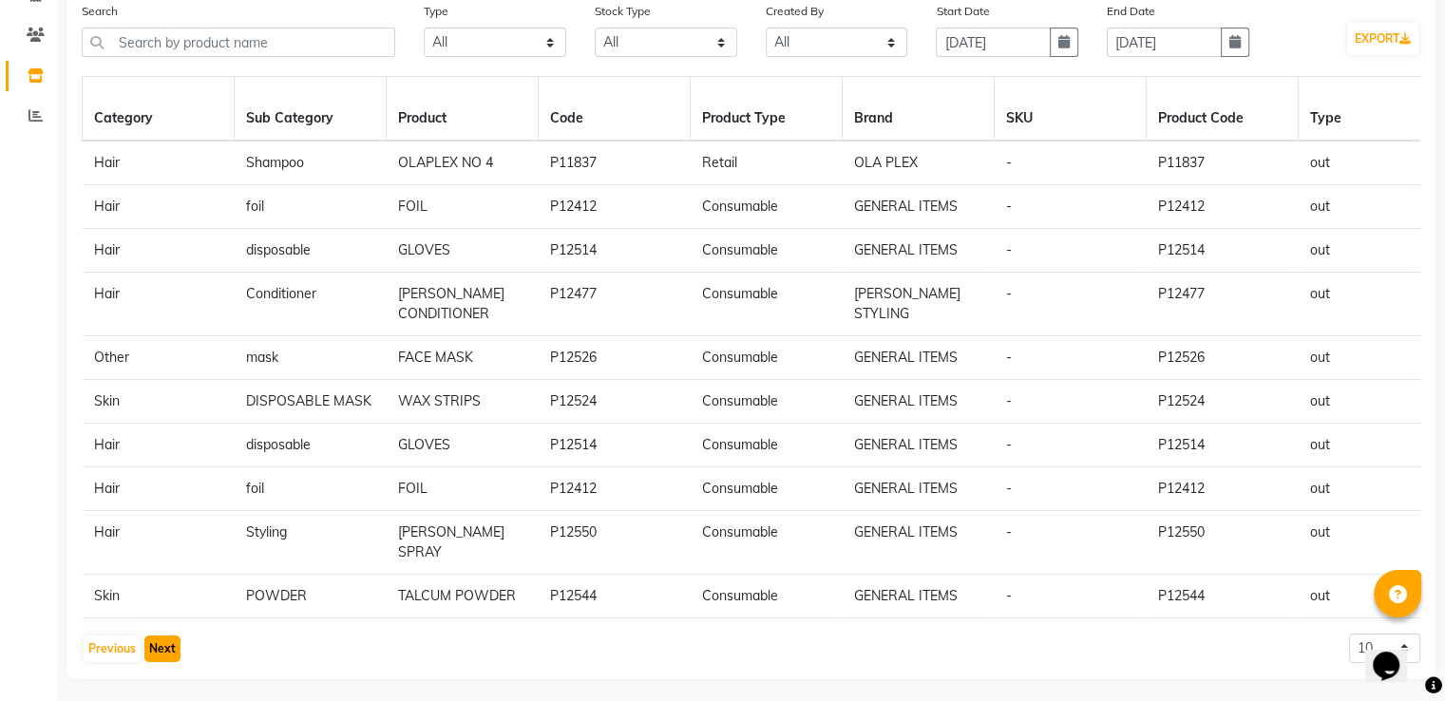
click at [161, 638] on button "Next" at bounding box center [162, 649] width 36 height 27
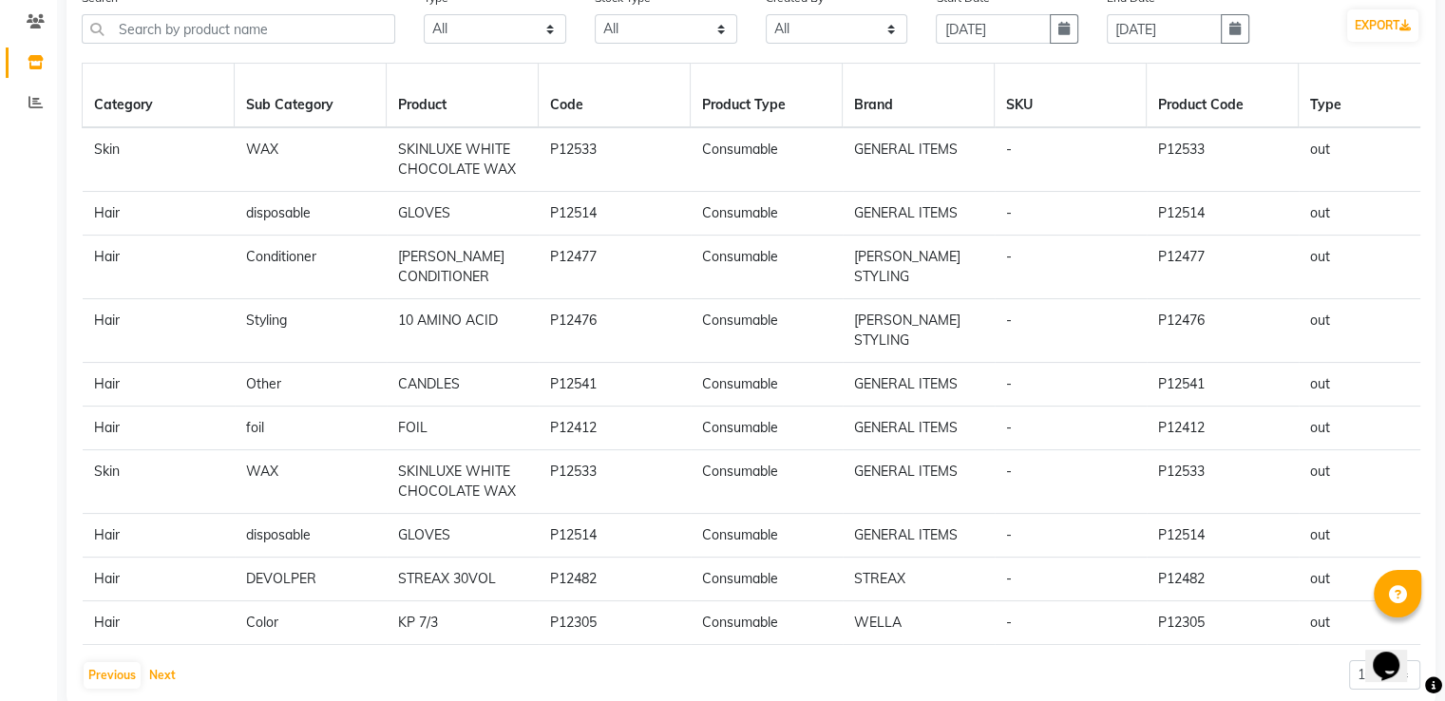
scroll to position [183, 0]
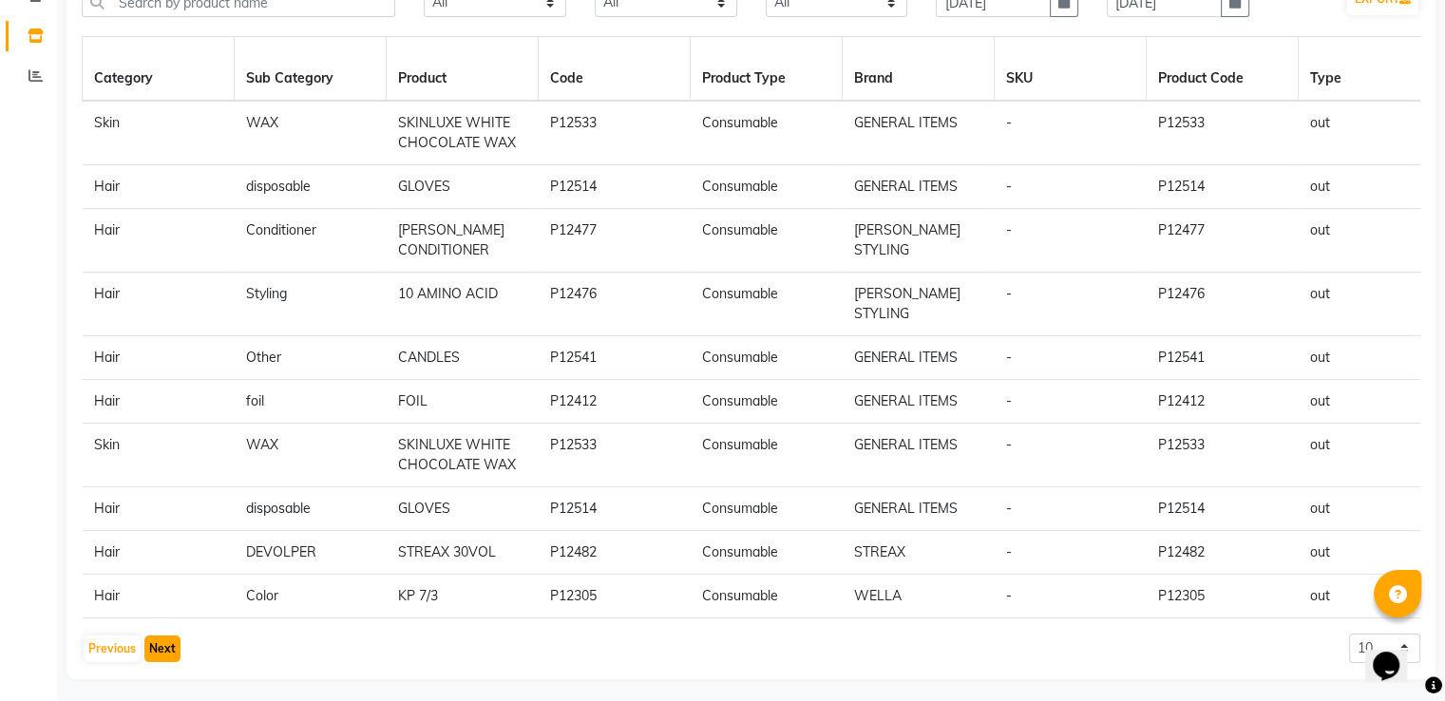
click at [163, 644] on button "Next" at bounding box center [162, 649] width 36 height 27
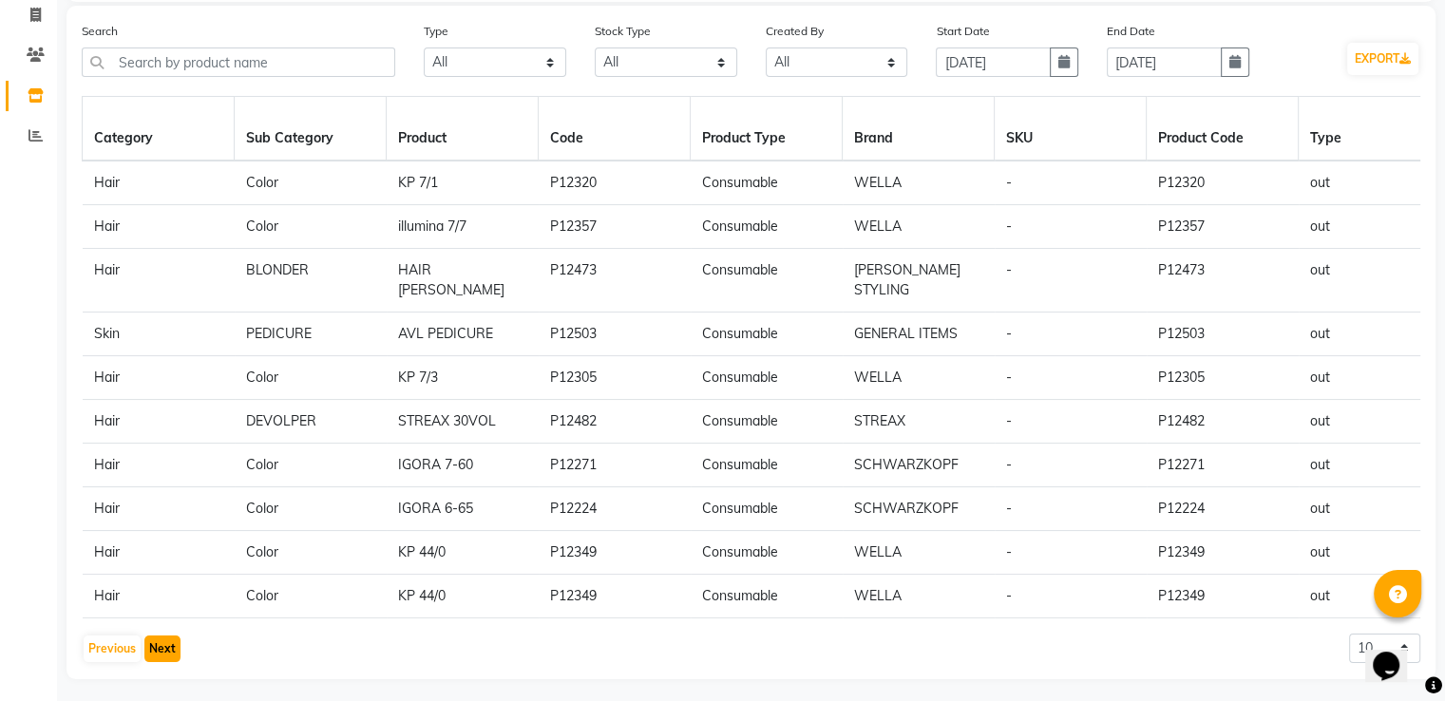
click at [163, 644] on button "Next" at bounding box center [162, 649] width 36 height 27
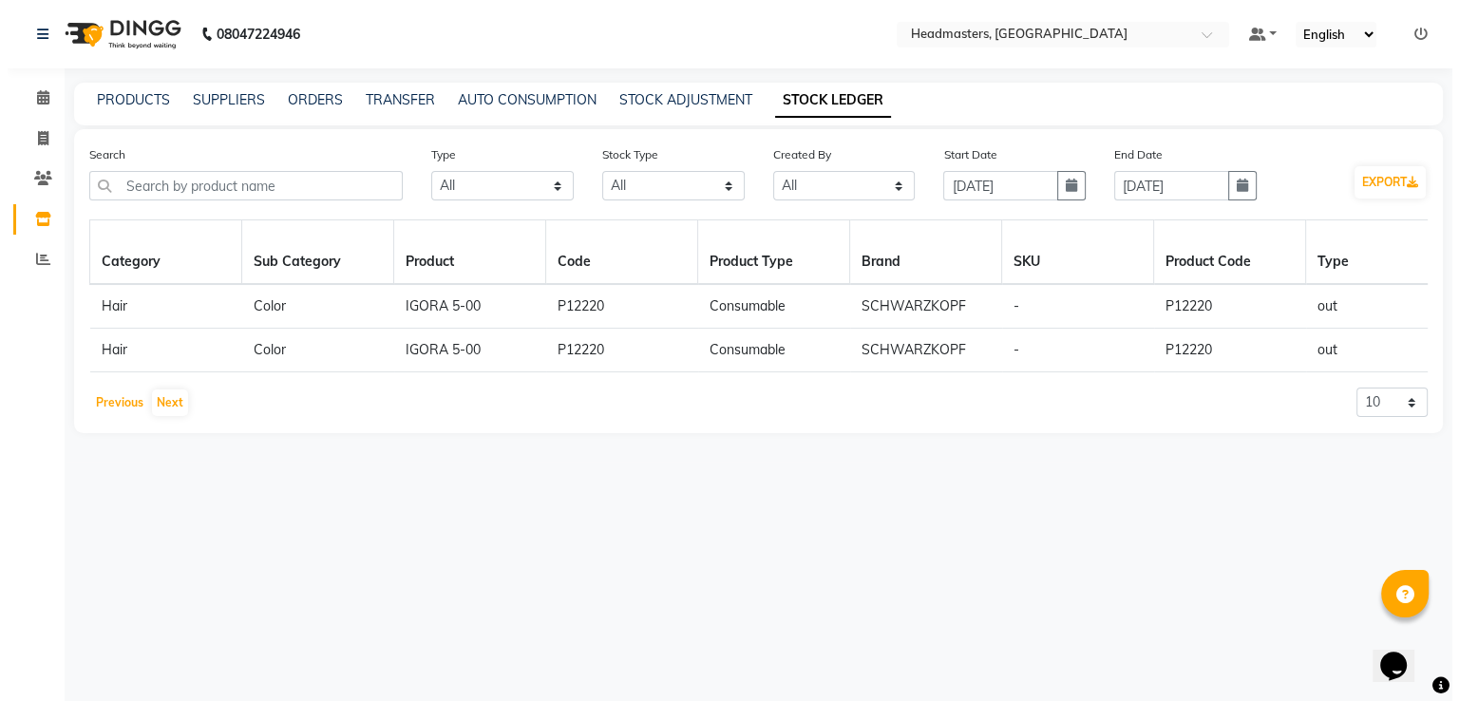
scroll to position [0, 0]
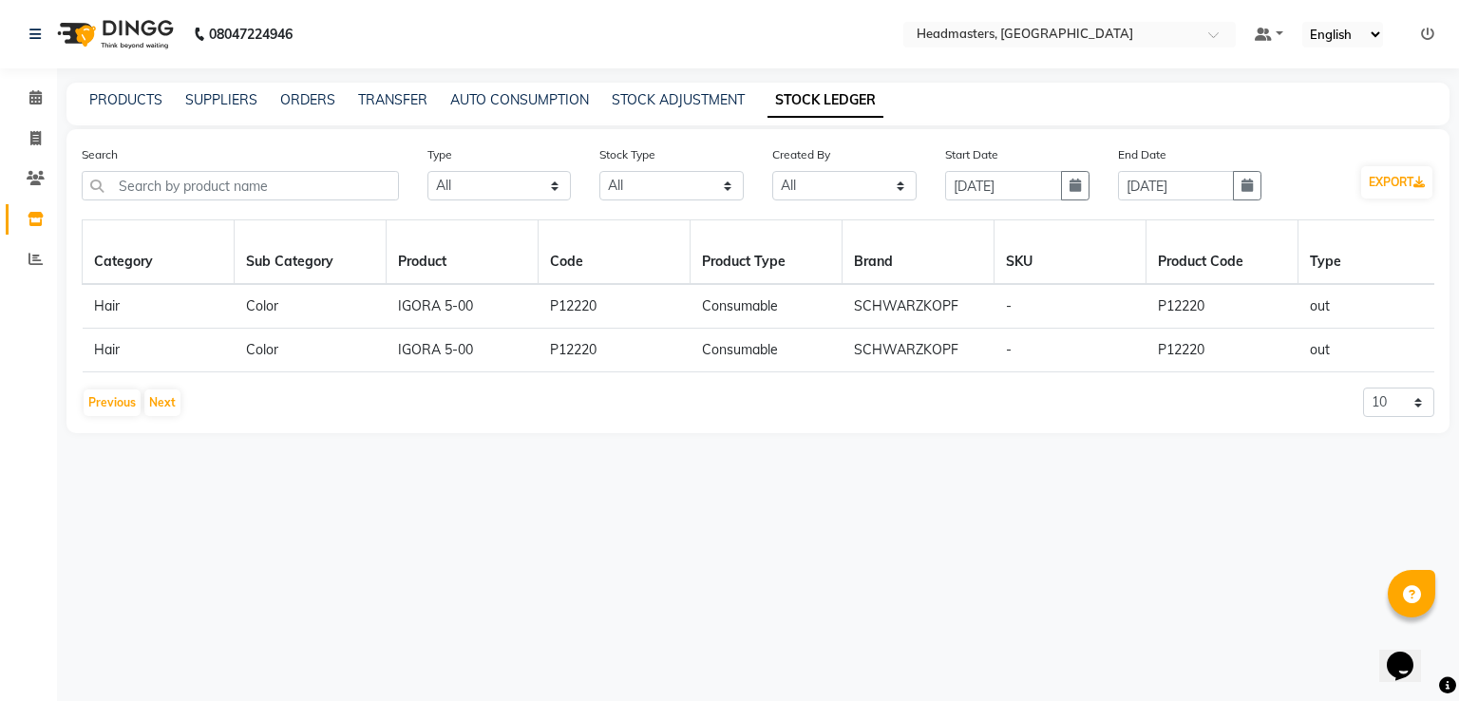
click at [73, 72] on div "08047224946 Select Location × Headmasters, Batala Default Panel My Panel Englis…" at bounding box center [729, 350] width 1459 height 701
click at [115, 109] on div "PRODUCTS" at bounding box center [125, 100] width 73 height 20
click at [144, 96] on link "PRODUCTS" at bounding box center [125, 99] width 73 height 17
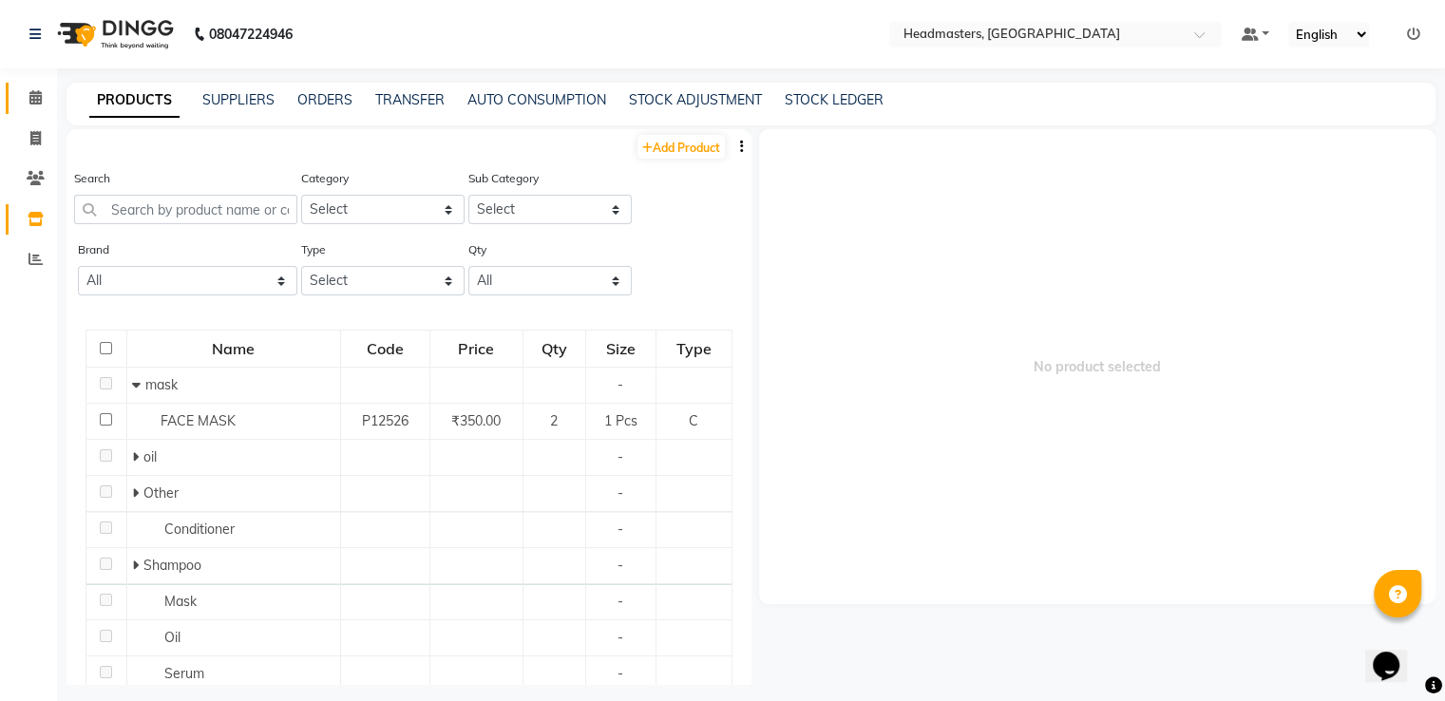
click at [32, 109] on link "Calendar" at bounding box center [29, 98] width 46 height 31
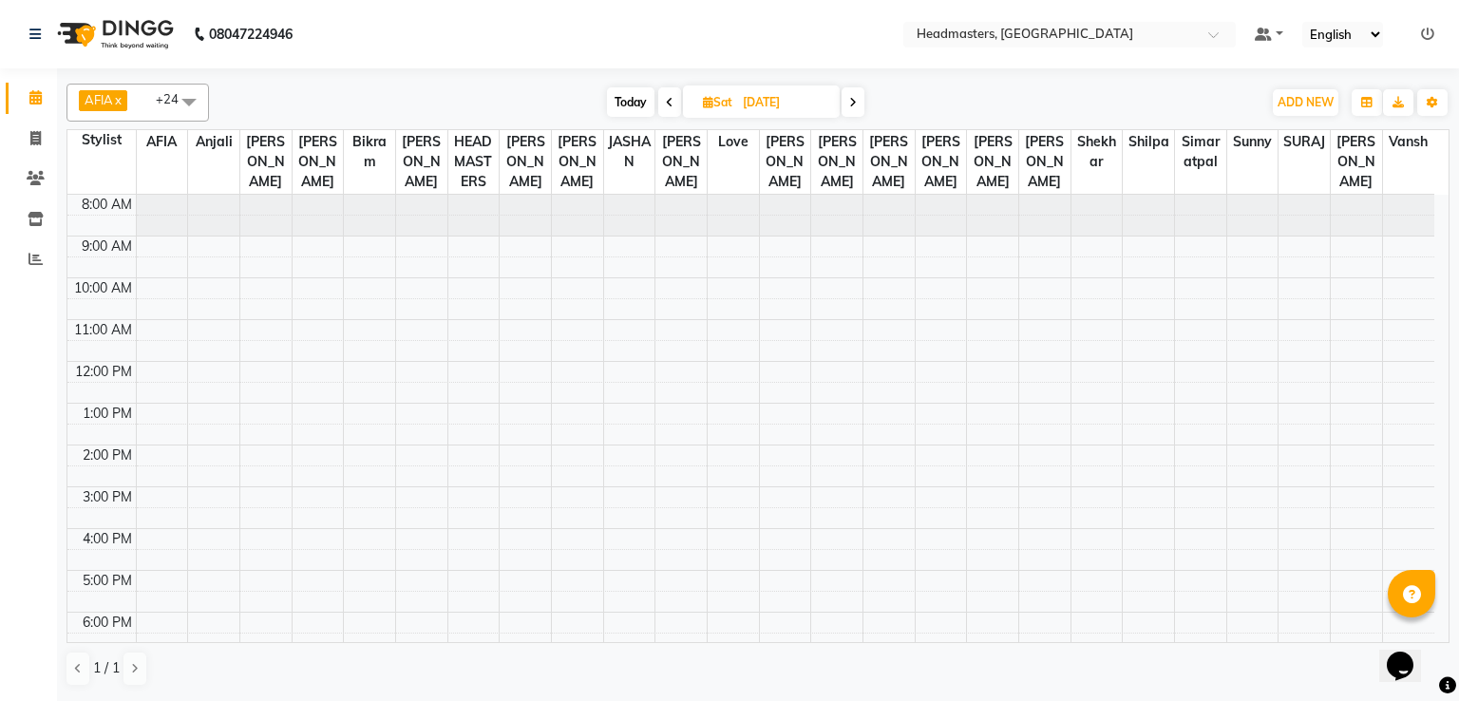
click at [667, 97] on icon at bounding box center [670, 102] width 8 height 11
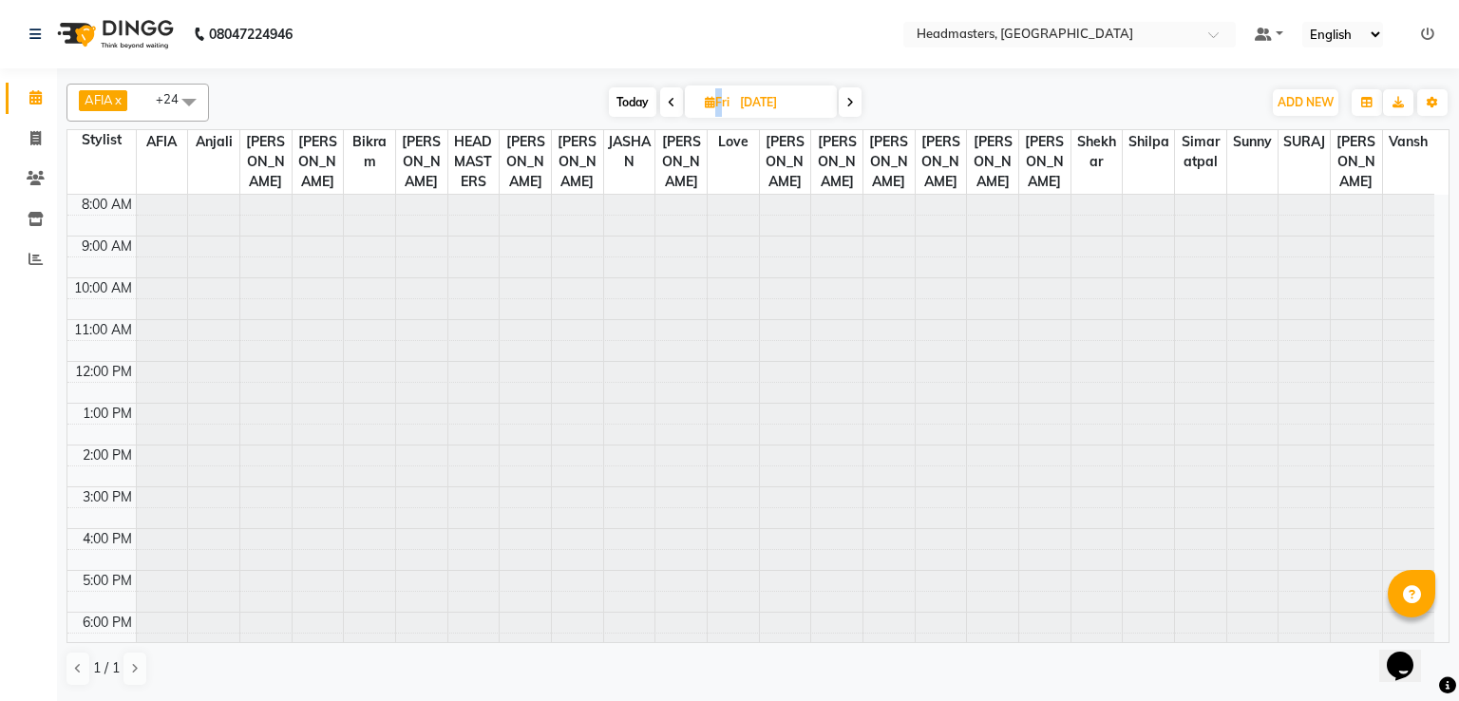
click at [668, 97] on icon at bounding box center [672, 102] width 8 height 11
click at [667, 97] on icon at bounding box center [669, 102] width 8 height 11
click at [667, 97] on icon at bounding box center [667, 102] width 8 height 11
click at [667, 97] on icon at bounding box center [670, 102] width 8 height 11
click at [667, 97] on icon at bounding box center [668, 102] width 8 height 11
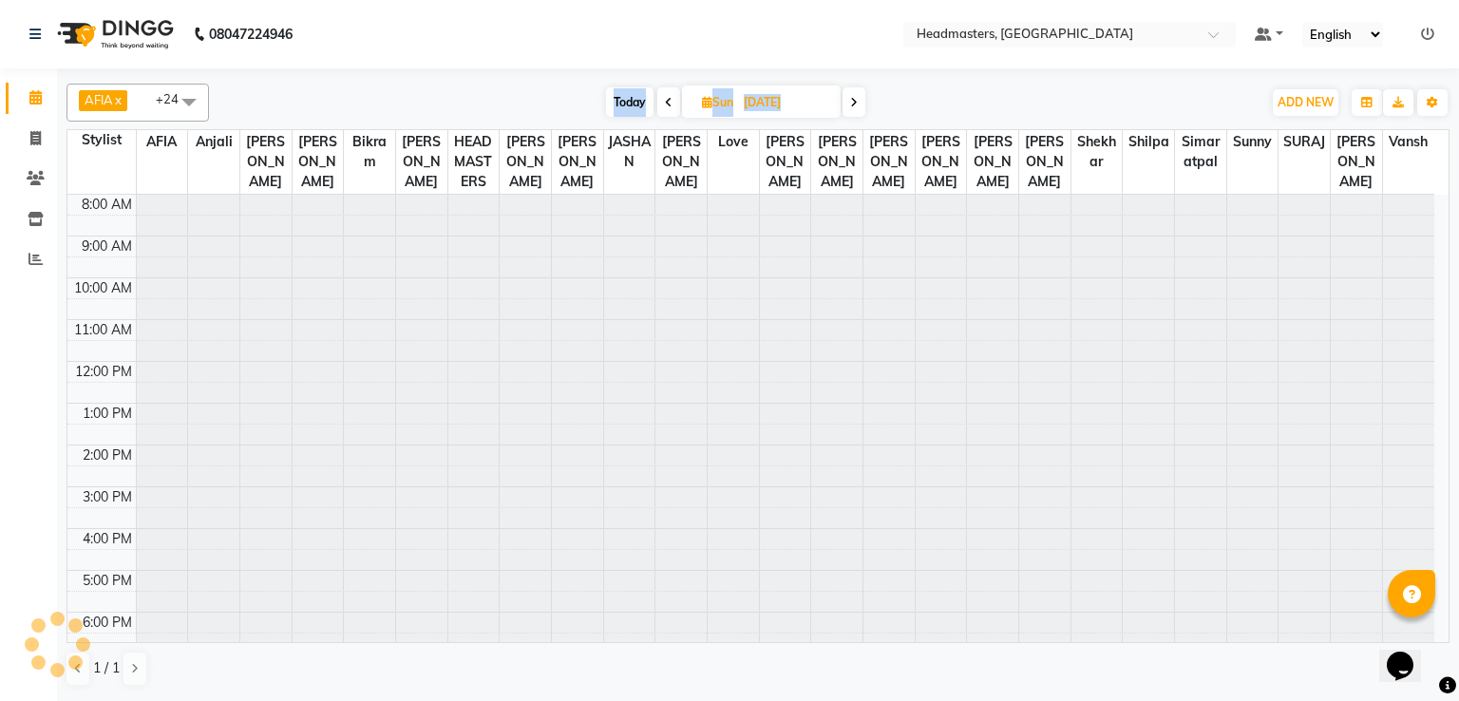
scroll to position [90, 0]
click at [667, 97] on icon at bounding box center [669, 102] width 8 height 11
click at [667, 97] on icon at bounding box center [670, 102] width 8 height 11
type input "[DATE]"
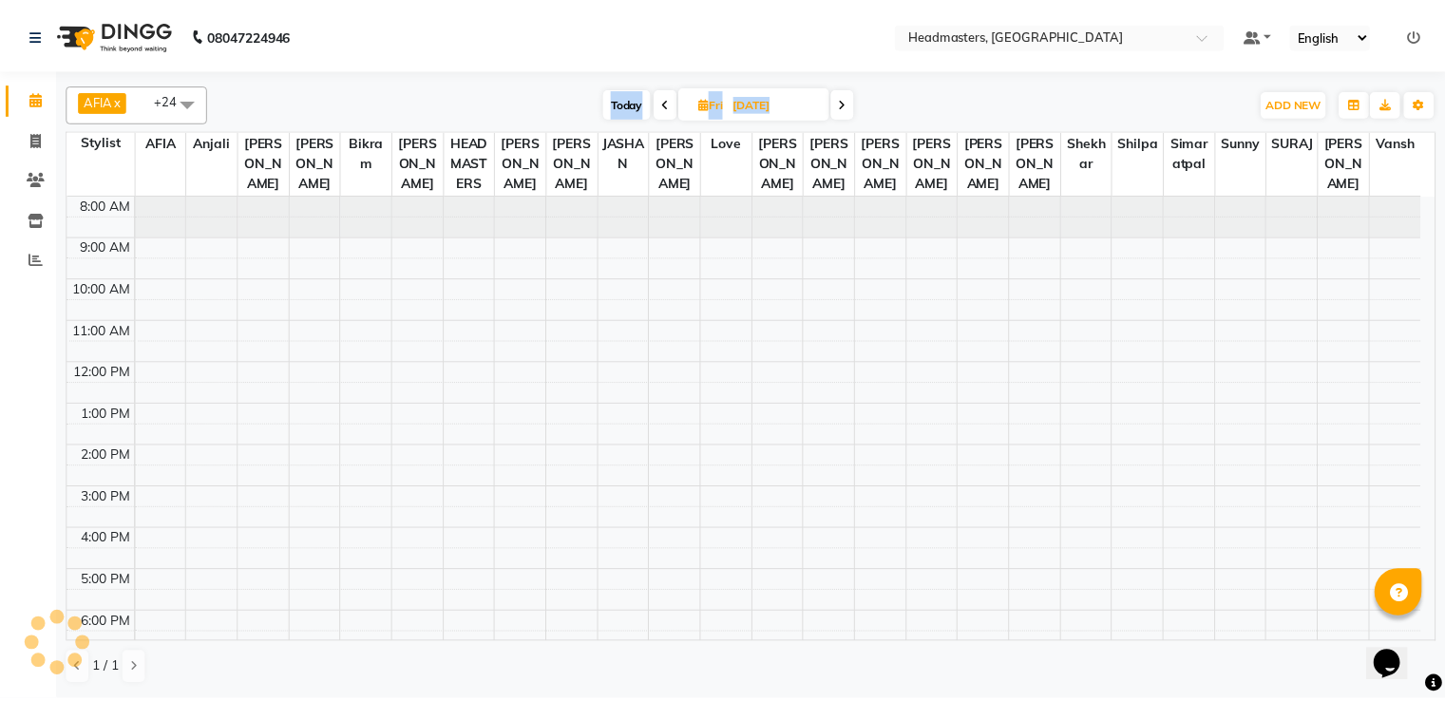
scroll to position [90, 0]
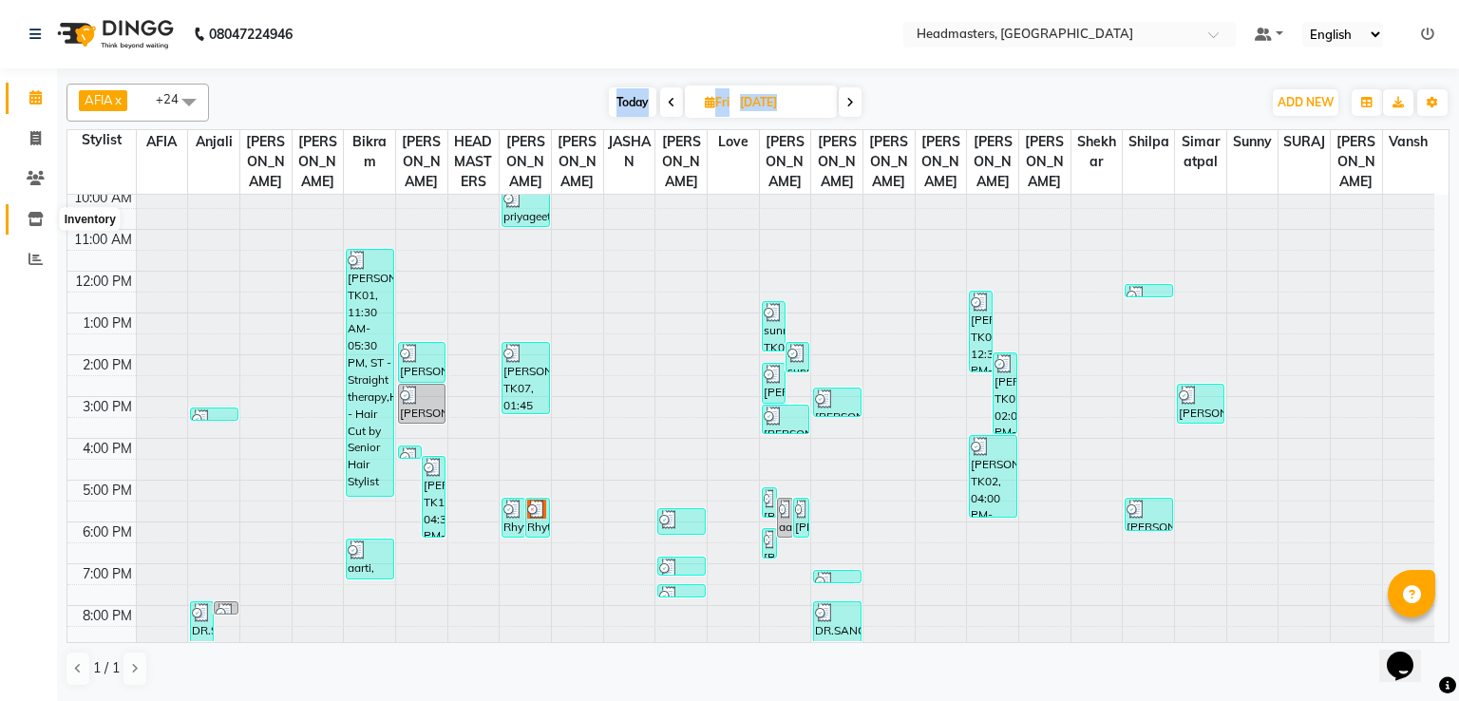
click at [45, 214] on span at bounding box center [35, 220] width 33 height 22
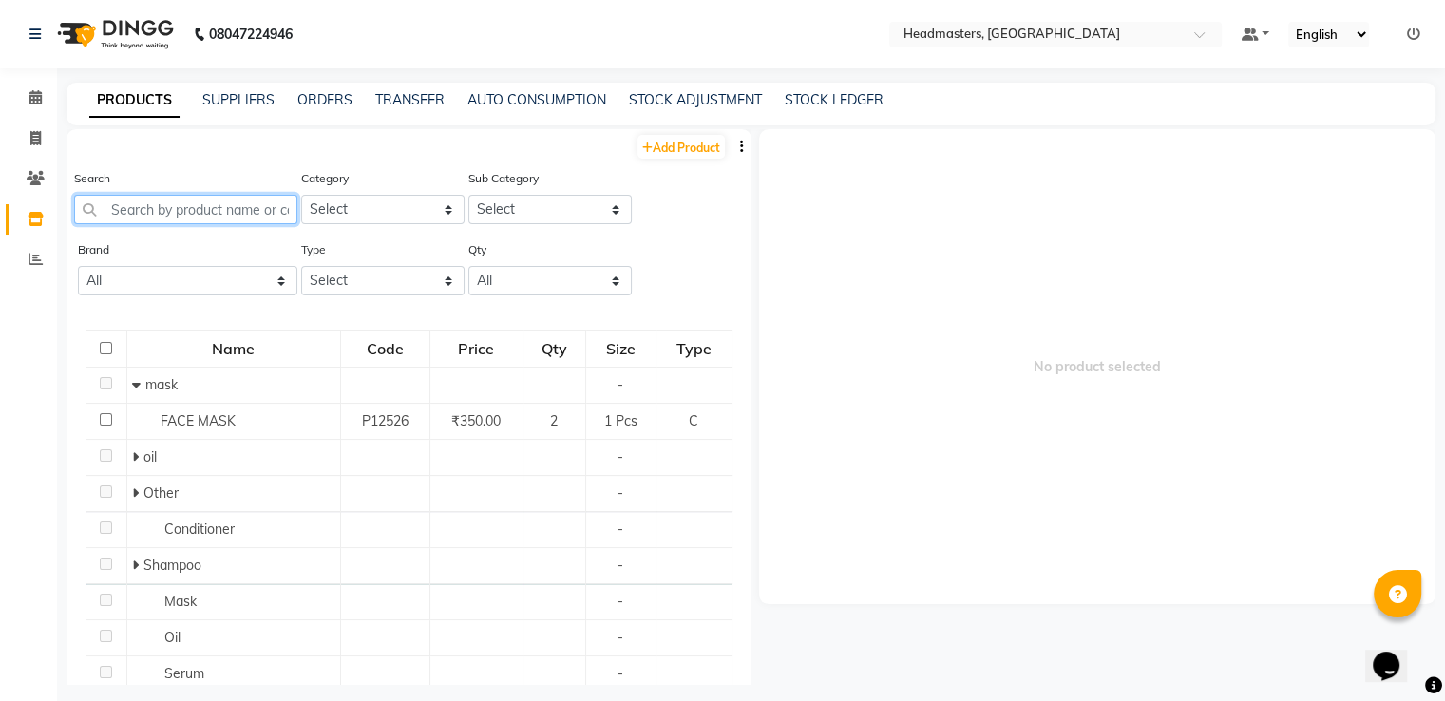
click at [186, 210] on input "text" at bounding box center [185, 209] width 223 height 29
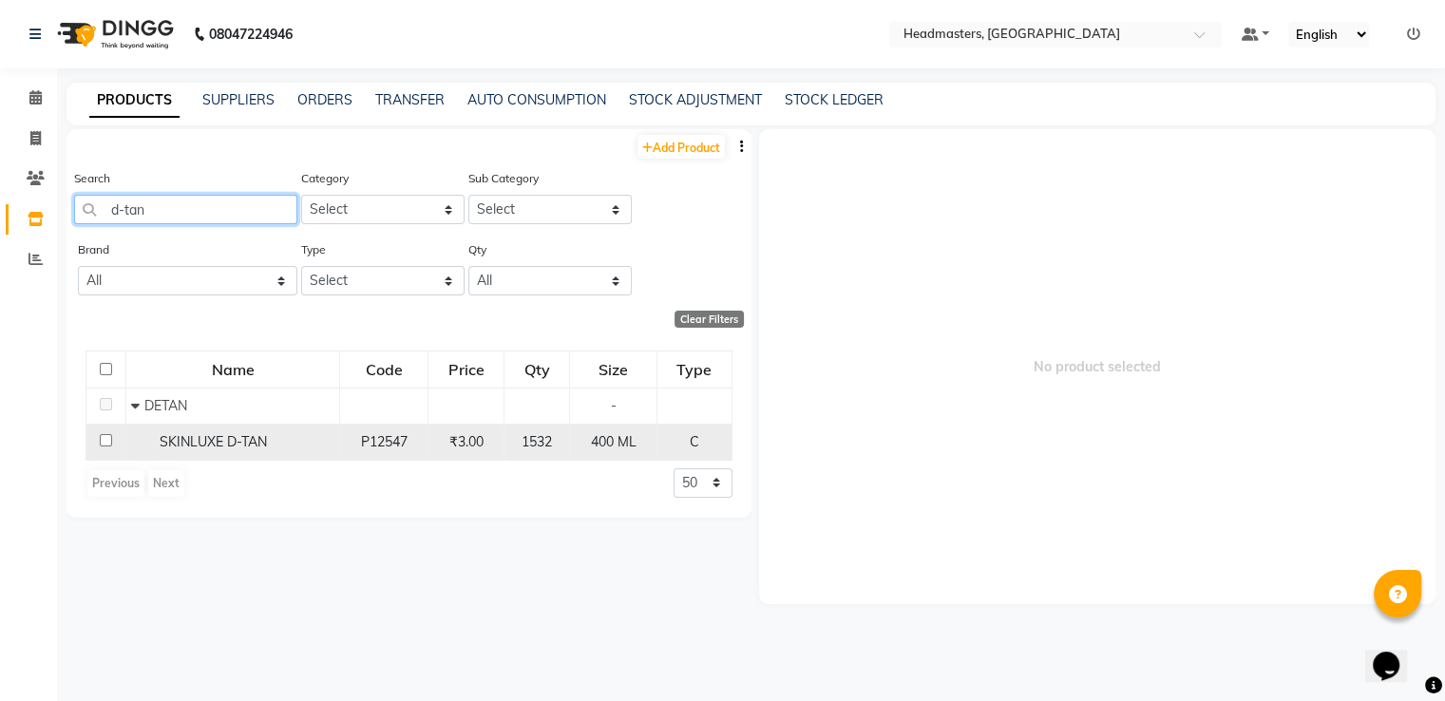
type input "d-tan"
click at [217, 450] on span "SKINLUXE D-TAN" at bounding box center [213, 441] width 107 height 17
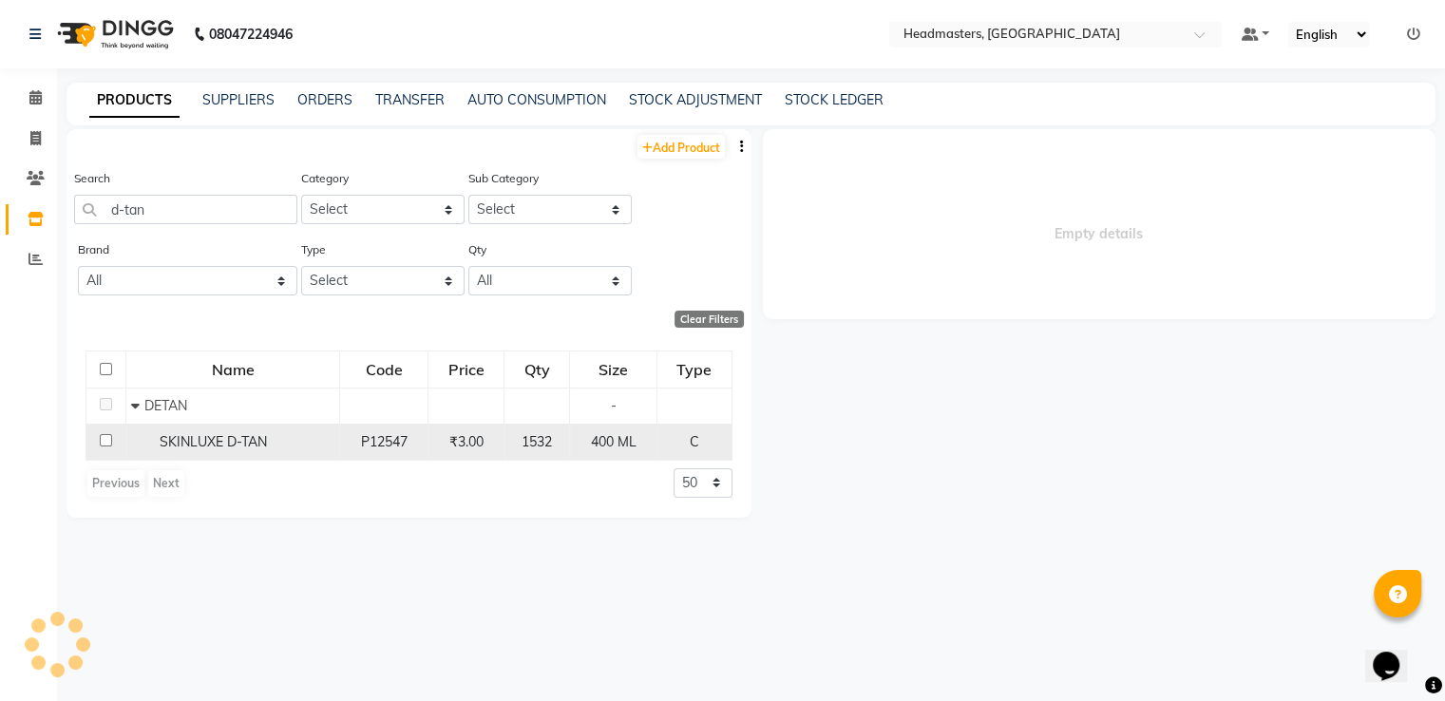
select select
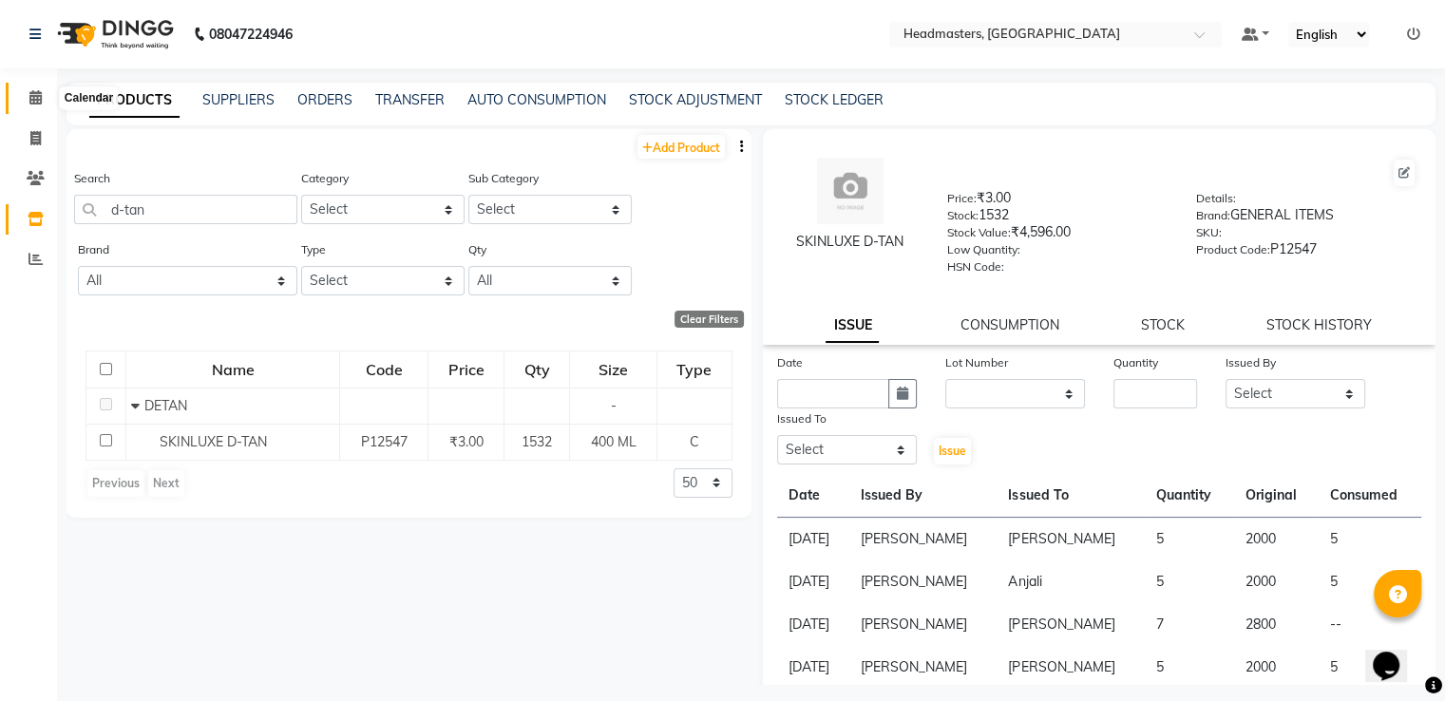
click at [36, 92] on icon at bounding box center [35, 97] width 12 height 14
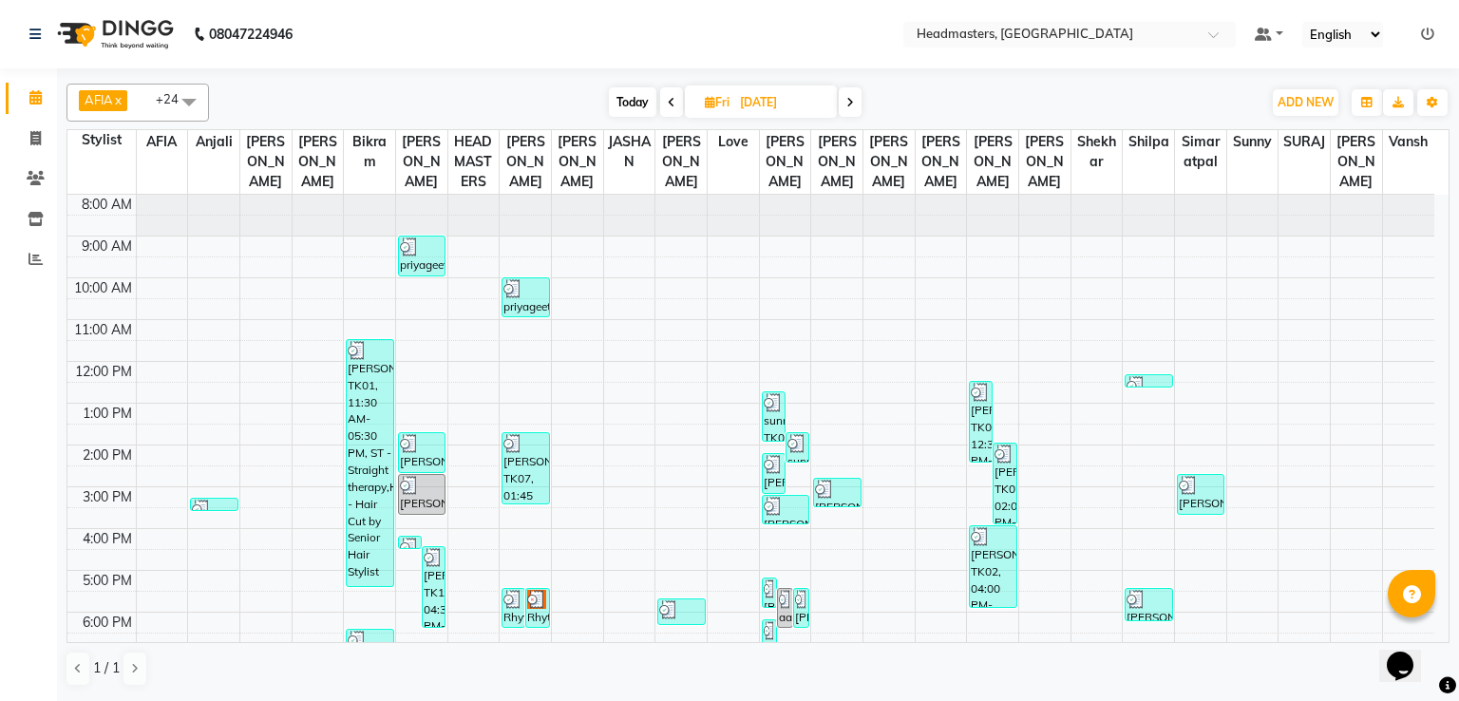
click at [671, 104] on icon at bounding box center [672, 102] width 8 height 11
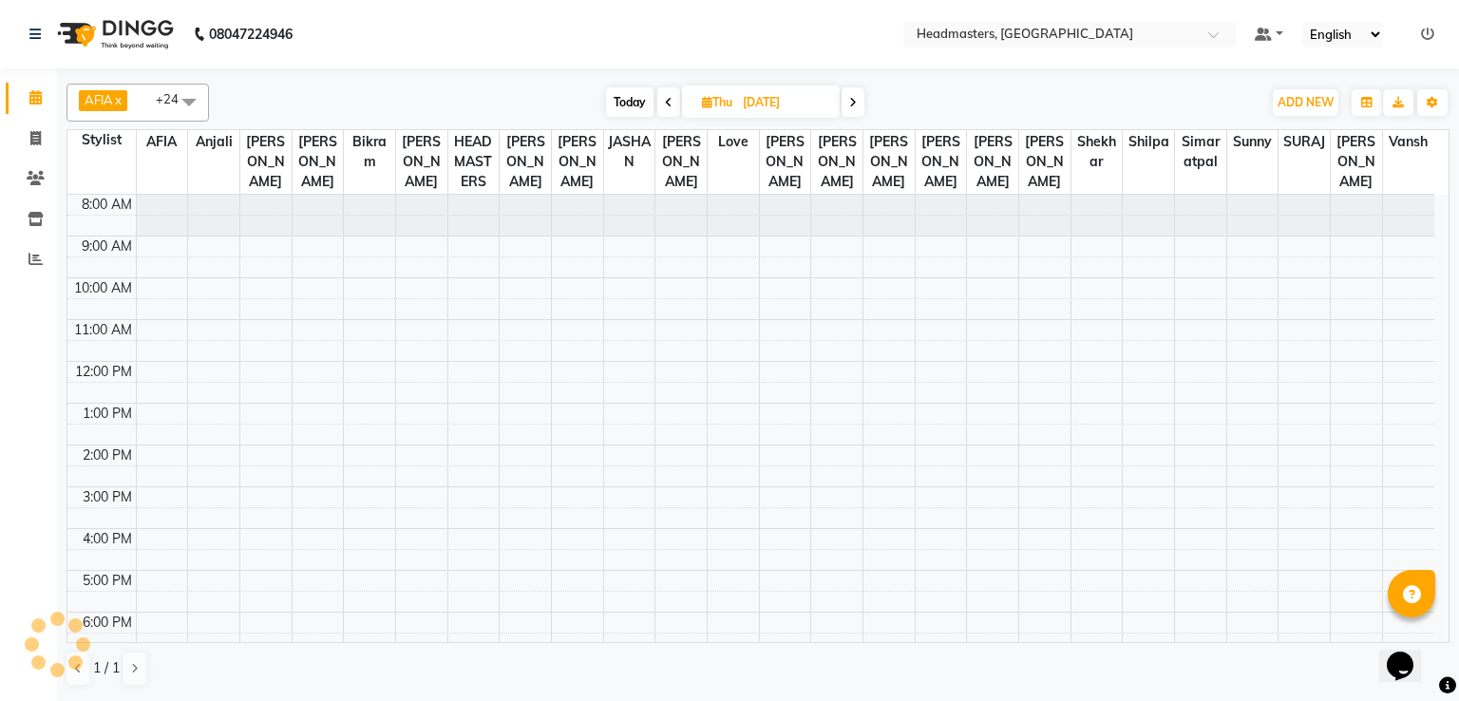
scroll to position [90, 0]
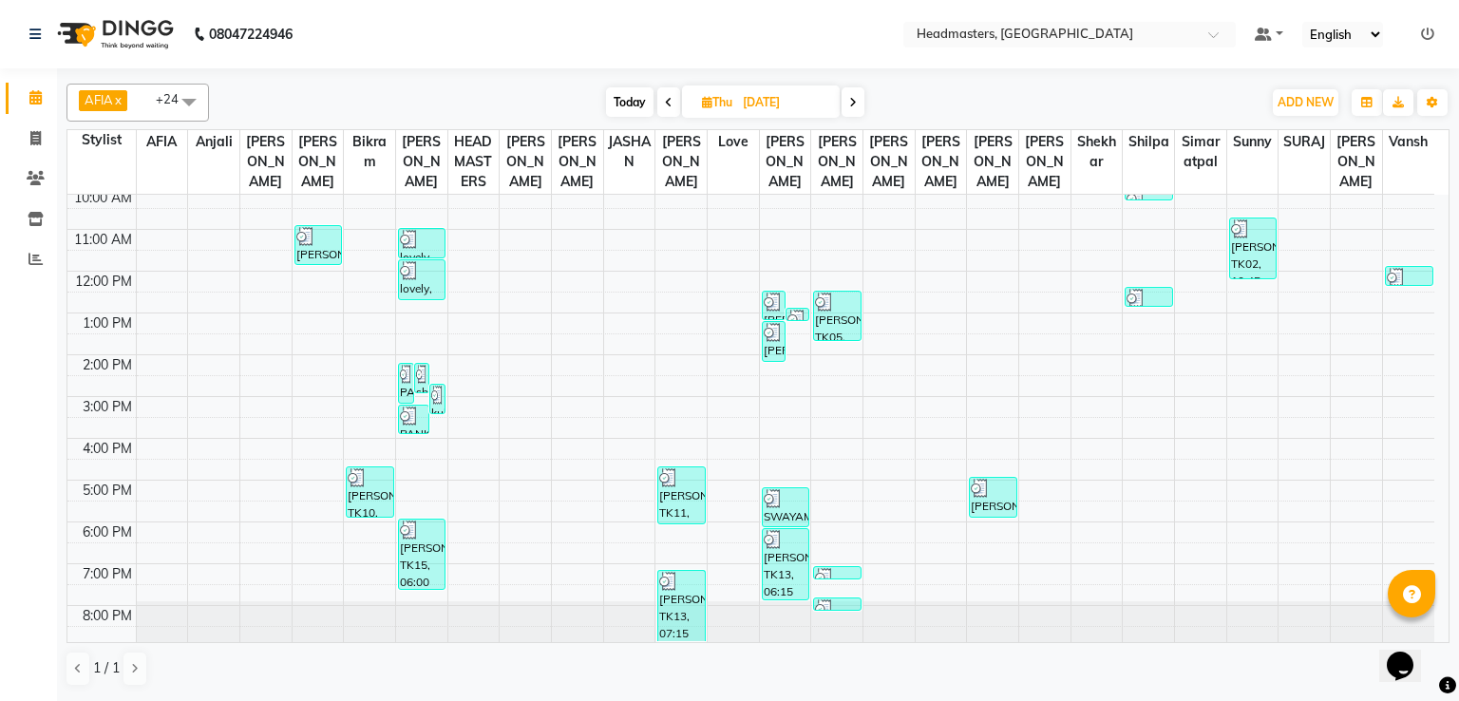
click at [854, 104] on icon at bounding box center [853, 102] width 8 height 11
type input "[DATE]"
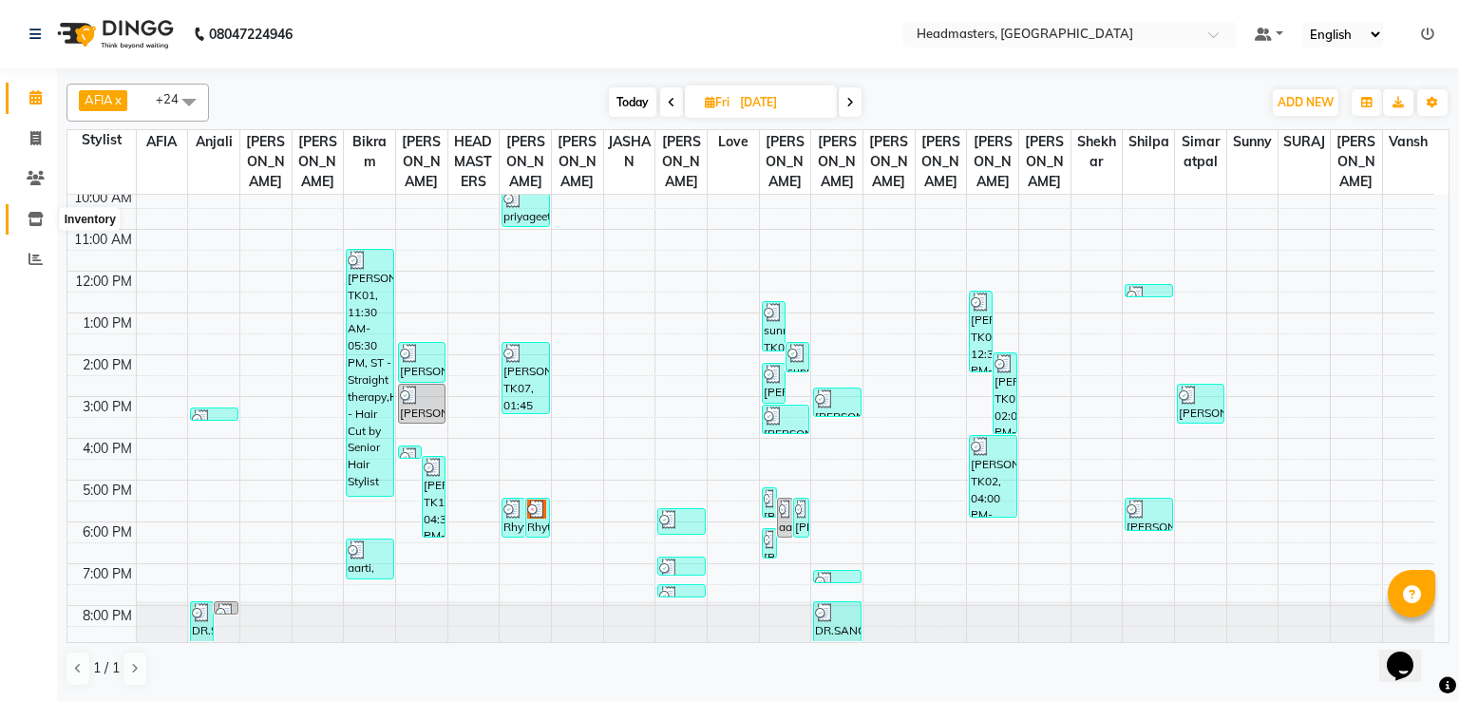
click at [20, 212] on span at bounding box center [35, 220] width 33 height 22
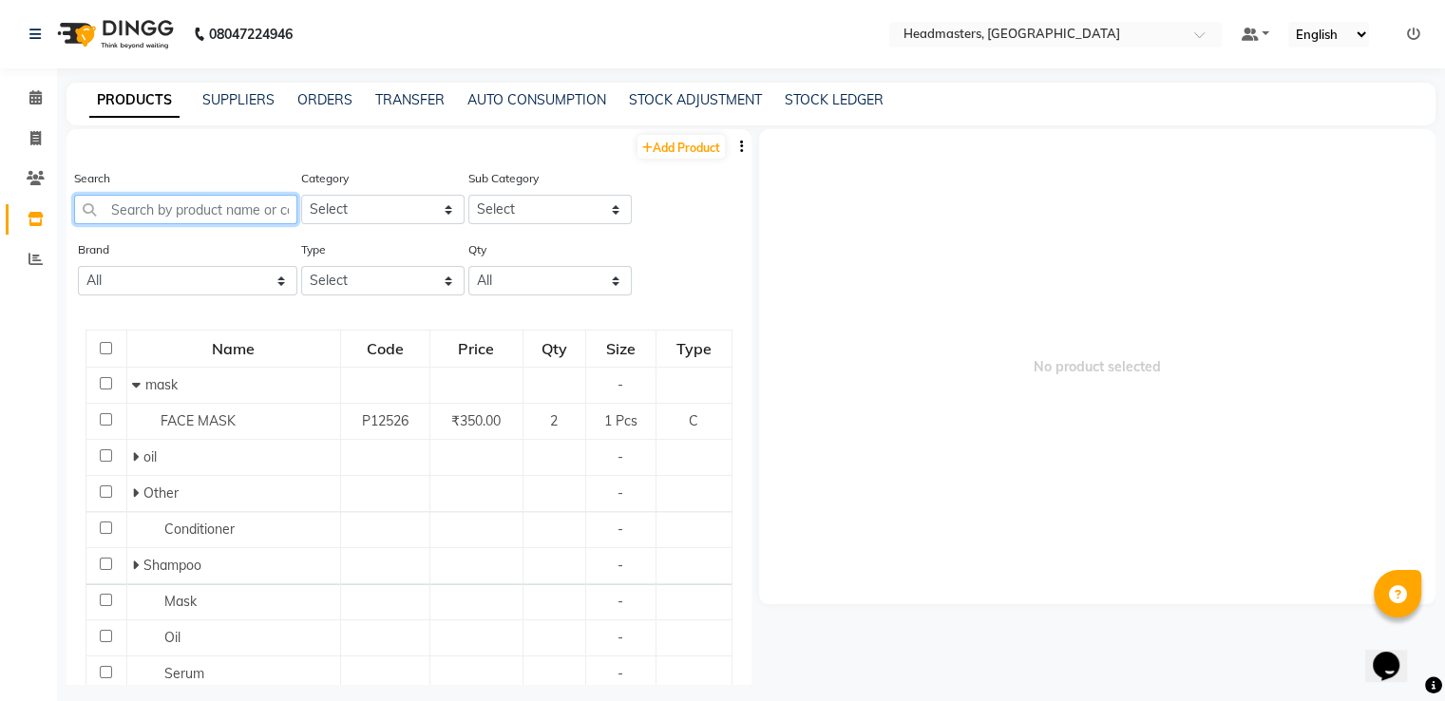
click at [146, 213] on input "text" at bounding box center [185, 209] width 223 height 29
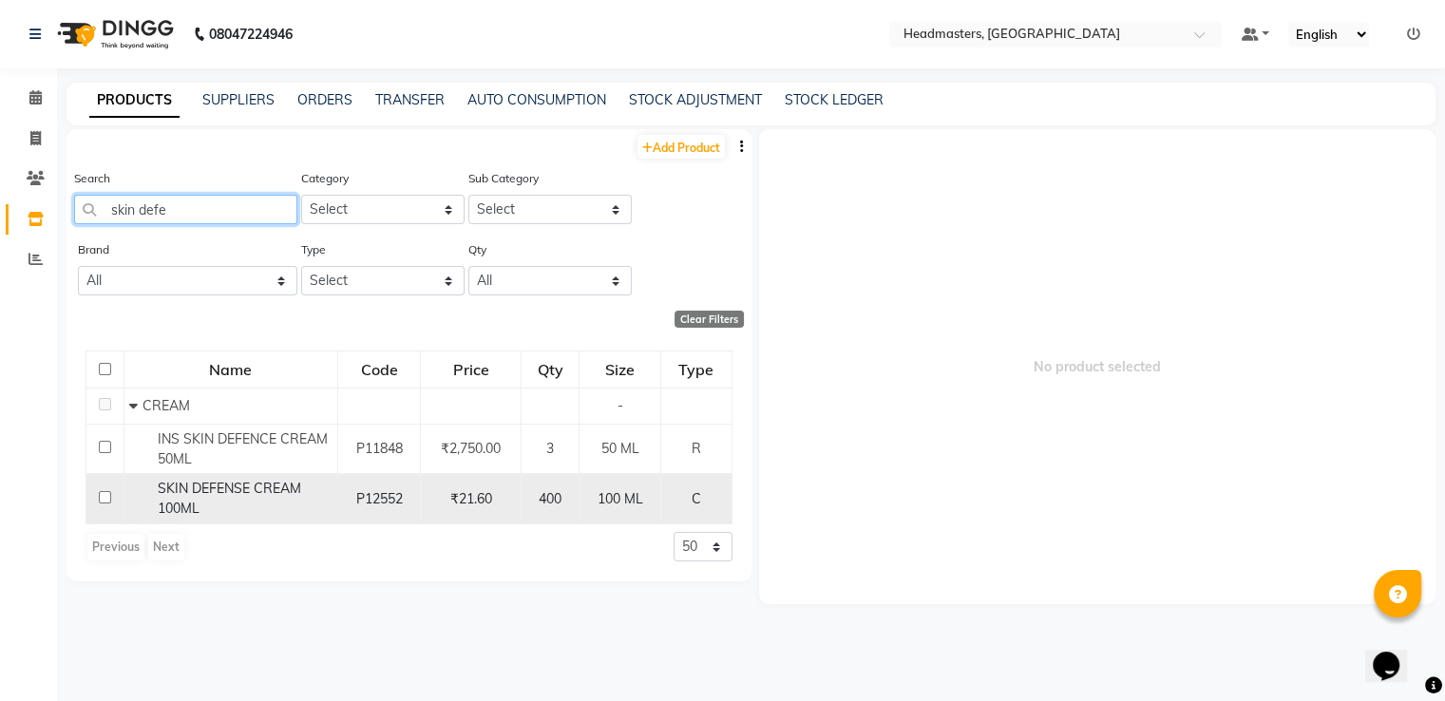
type input "skin defe"
click at [274, 494] on span "SKIN DEFENSE CREAM 100ML" at bounding box center [229, 498] width 143 height 37
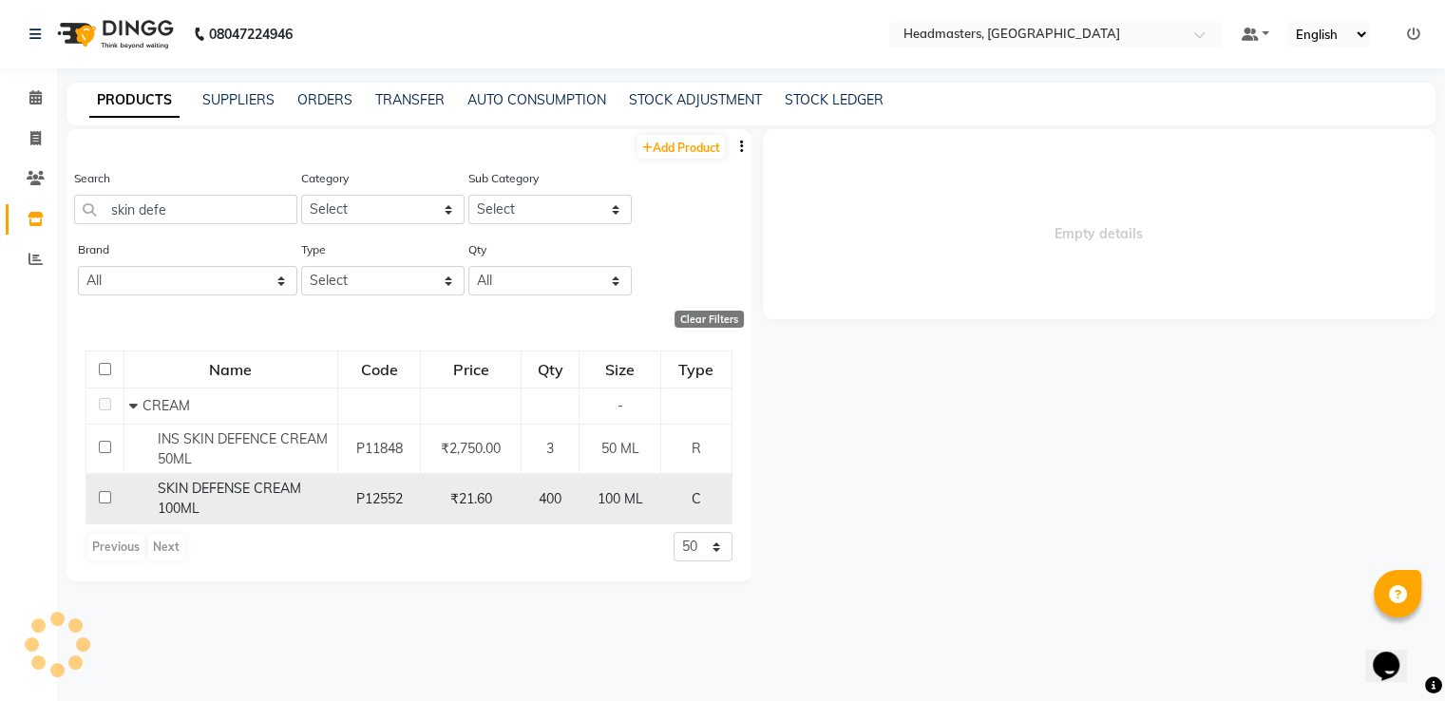
select select
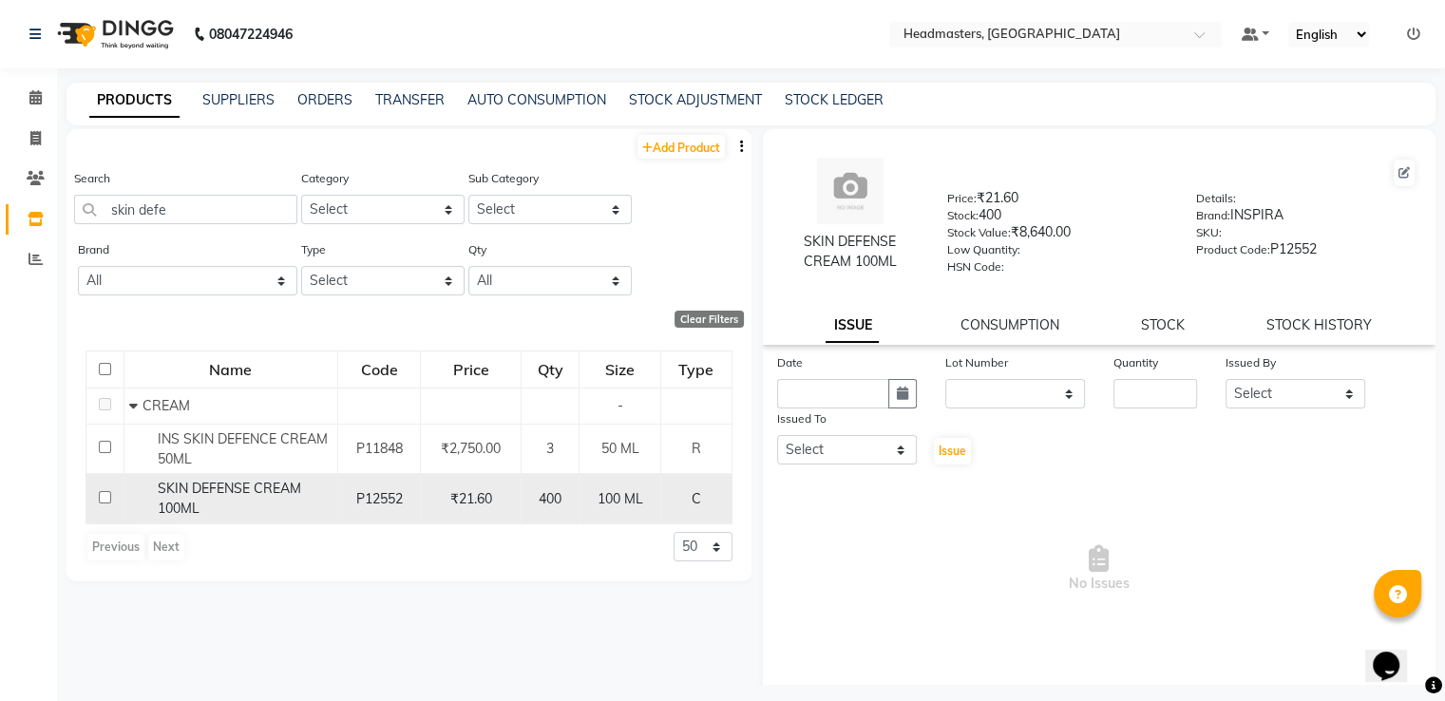
click at [616, 513] on td "100 ML" at bounding box center [620, 499] width 82 height 50
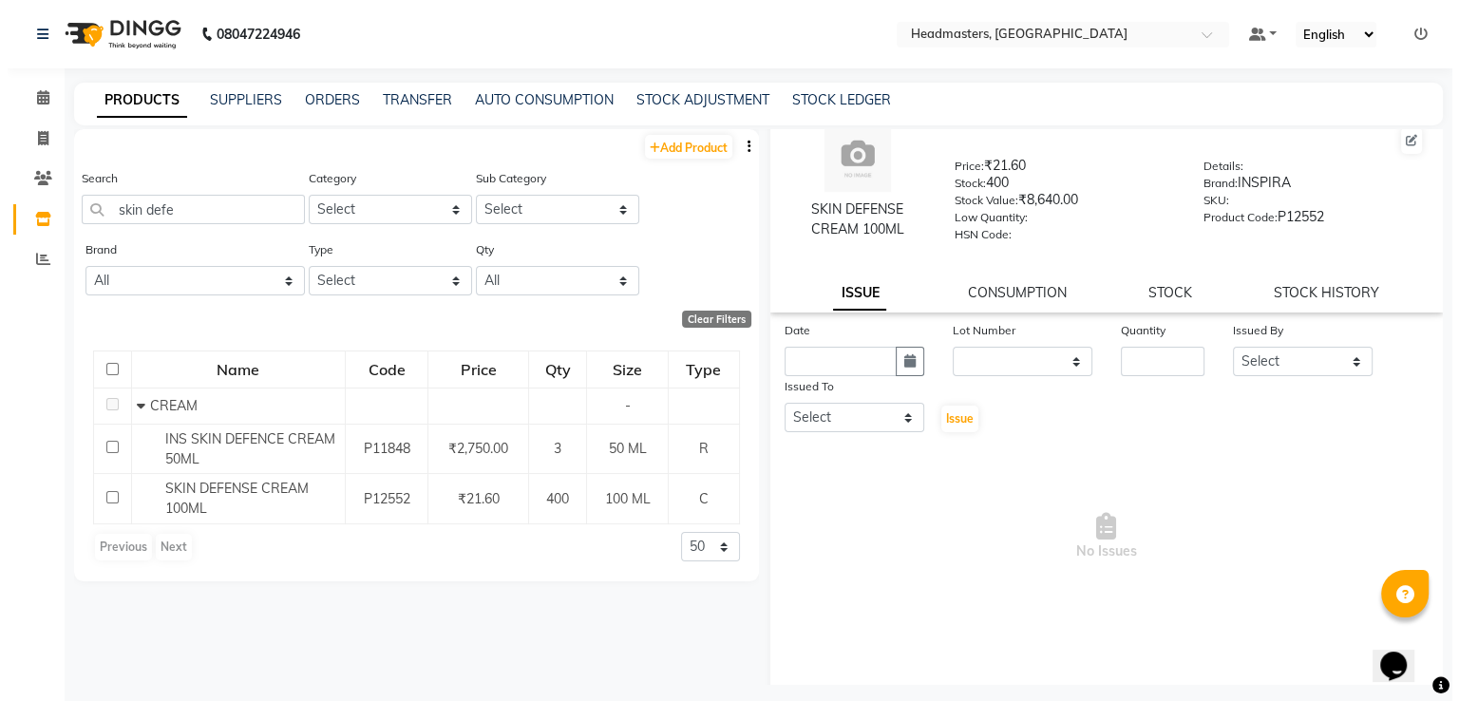
scroll to position [42, 0]
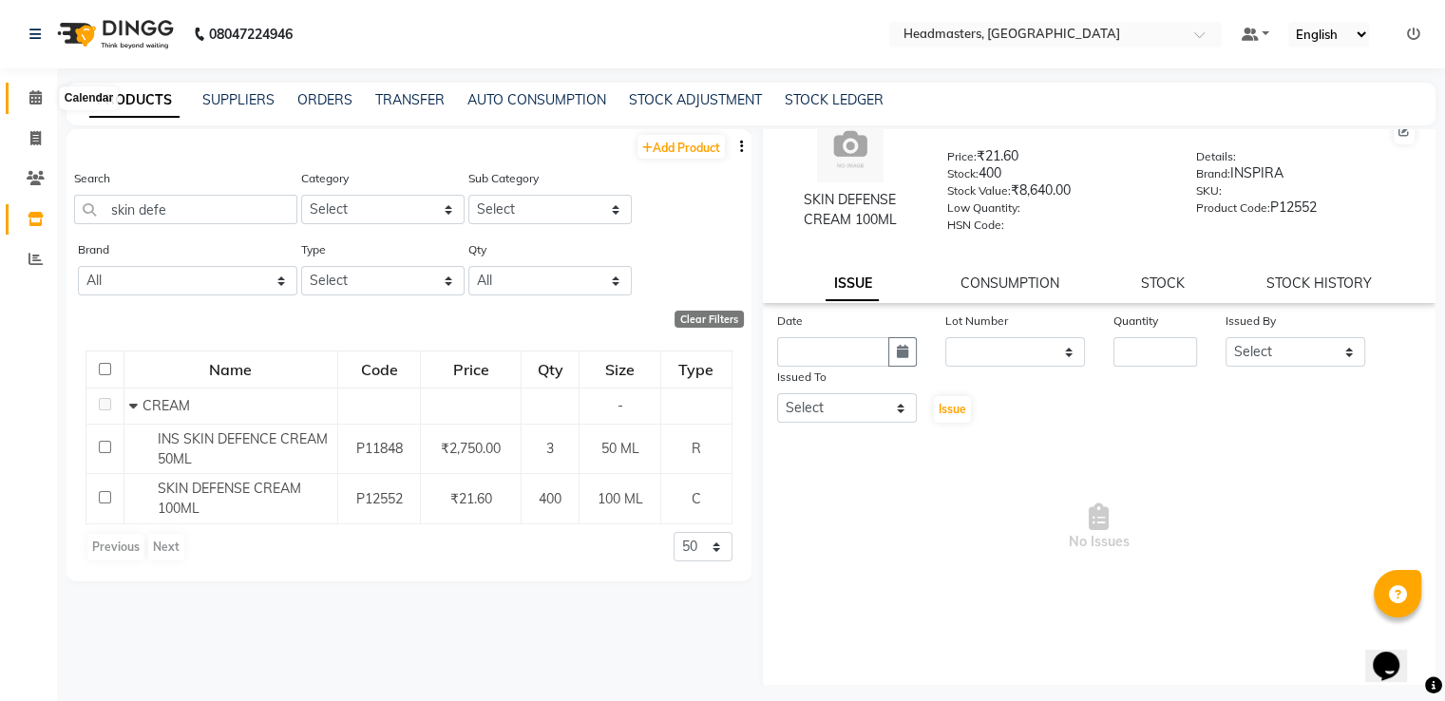
click at [34, 93] on icon at bounding box center [35, 97] width 12 height 14
